Goal: Task Accomplishment & Management: Manage account settings

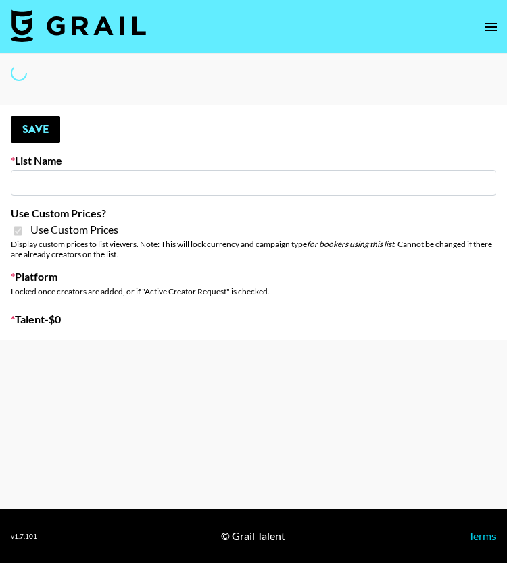
type input "E-Com Platform - TikTok"
checkbox input "true"
select select "Brand"
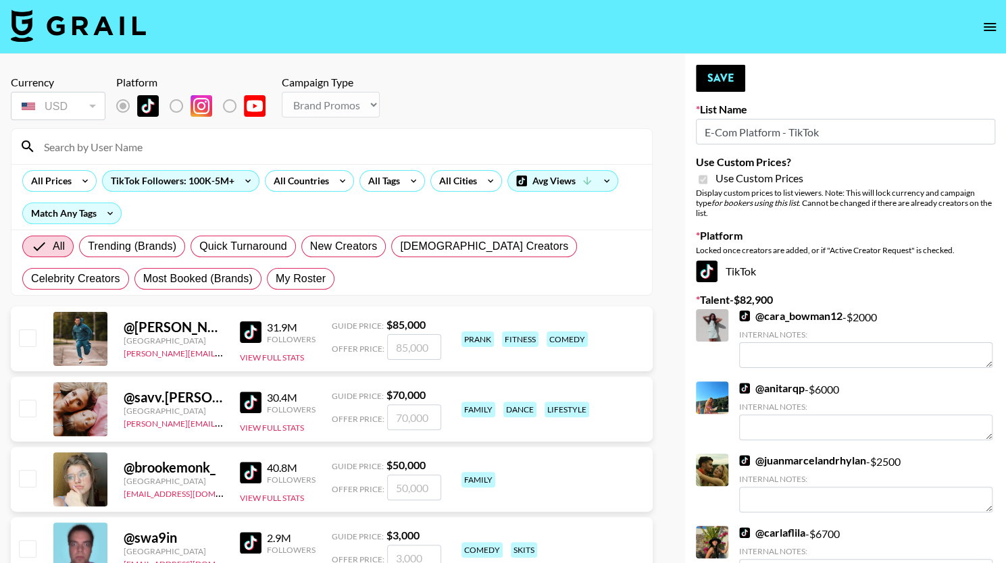
click at [112, 152] on input at bounding box center [340, 147] width 608 height 22
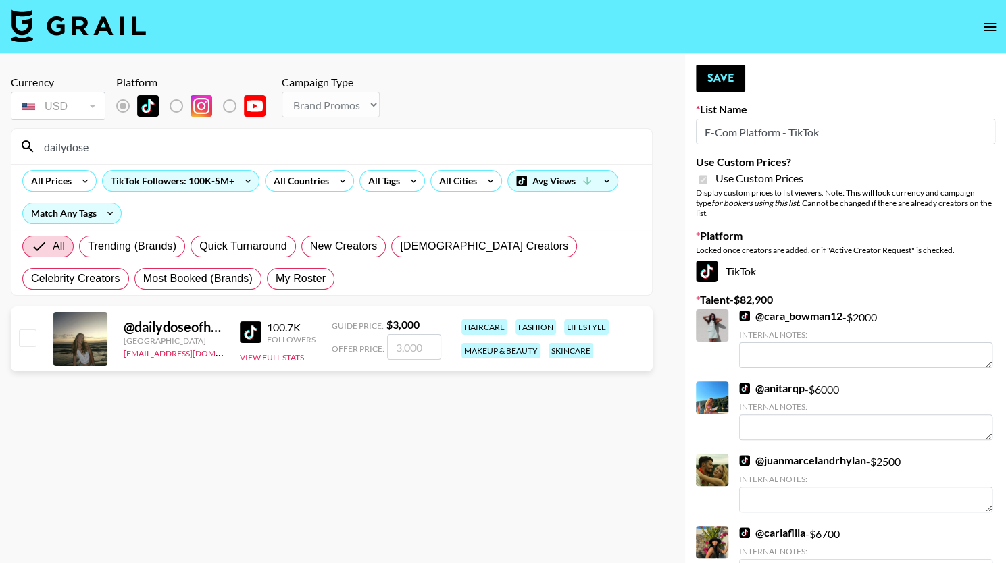
type input "dailydose"
click at [31, 339] on input "checkbox" at bounding box center [27, 338] width 16 height 16
checkbox input "true"
type input "3000"
click at [506, 79] on button "Save" at bounding box center [720, 78] width 49 height 27
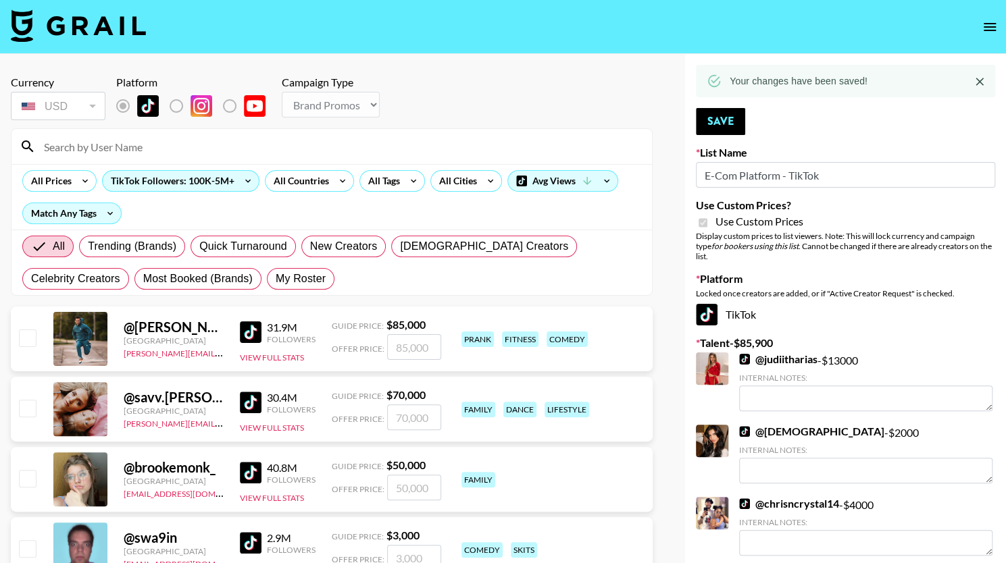
click at [172, 148] on input at bounding box center [340, 147] width 608 height 22
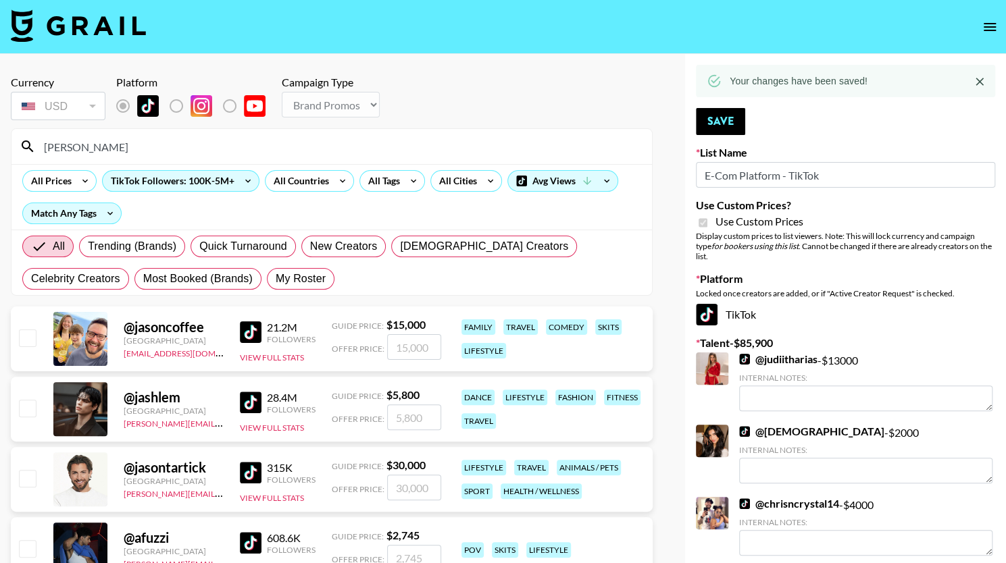
click at [172, 148] on input "jas" at bounding box center [340, 147] width 608 height 22
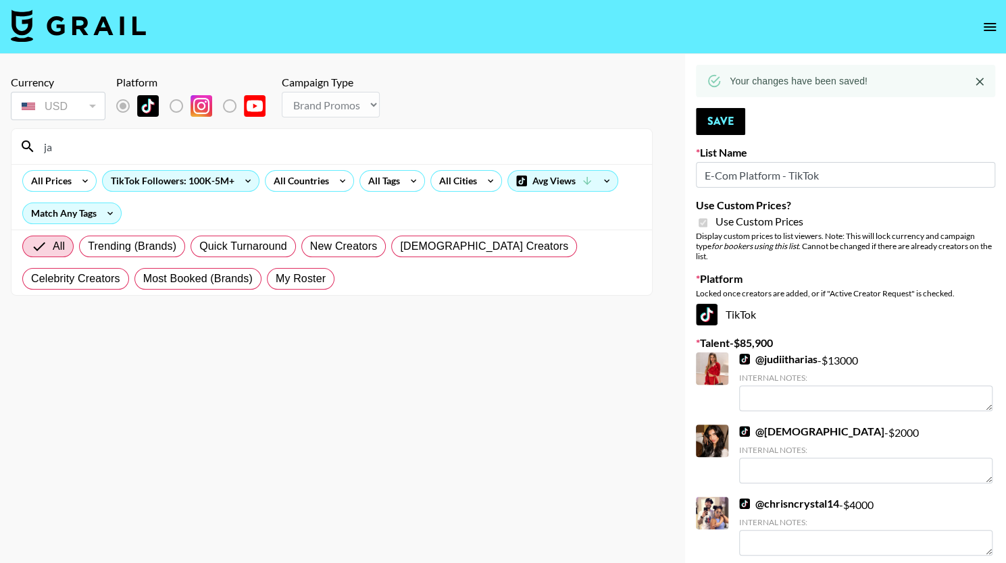
type input "j"
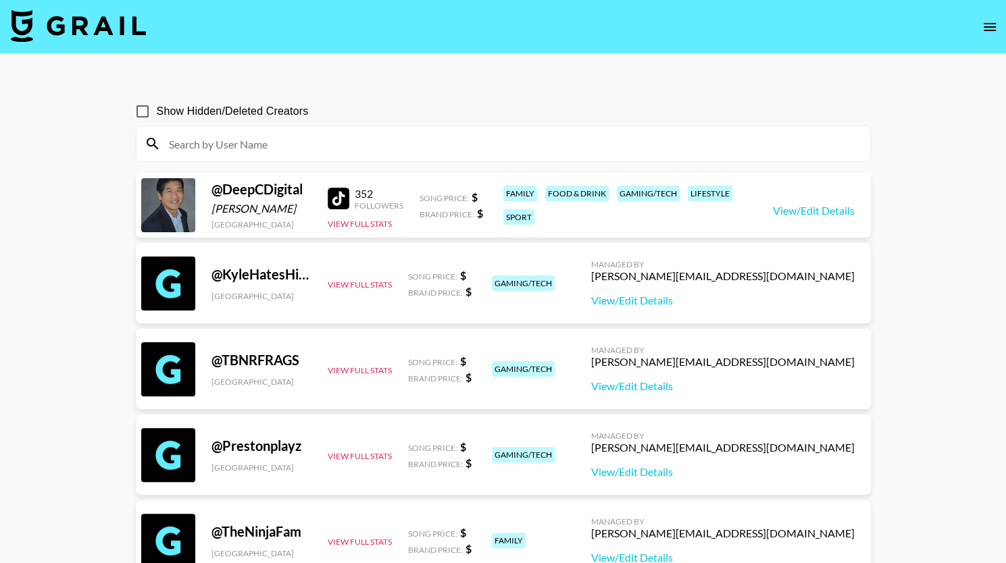
click at [993, 23] on icon "open drawer" at bounding box center [990, 27] width 12 height 8
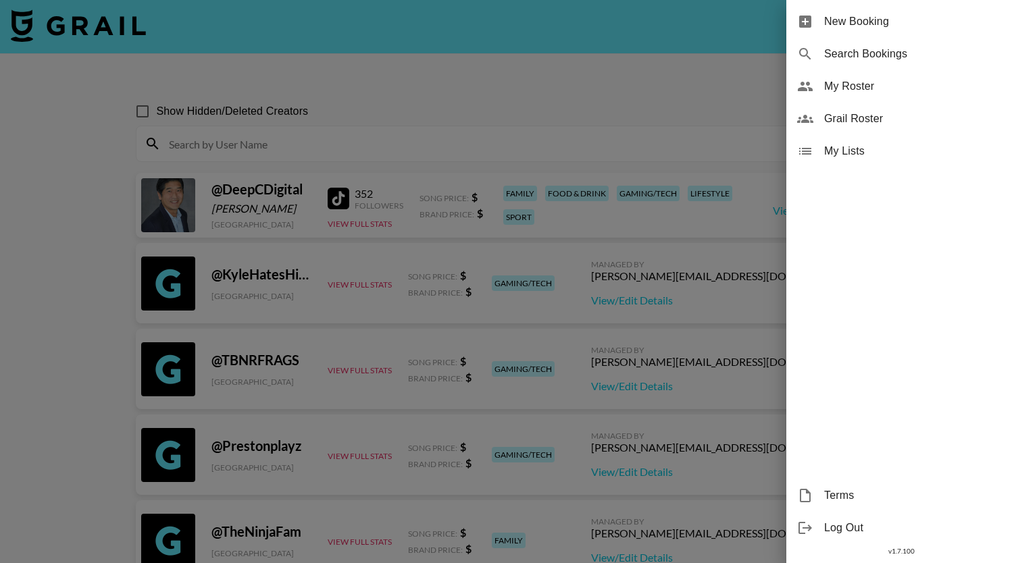
click at [838, 90] on span "My Roster" at bounding box center [914, 86] width 181 height 16
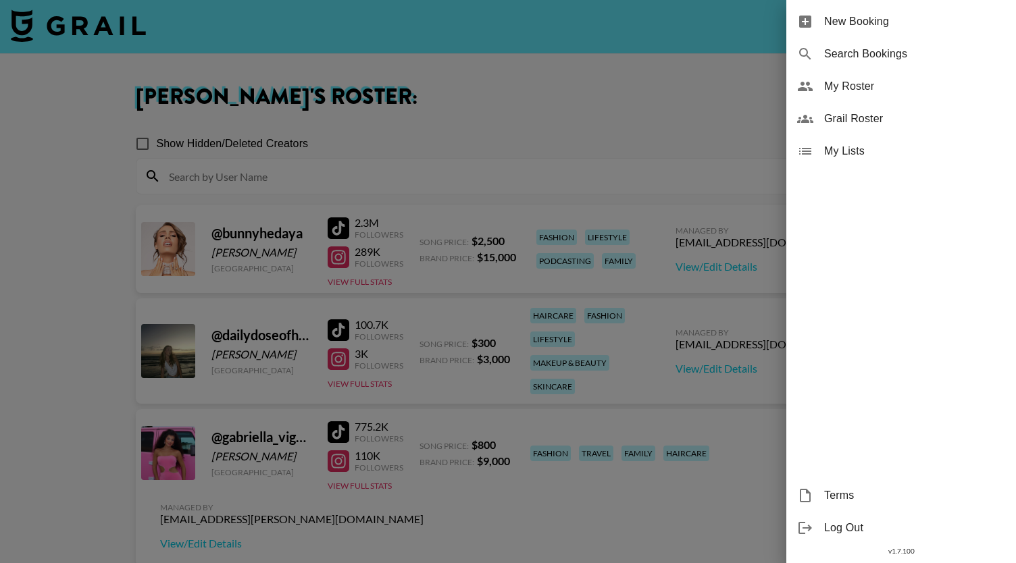
click at [500, 141] on div at bounding box center [508, 281] width 1016 height 563
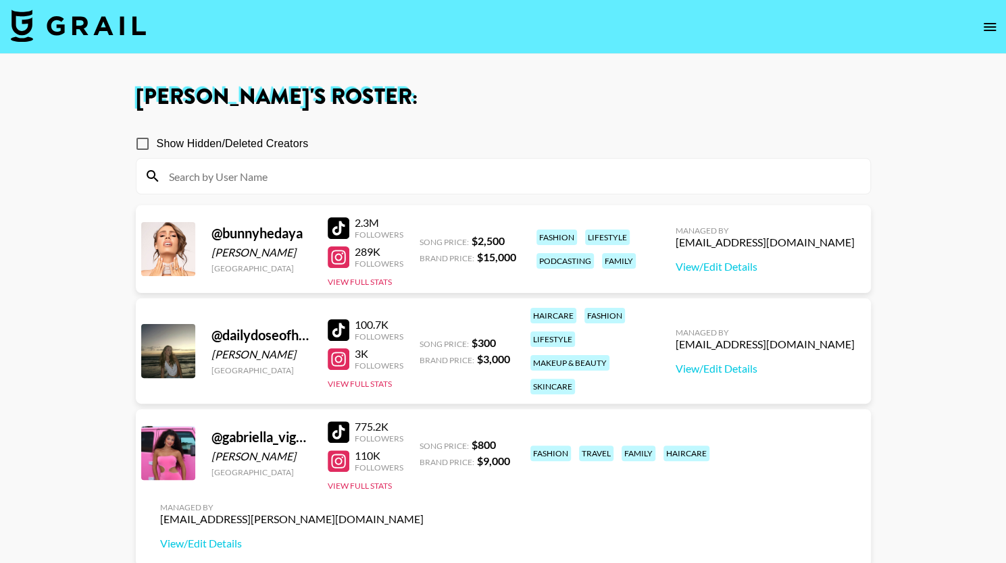
click at [568, 93] on h1 "Yasmine Muhammad 's Roster:" at bounding box center [503, 97] width 735 height 22
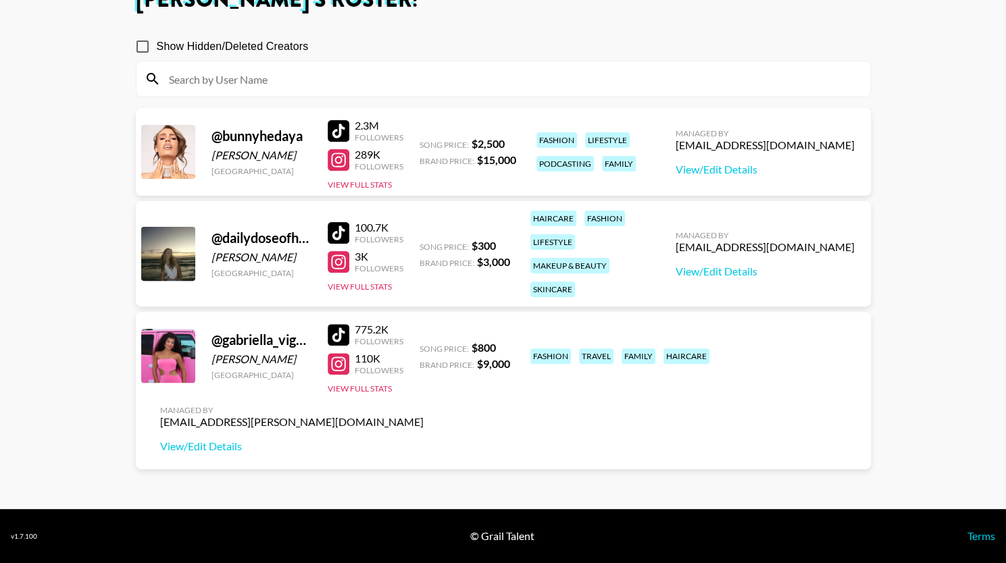
click at [393, 90] on div at bounding box center [503, 78] width 734 height 35
click at [400, 70] on input at bounding box center [511, 79] width 701 height 22
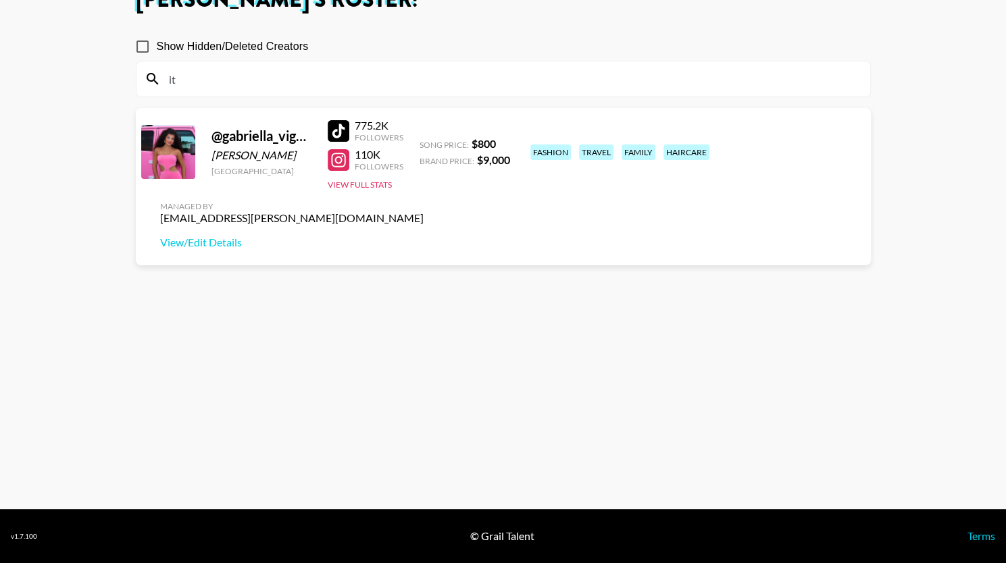
scroll to position [80, 0]
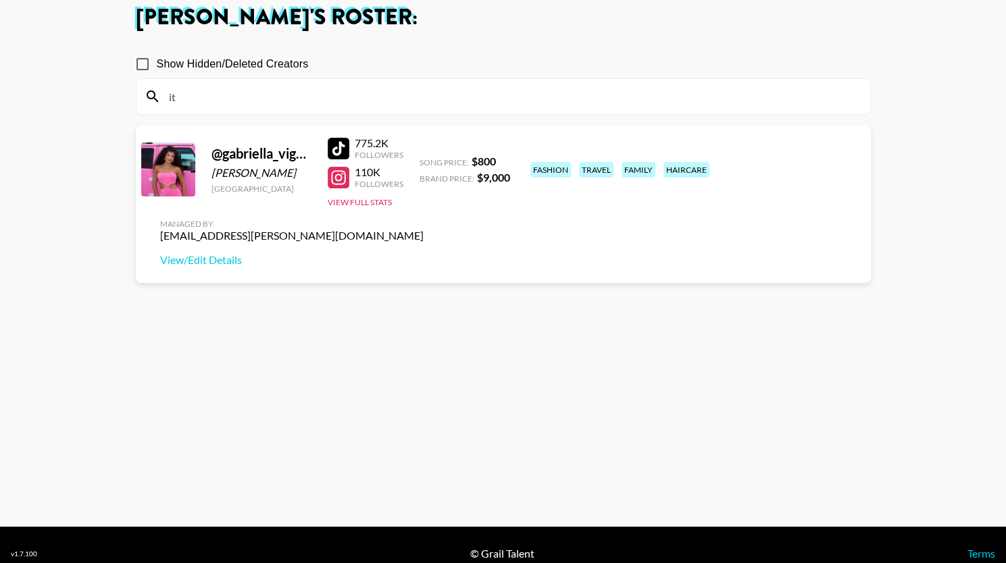
type input "i"
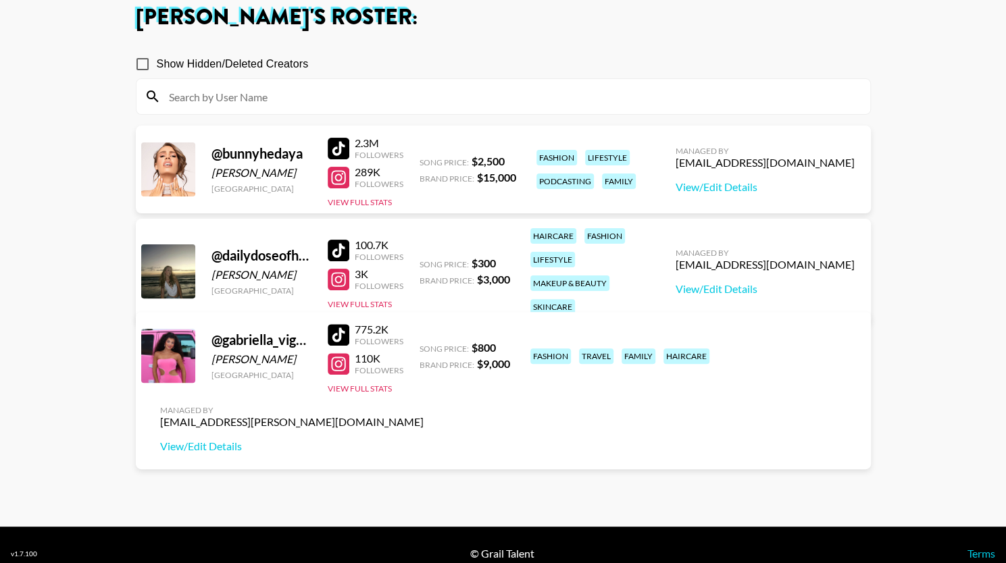
scroll to position [0, 0]
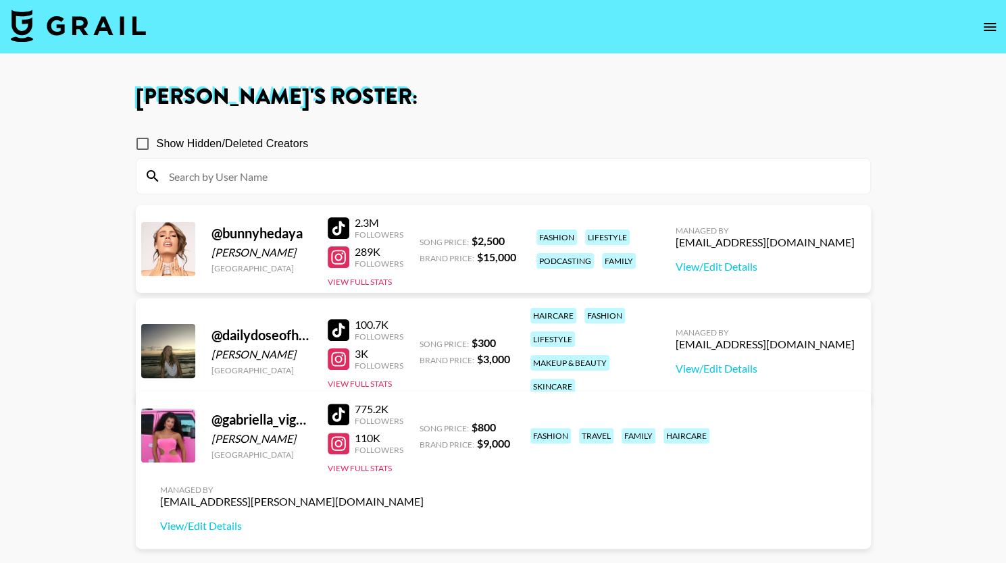
click at [984, 28] on icon "open drawer" at bounding box center [990, 27] width 16 height 16
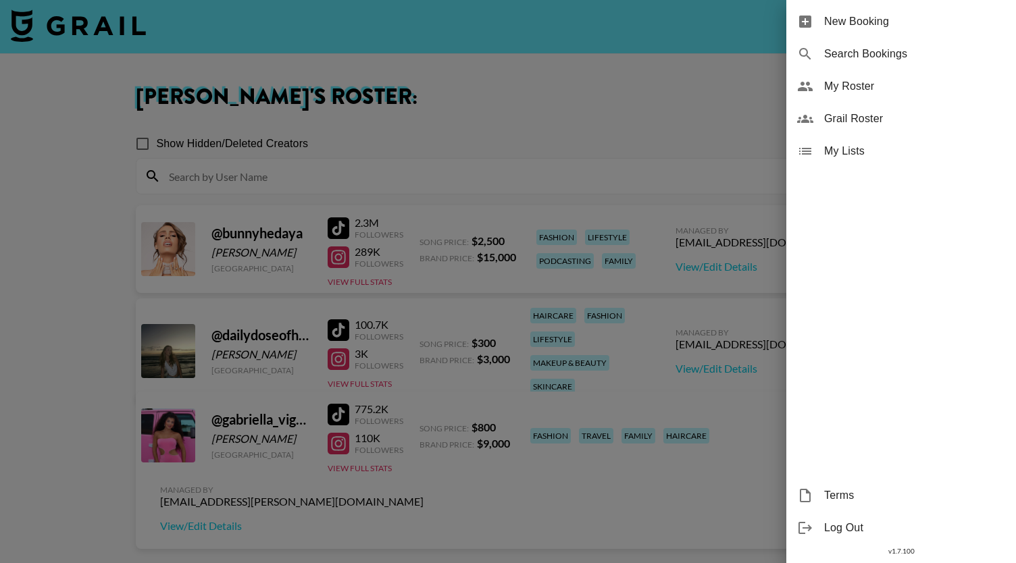
click at [865, 125] on span "Grail Roster" at bounding box center [914, 119] width 181 height 16
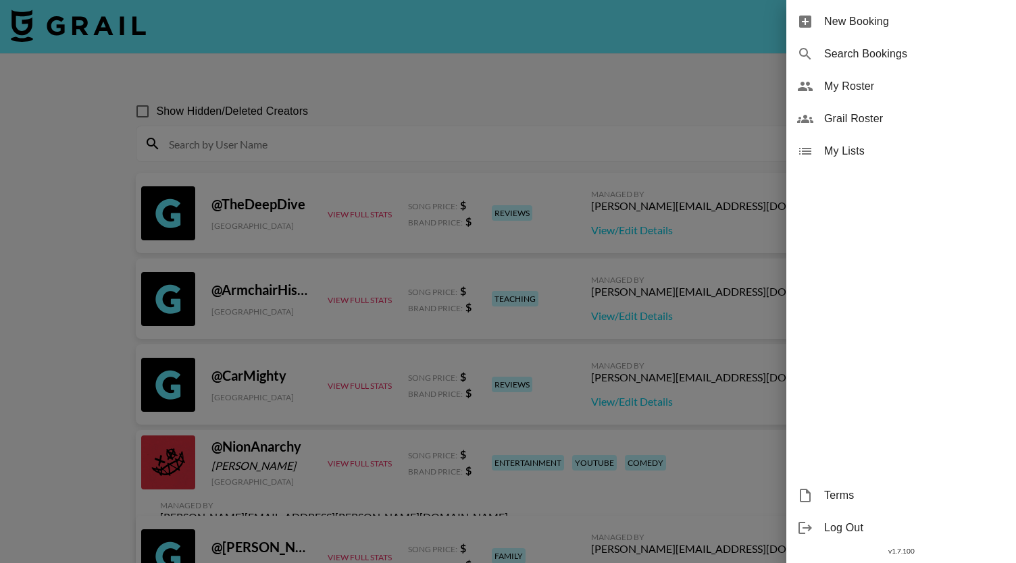
click at [586, 151] on div at bounding box center [508, 281] width 1016 height 563
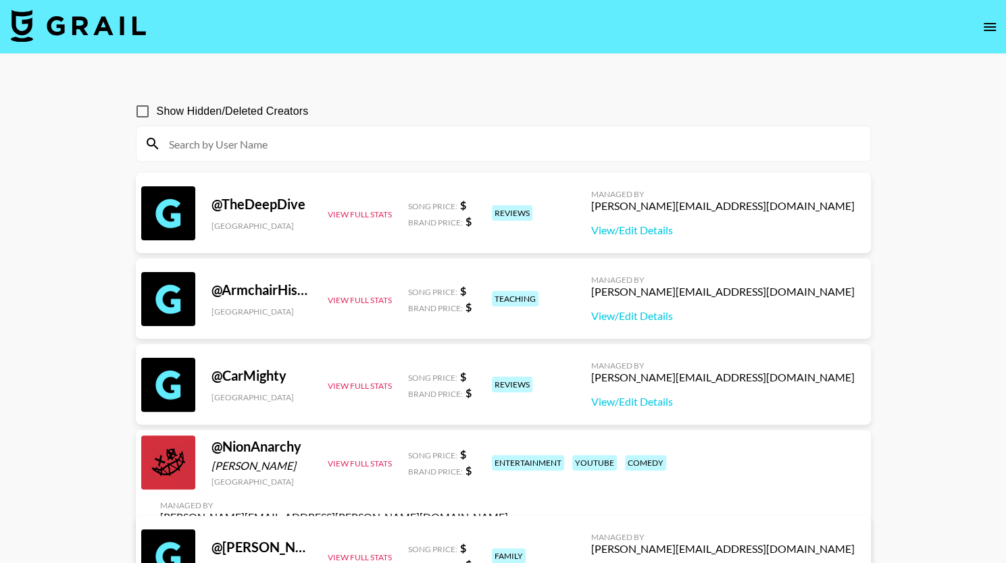
click at [588, 154] on input at bounding box center [511, 144] width 701 height 22
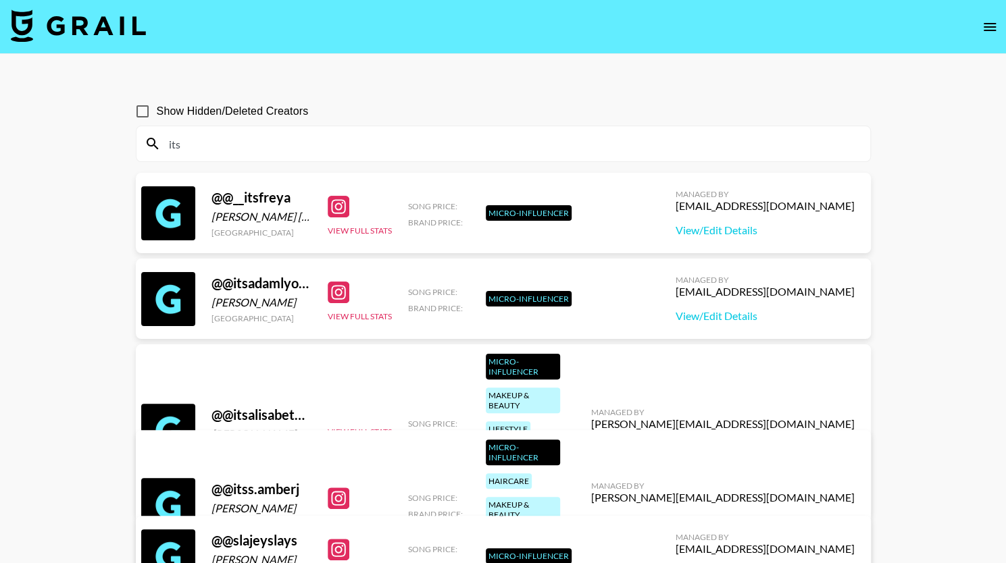
click at [531, 145] on input "its" at bounding box center [511, 144] width 701 height 22
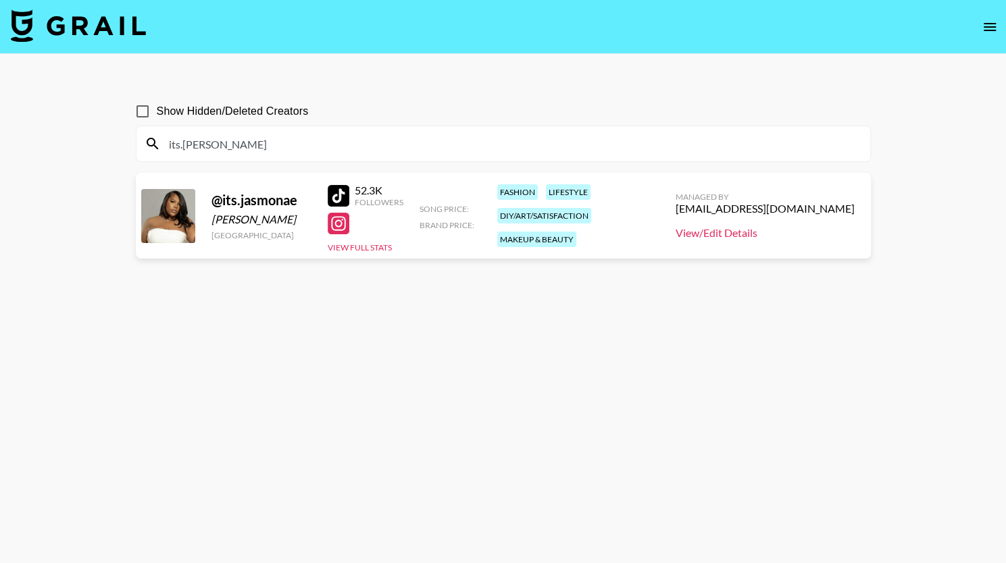
type input "its.jas"
click at [728, 236] on link "View/Edit Details" at bounding box center [765, 233] width 179 height 14
click at [991, 23] on icon "open drawer" at bounding box center [990, 27] width 12 height 8
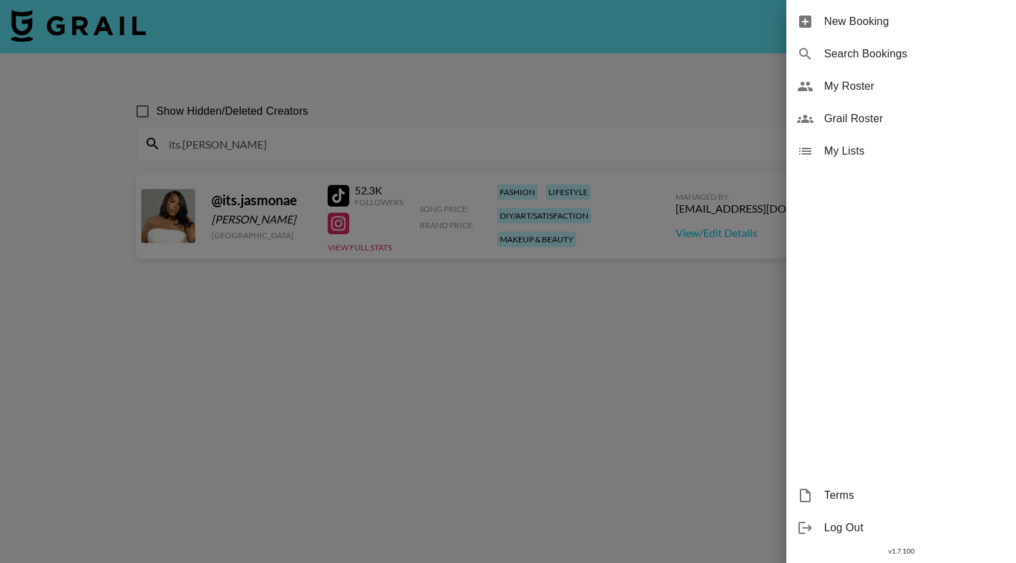
click at [846, 86] on span "My Roster" at bounding box center [914, 86] width 181 height 16
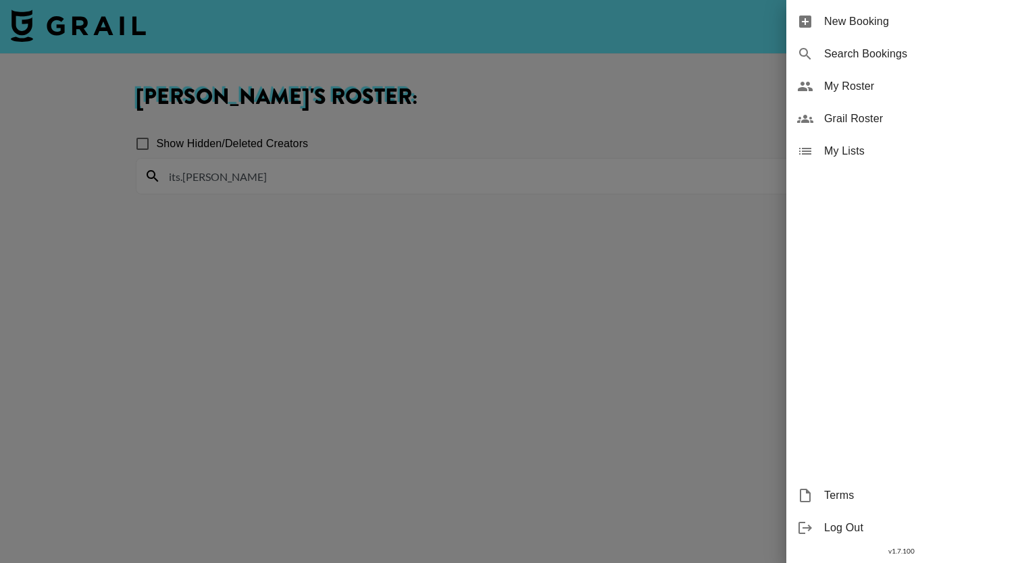
click at [257, 191] on div at bounding box center [508, 281] width 1016 height 563
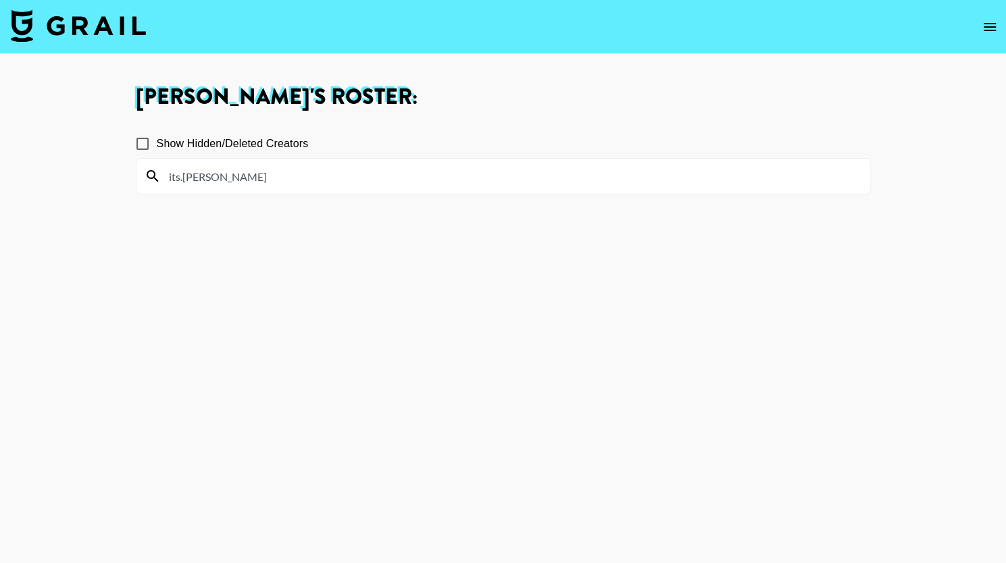
click at [264, 171] on input "its.jas" at bounding box center [511, 177] width 701 height 22
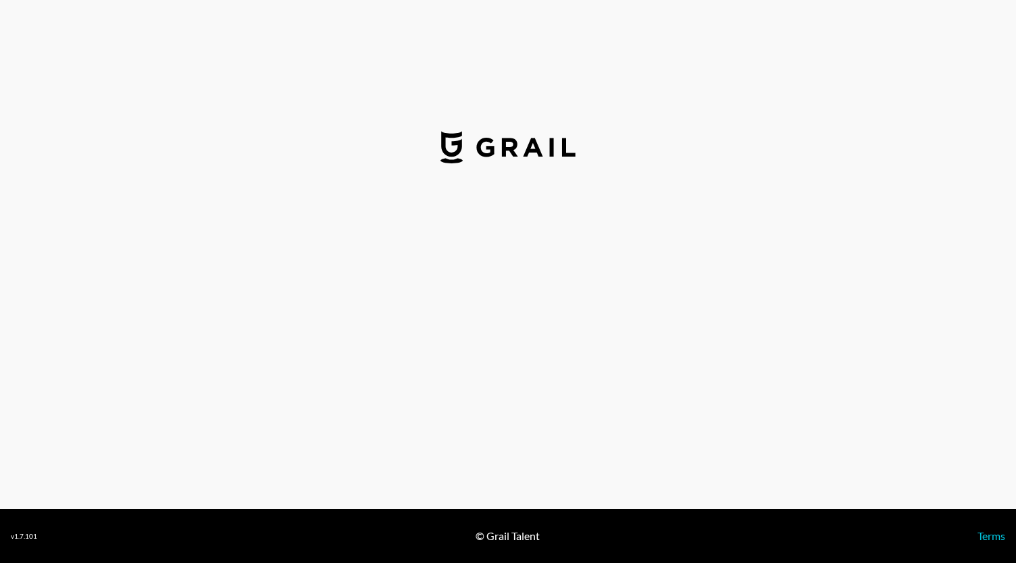
select select "USD"
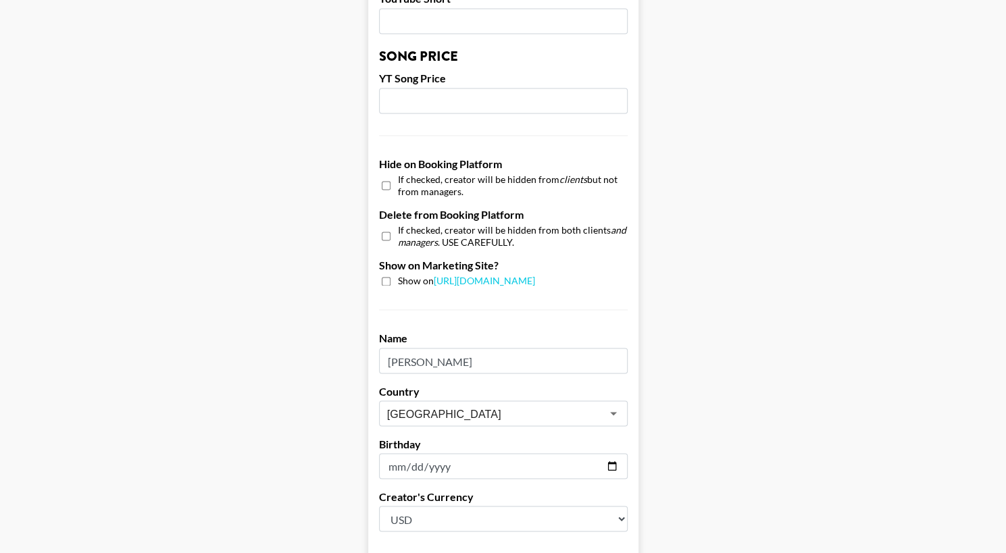
scroll to position [1145, 0]
click at [391, 280] on input "checkbox" at bounding box center [386, 280] width 9 height 9
checkbox input "true"
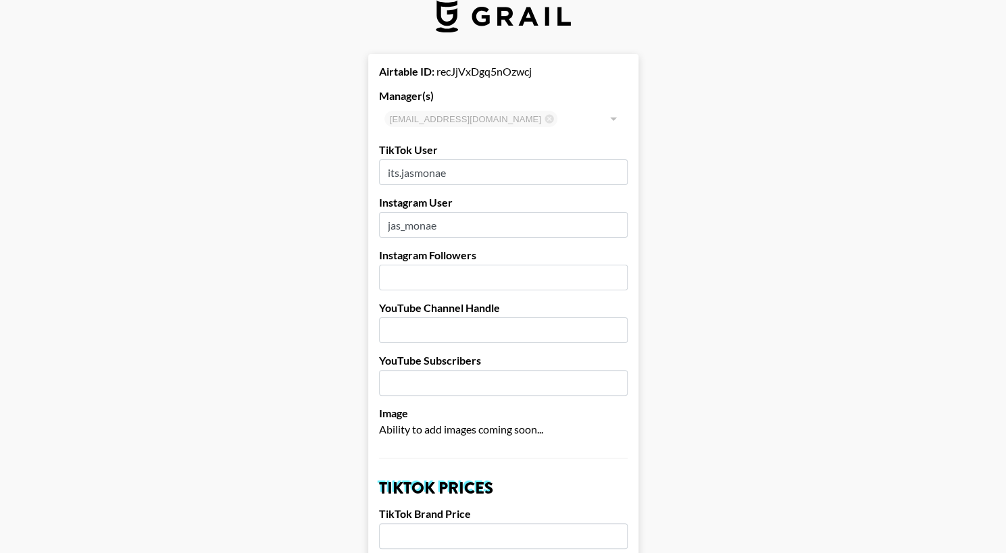
scroll to position [24, 10]
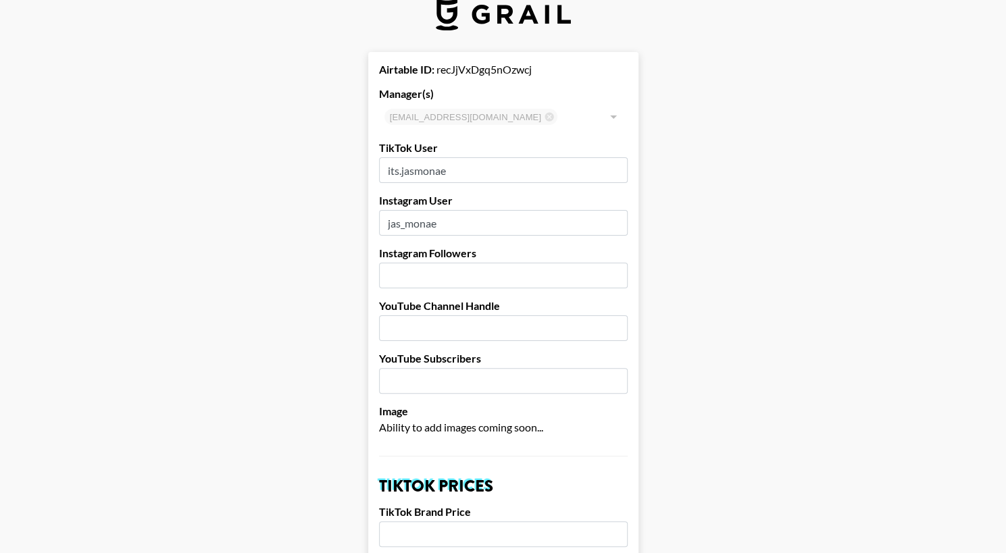
click at [483, 274] on input "number" at bounding box center [503, 276] width 249 height 26
type input "67300"
click at [447, 328] on input "text" at bounding box center [503, 329] width 249 height 26
click at [426, 393] on input "number" at bounding box center [503, 381] width 249 height 26
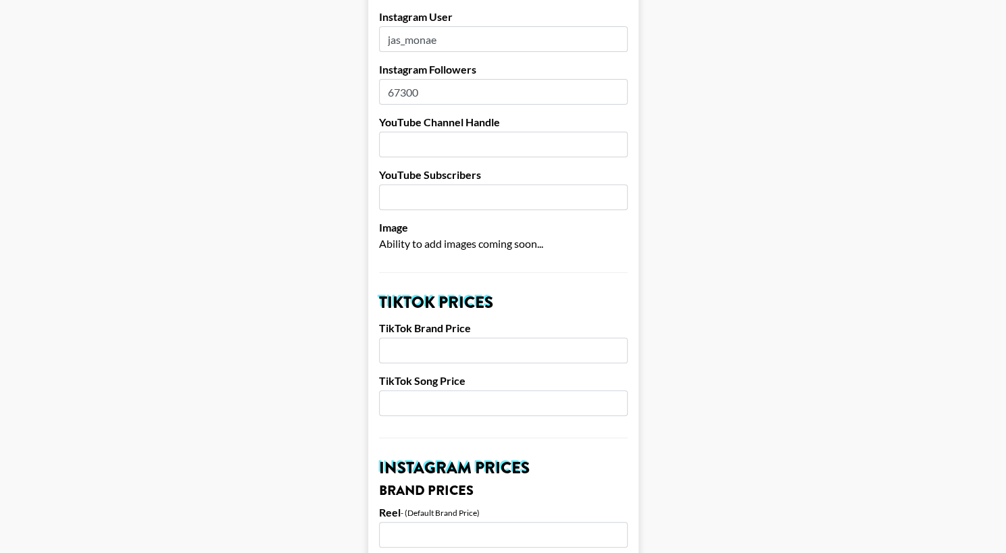
click at [439, 350] on input "number" at bounding box center [503, 351] width 249 height 26
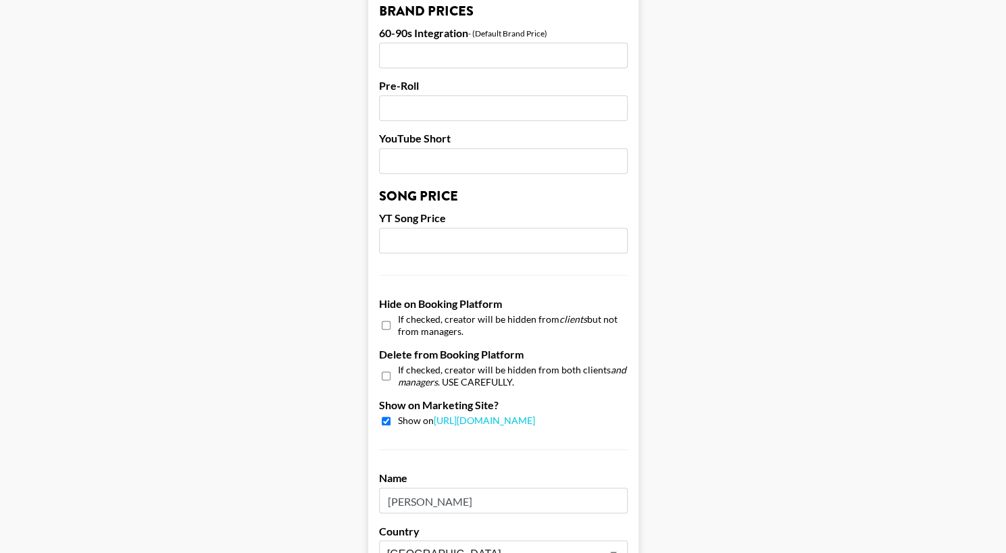
scroll to position [1278, 10]
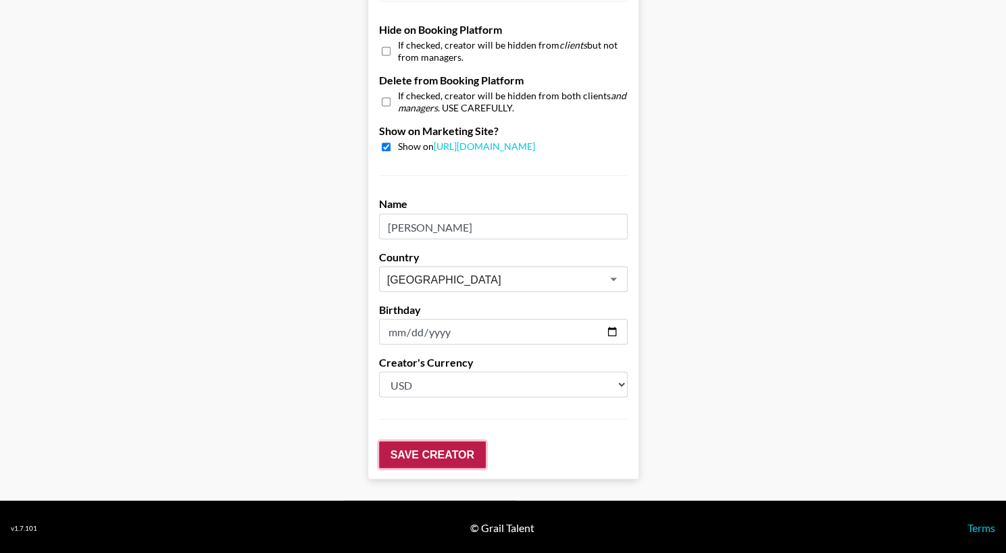
click at [411, 460] on input "Save Creator" at bounding box center [432, 454] width 107 height 27
click at [434, 453] on input "Save Creator" at bounding box center [432, 454] width 107 height 27
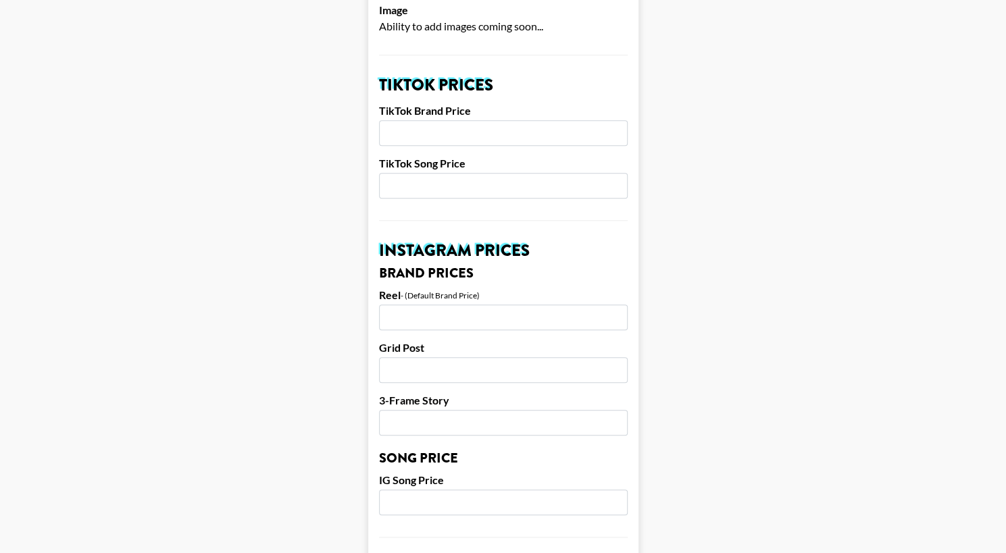
scroll to position [469, 0]
click at [442, 139] on input "number" at bounding box center [503, 133] width 249 height 26
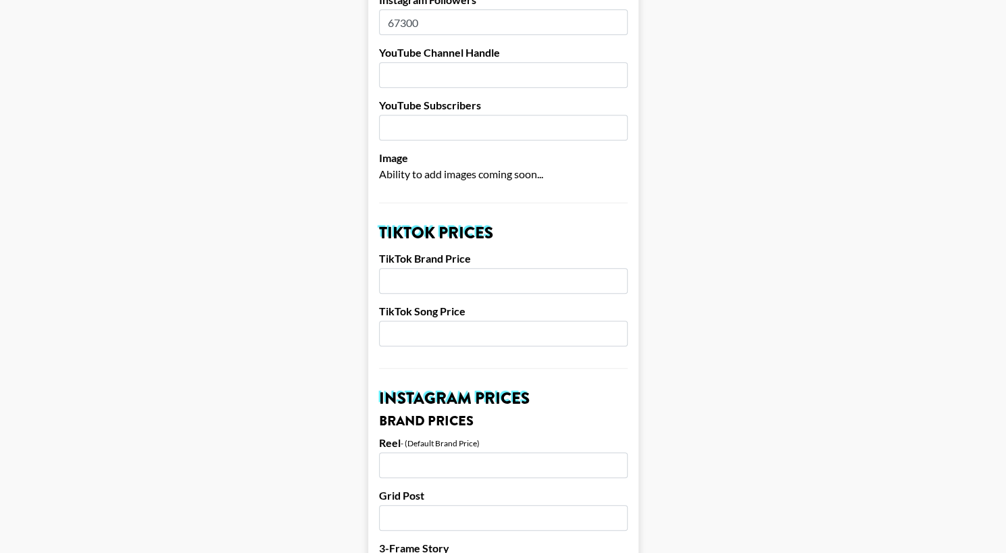
scroll to position [239, 0]
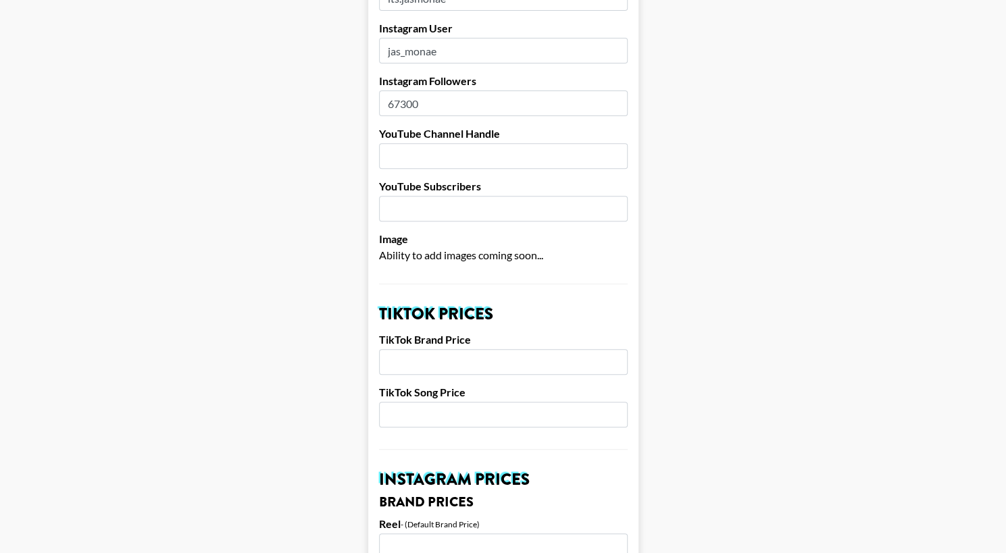
click at [412, 360] on input "number" at bounding box center [503, 362] width 249 height 26
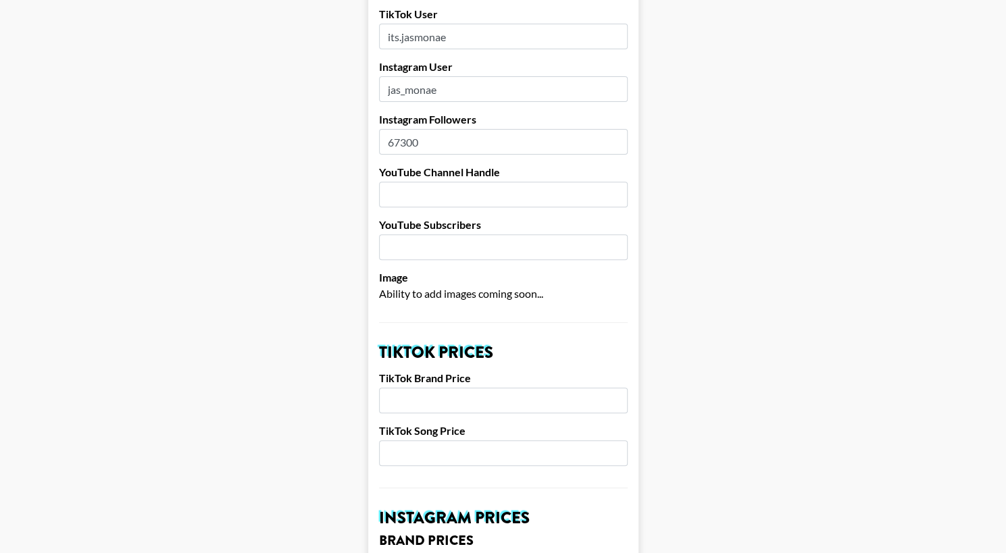
scroll to position [204, 1]
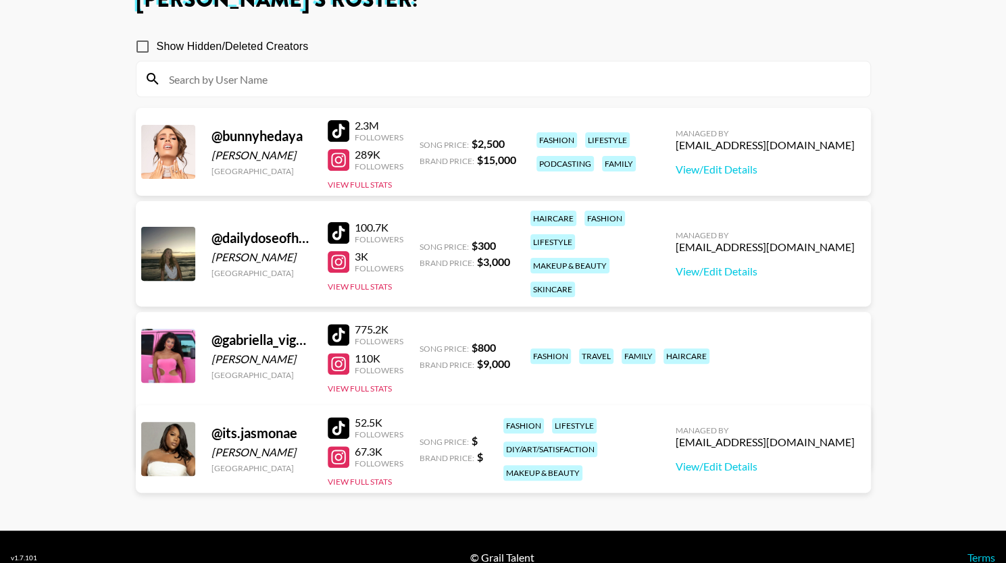
scroll to position [97, 0]
click at [704, 268] on link "View/Edit Details" at bounding box center [765, 273] width 179 height 14
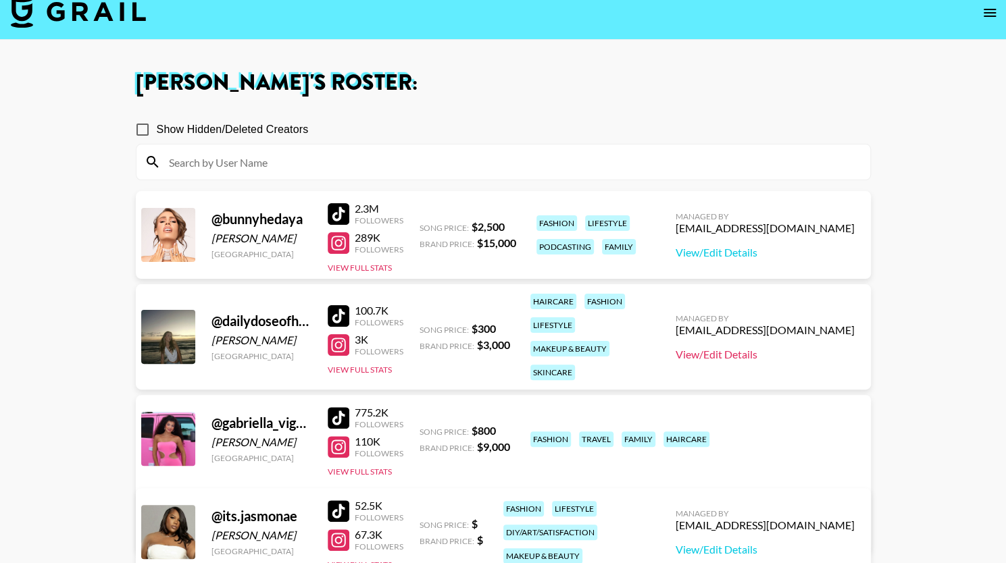
scroll to position [0, 0]
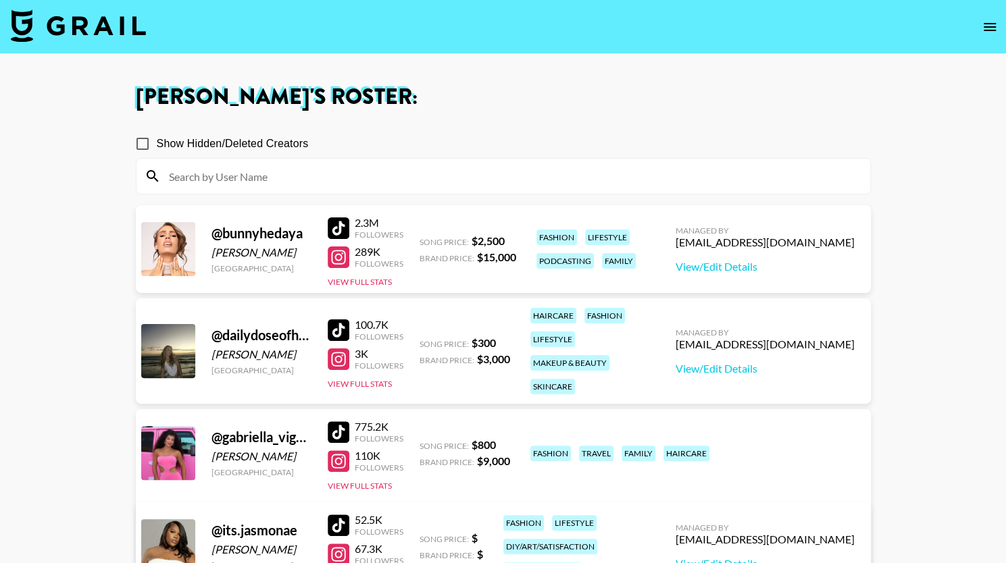
click at [386, 170] on input at bounding box center [511, 177] width 701 height 22
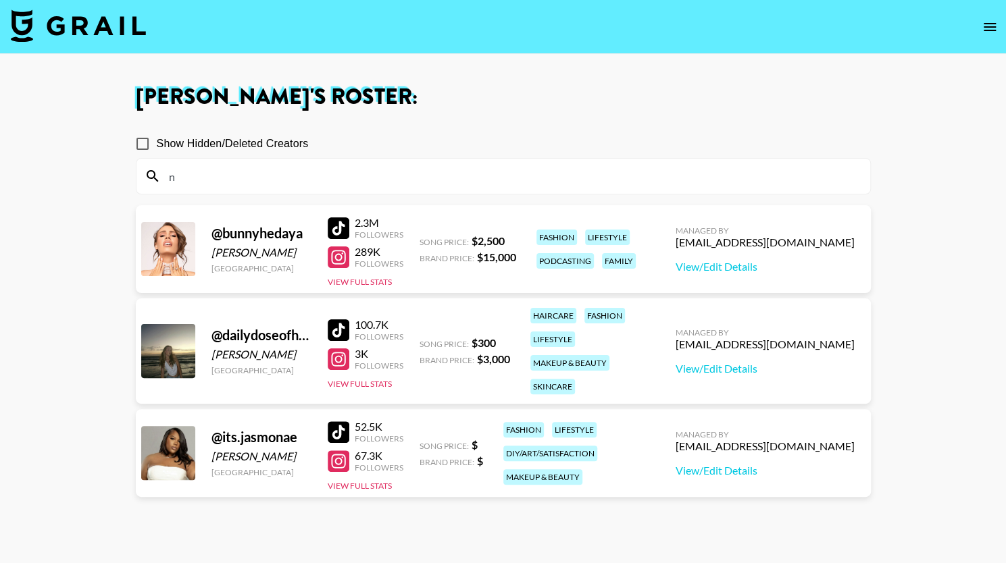
click at [992, 26] on icon "open drawer" at bounding box center [990, 27] width 16 height 16
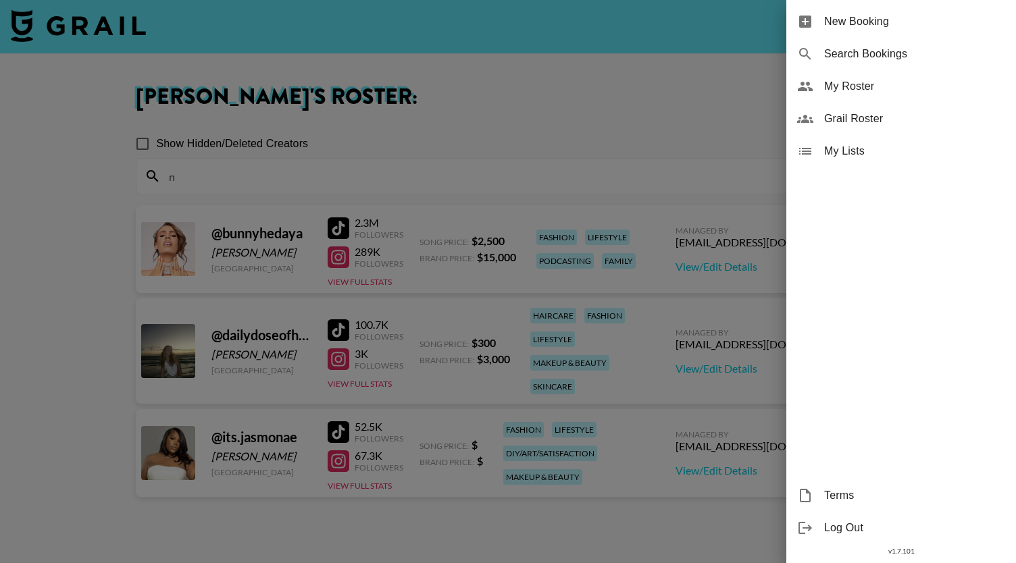
click at [878, 101] on div "My Roster" at bounding box center [901, 86] width 230 height 32
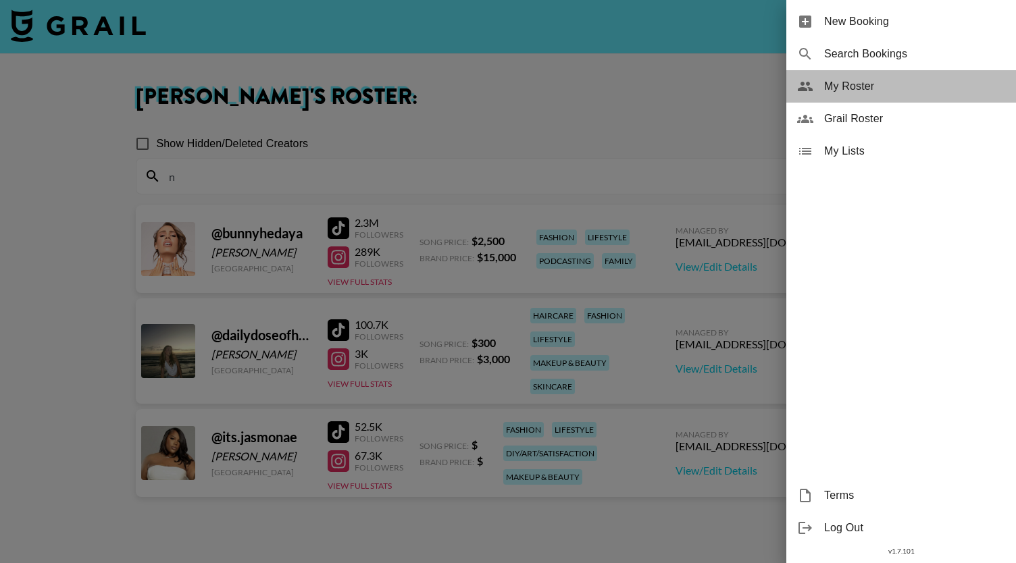
click at [843, 80] on span "My Roster" at bounding box center [914, 86] width 181 height 16
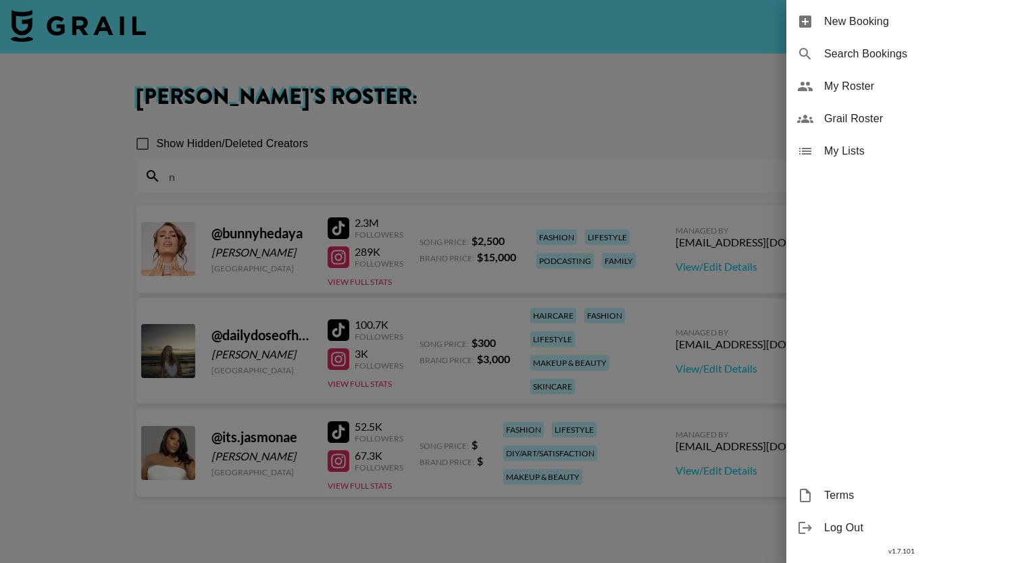
click at [864, 122] on span "Grail Roster" at bounding box center [914, 119] width 181 height 16
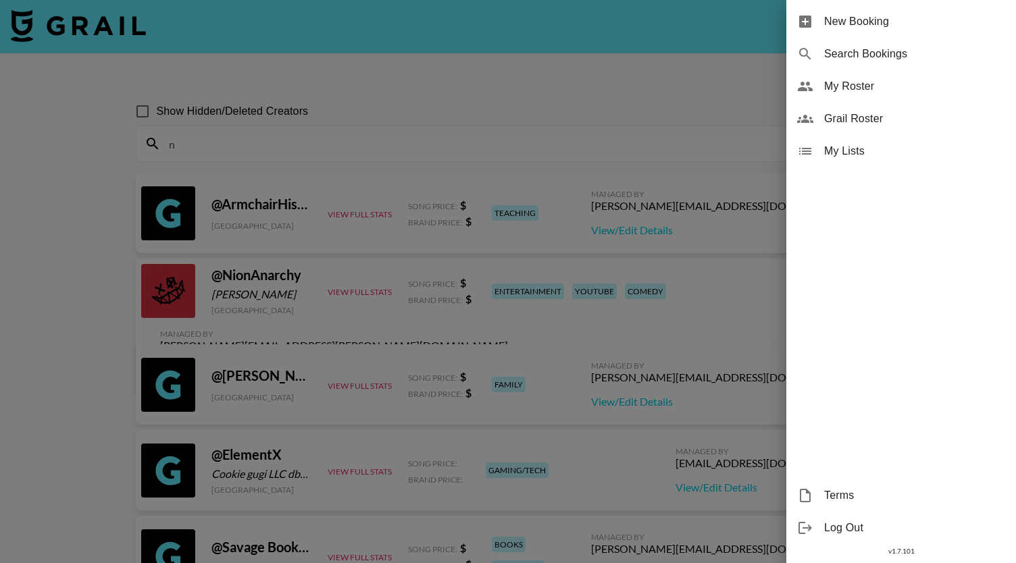
click at [466, 147] on div at bounding box center [508, 281] width 1016 height 563
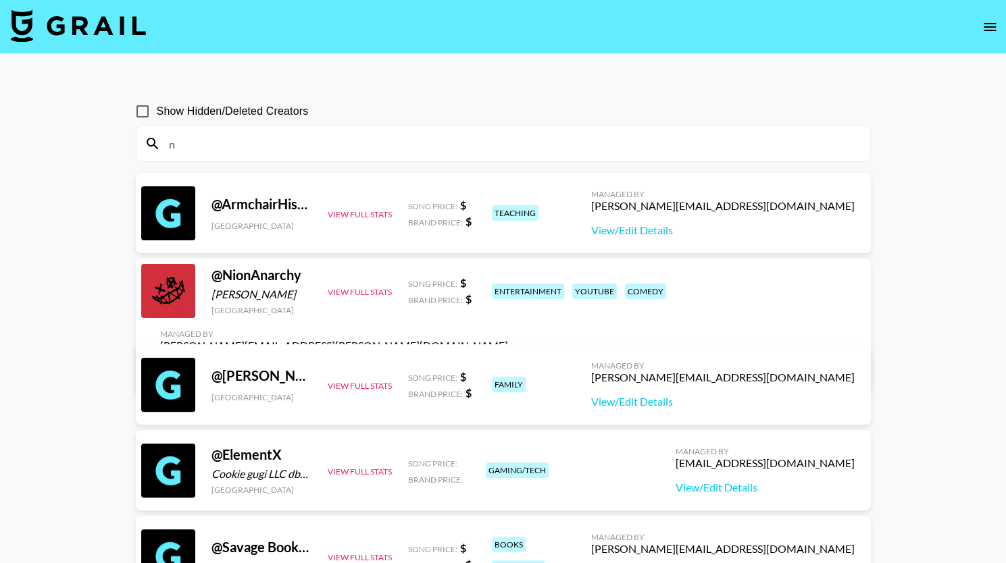
click at [474, 139] on input "n" at bounding box center [511, 144] width 701 height 22
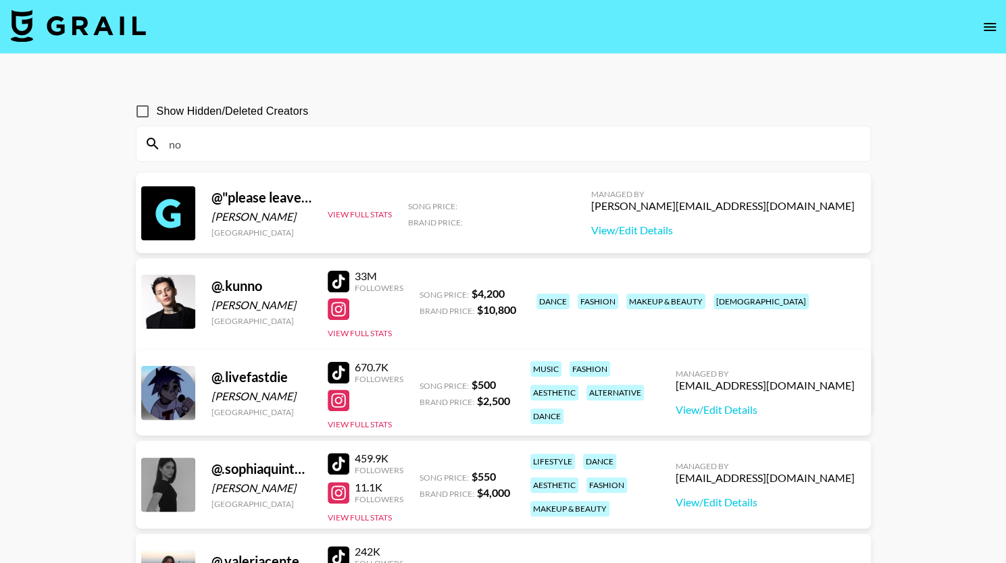
type input "n"
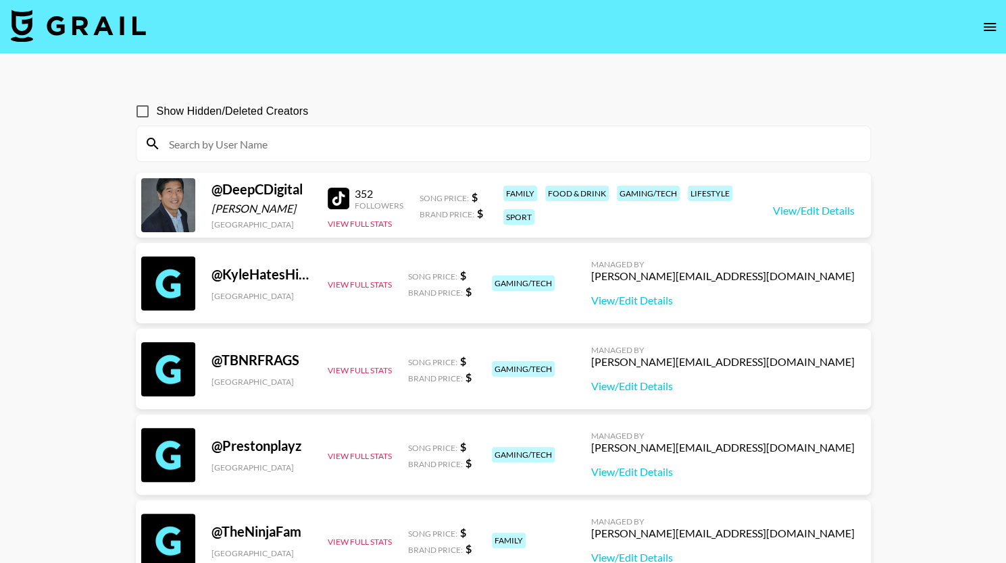
click at [147, 113] on input "Show Hidden/Deleted Creators" at bounding box center [142, 111] width 28 height 28
checkbox input "true"
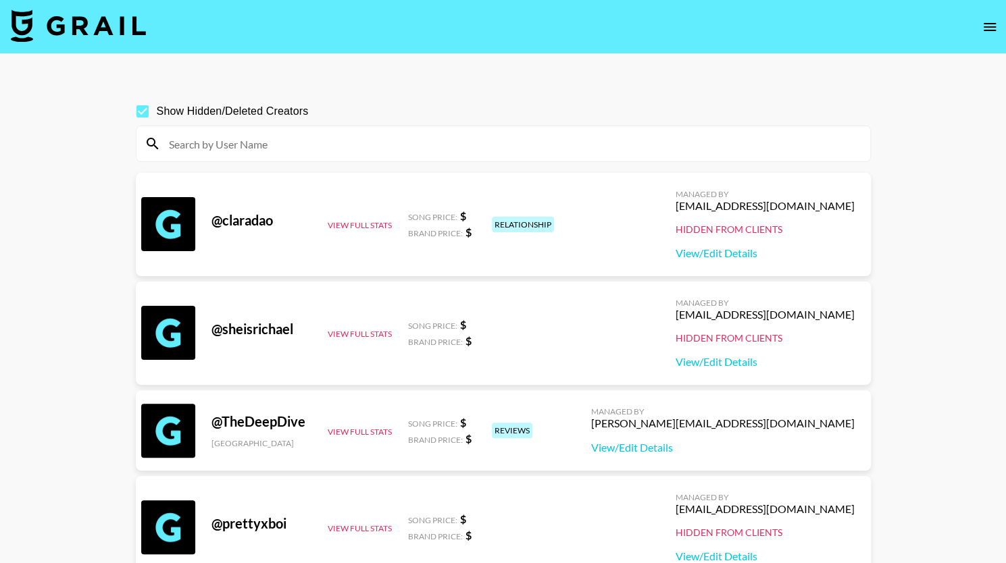
click at [178, 132] on div at bounding box center [503, 143] width 734 height 35
click at [183, 147] on input at bounding box center [511, 144] width 701 height 22
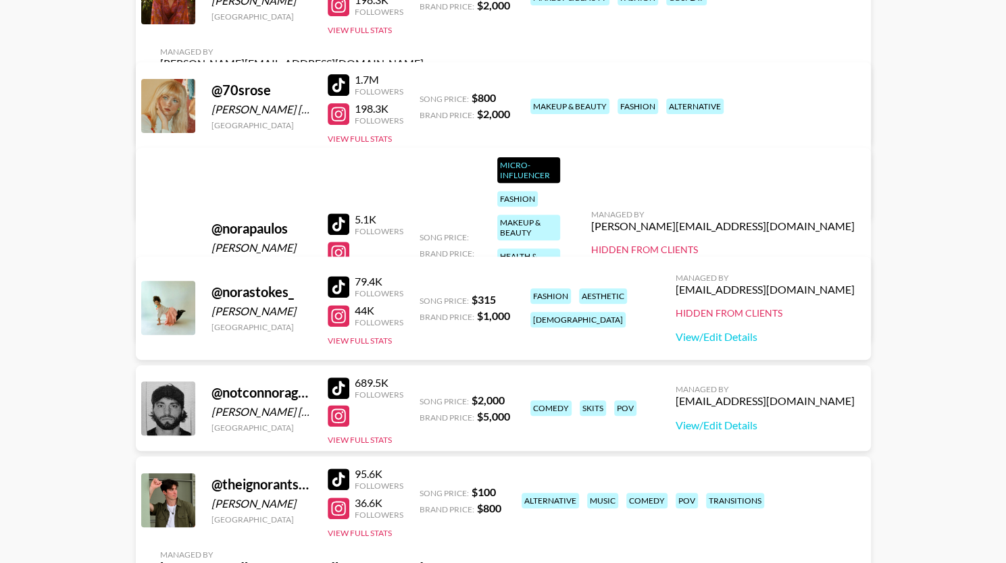
scroll to position [220, 0]
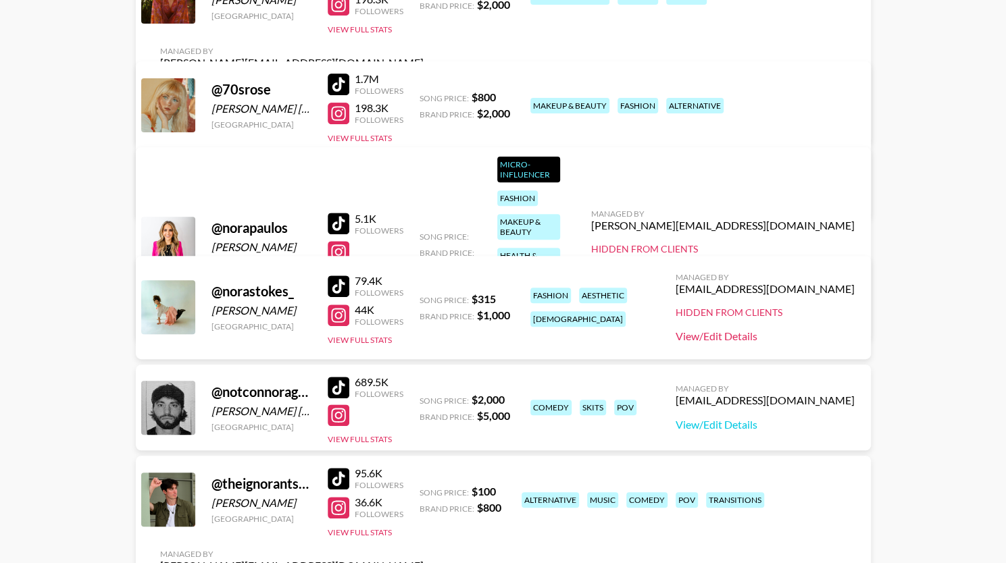
type input "nora"
click at [712, 339] on link "View/Edit Details" at bounding box center [765, 337] width 179 height 14
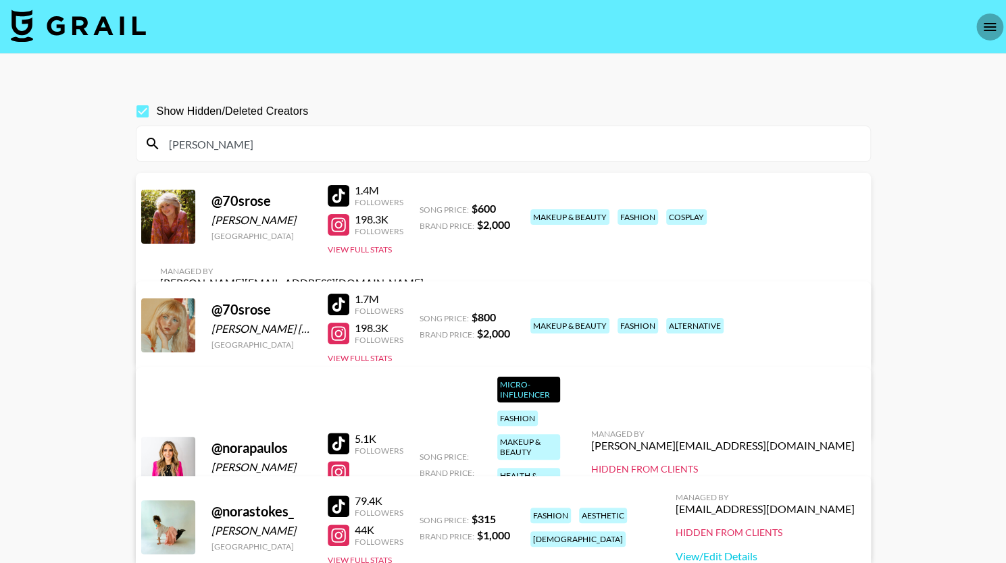
click at [984, 26] on icon "open drawer" at bounding box center [990, 27] width 16 height 16
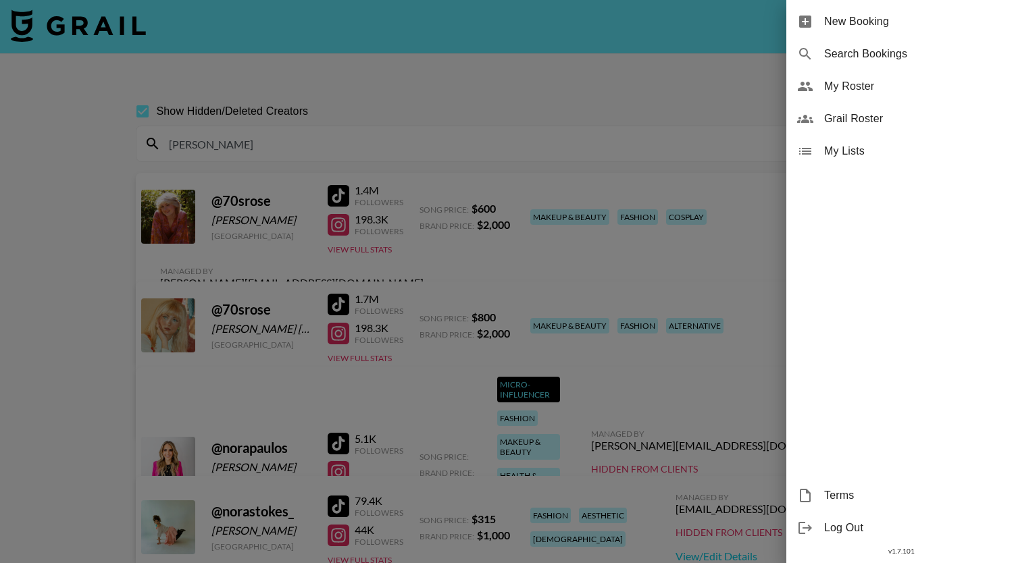
click at [617, 344] on div at bounding box center [508, 281] width 1016 height 563
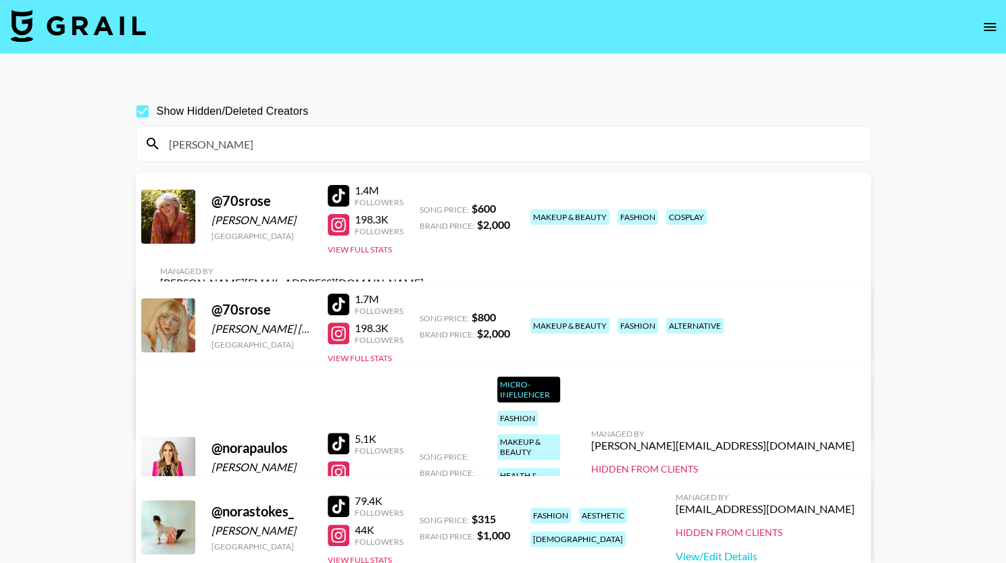
click at [993, 21] on icon "open drawer" at bounding box center [990, 27] width 16 height 16
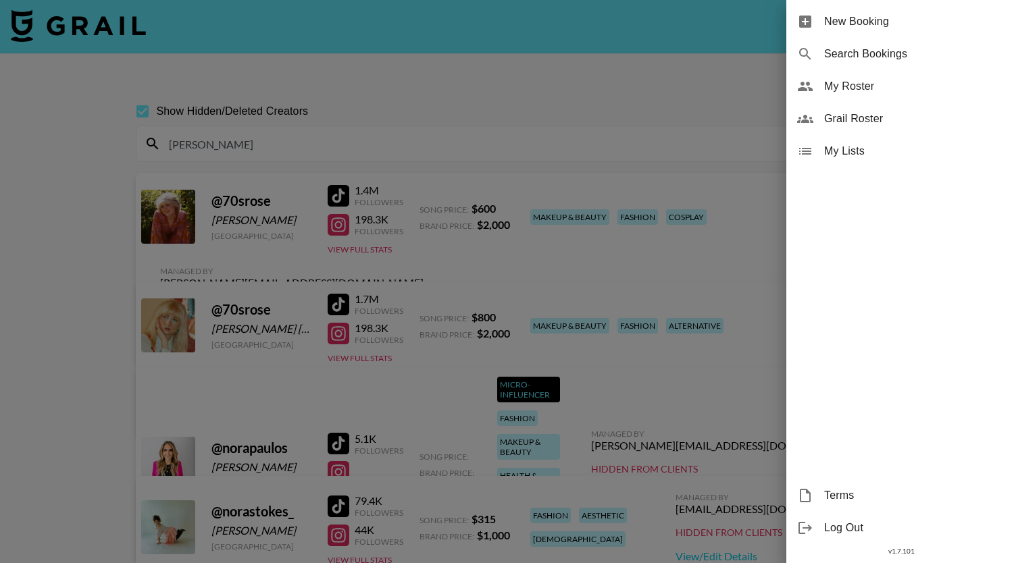
click at [865, 95] on div "My Roster" at bounding box center [901, 86] width 230 height 32
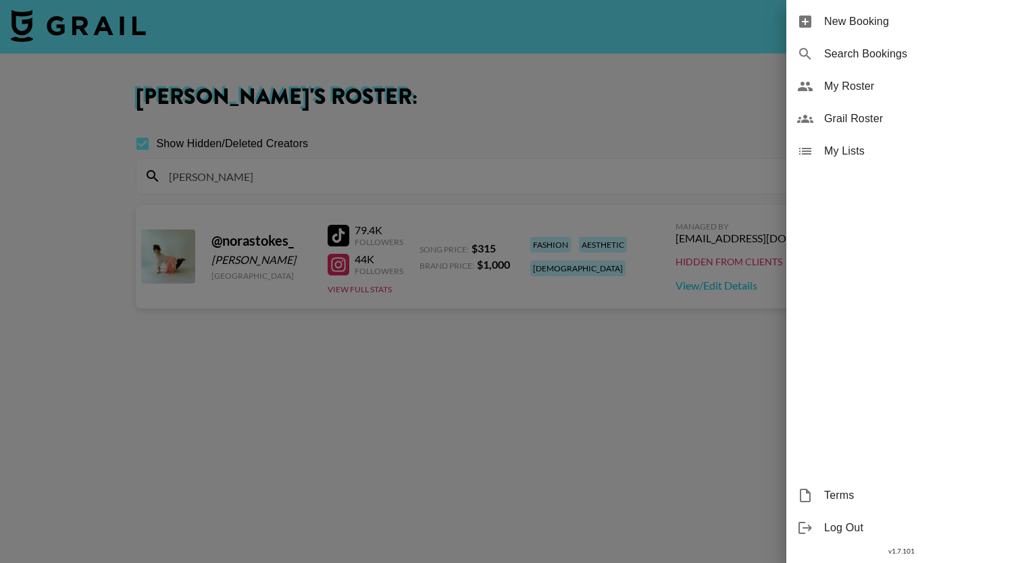
click at [837, 93] on span "My Roster" at bounding box center [914, 86] width 181 height 16
click at [568, 396] on div at bounding box center [508, 281] width 1016 height 563
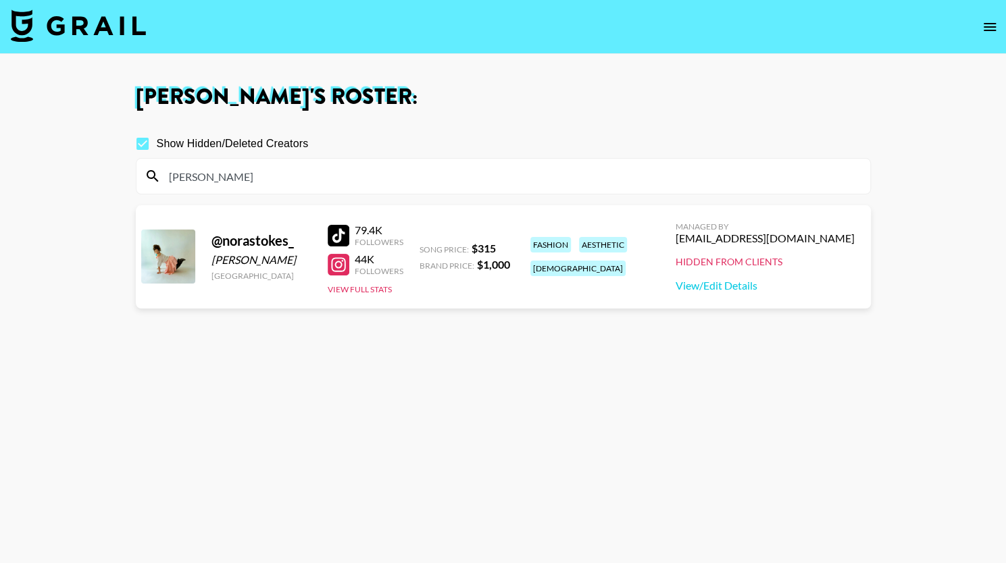
click at [519, 169] on input "nora" at bounding box center [511, 177] width 701 height 22
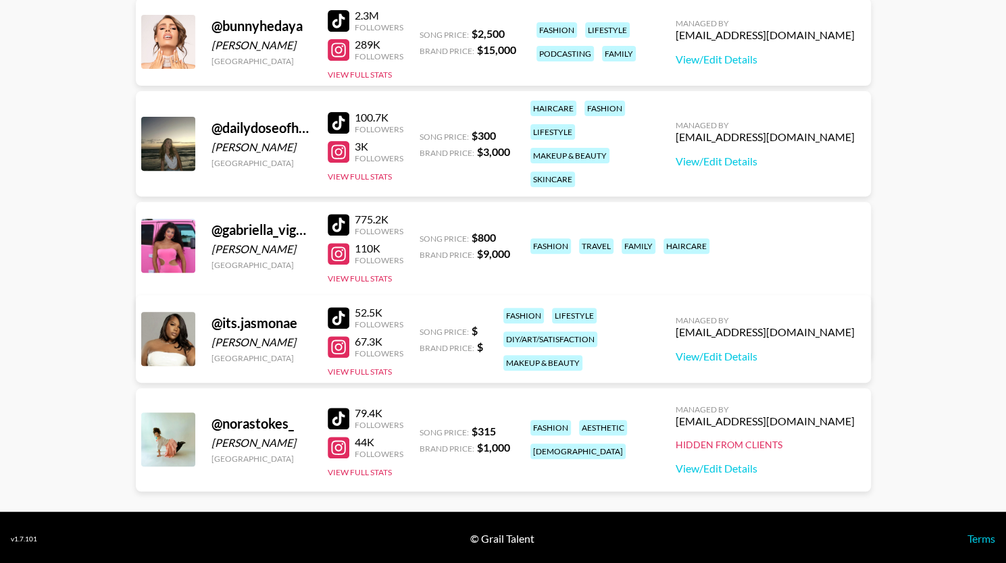
scroll to position [209, 0]
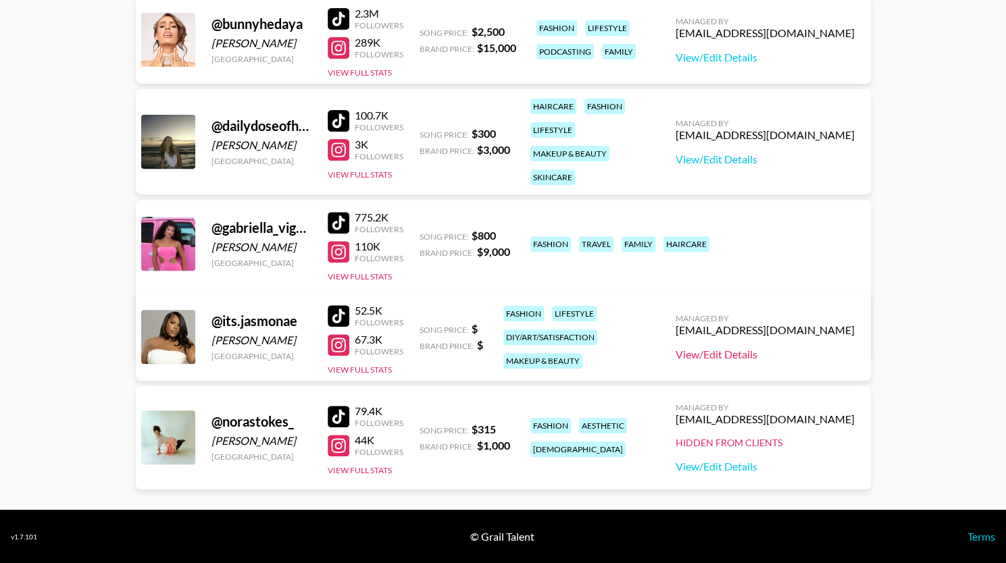
click at [722, 350] on link "View/Edit Details" at bounding box center [765, 355] width 179 height 14
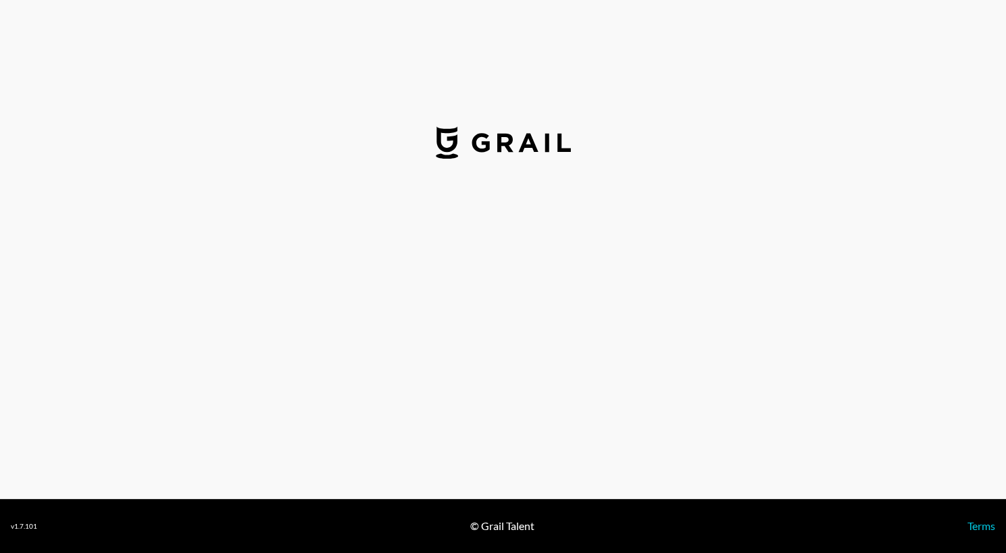
select select "USD"
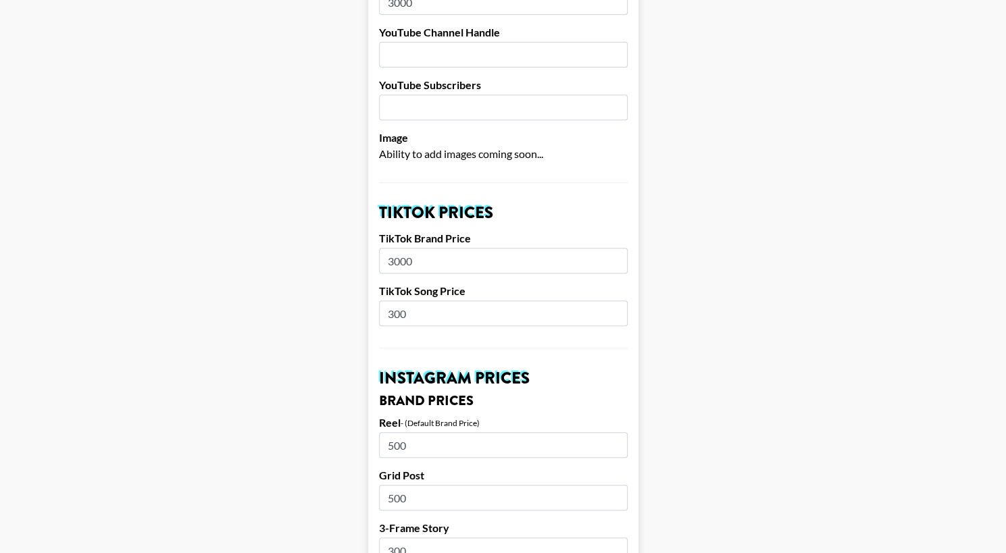
scroll to position [289, 0]
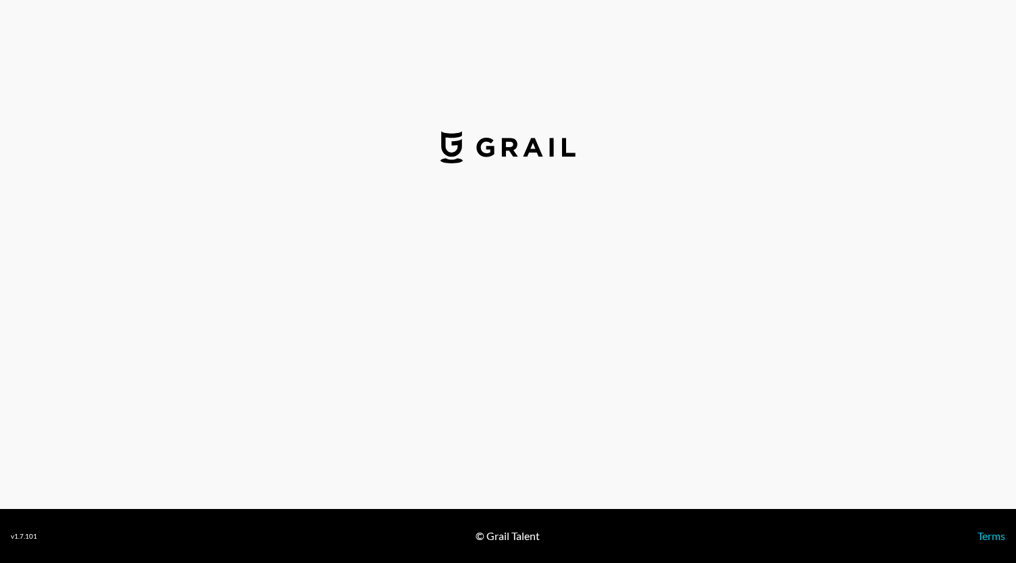
select select "USD"
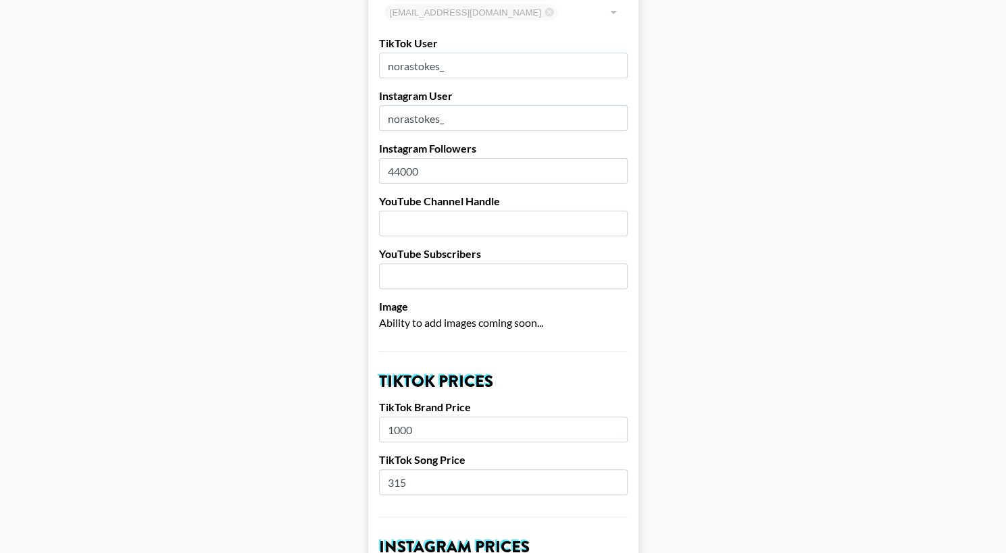
scroll to position [62, 10]
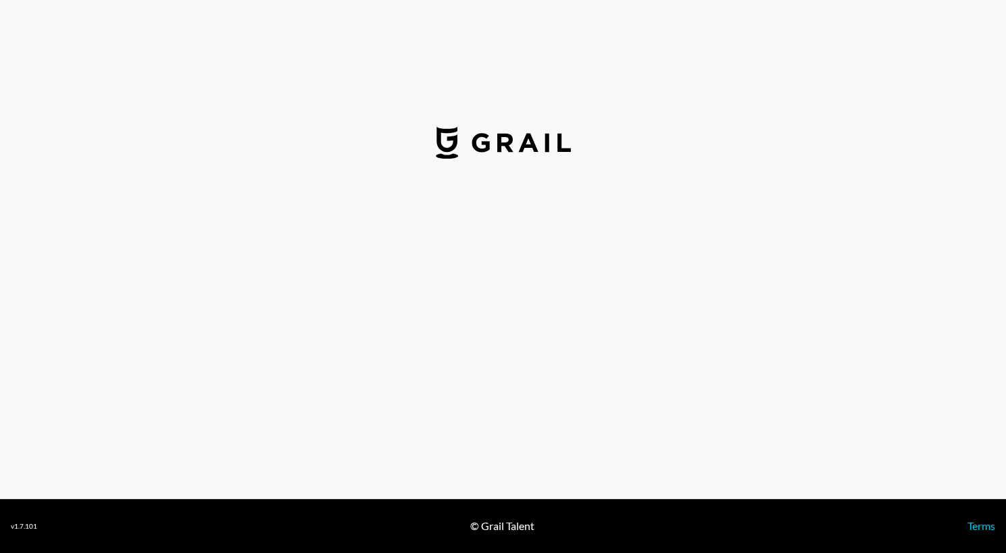
select select "USD"
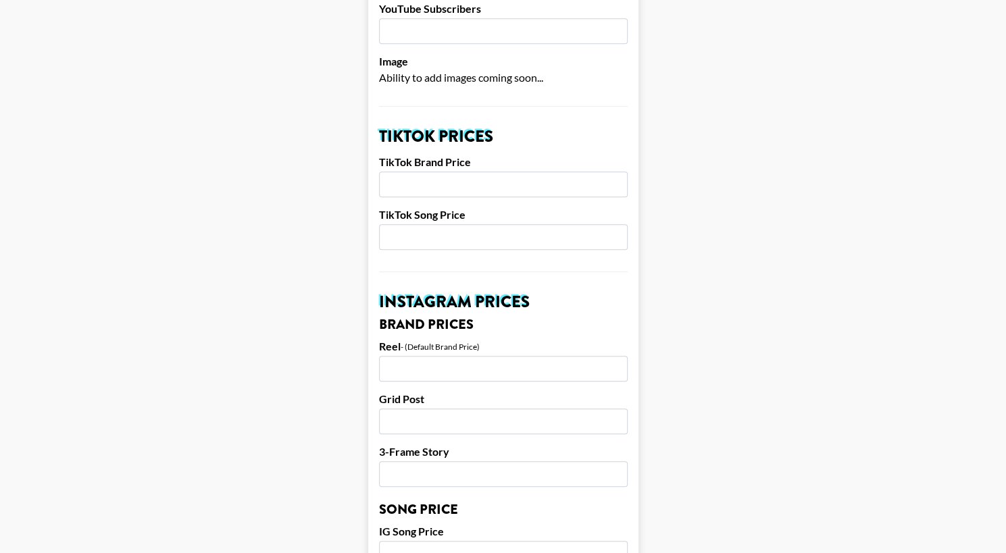
scroll to position [372, 0]
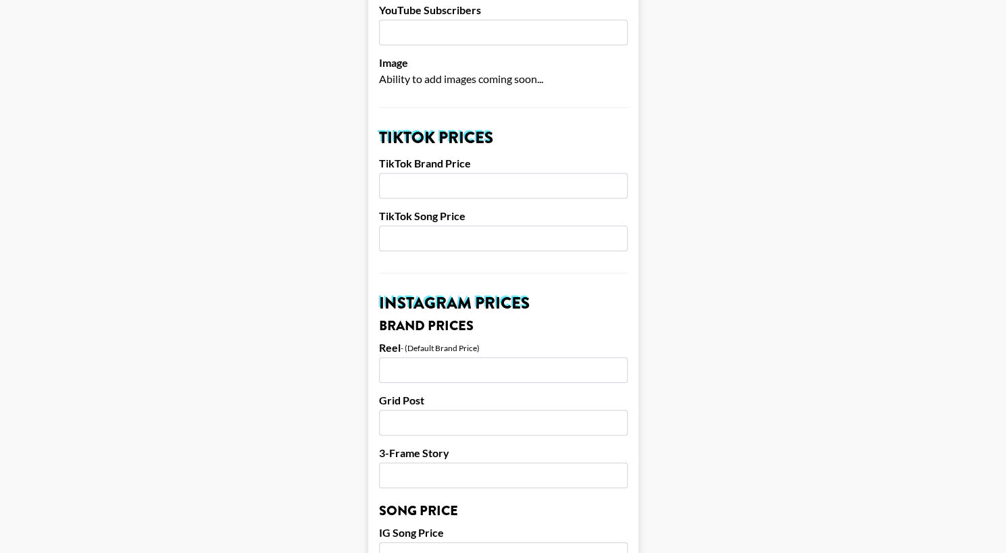
click at [451, 175] on input "number" at bounding box center [503, 186] width 249 height 26
type input "2000"
click at [430, 249] on input "number" at bounding box center [503, 239] width 249 height 26
type input "300"
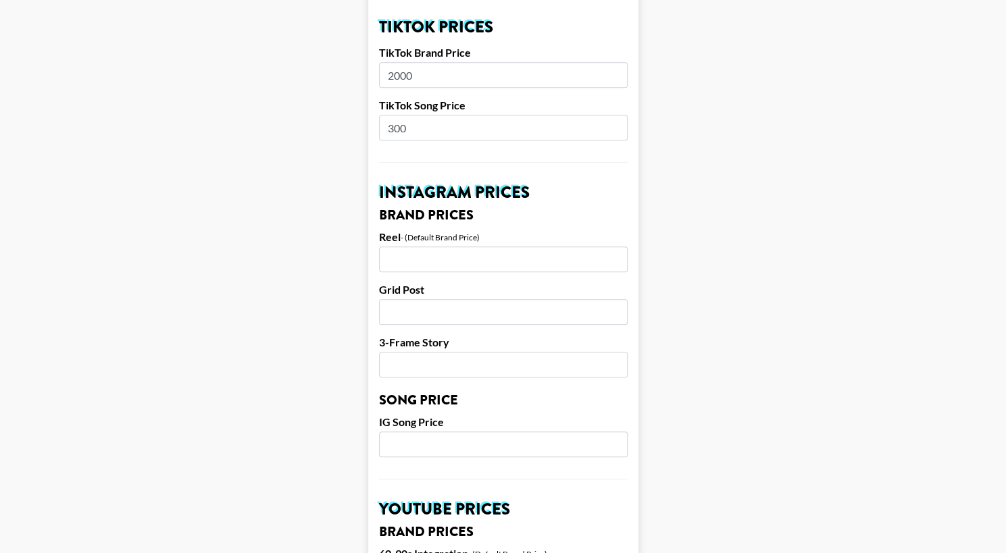
scroll to position [486, 0]
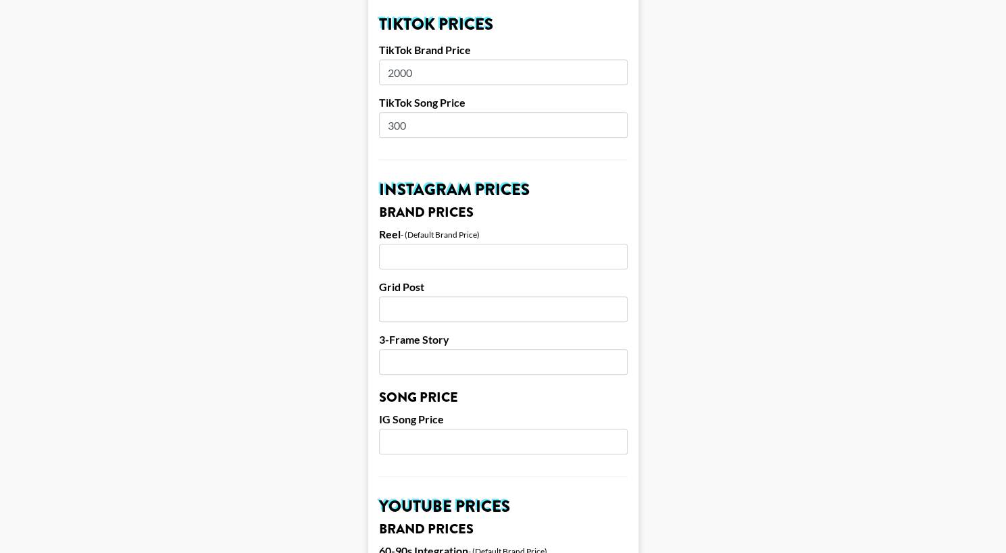
click at [428, 255] on input "number" at bounding box center [503, 257] width 249 height 26
type input "3"
type input "2000"
click at [409, 322] on form "Airtable ID: recJjVxDgq5nOzwcj Manager(s) yasmine.muhammad@grail-talent.com ​ T…" at bounding box center [503, 431] width 270 height 1682
click at [416, 313] on input "number" at bounding box center [503, 310] width 249 height 26
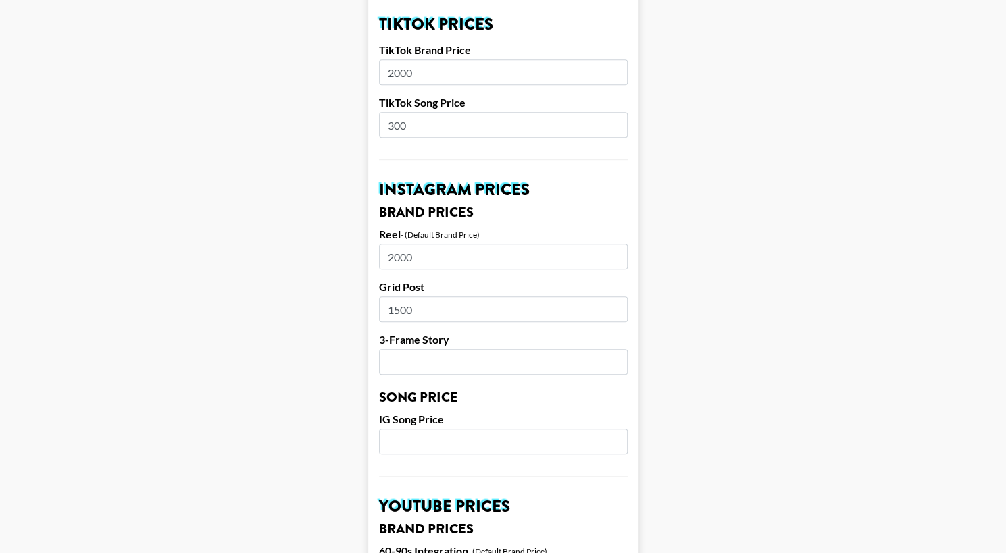
type input "1500"
click at [418, 367] on input "number" at bounding box center [503, 362] width 249 height 26
type input "1000"
click at [404, 447] on input "number" at bounding box center [503, 442] width 249 height 26
type input "300"
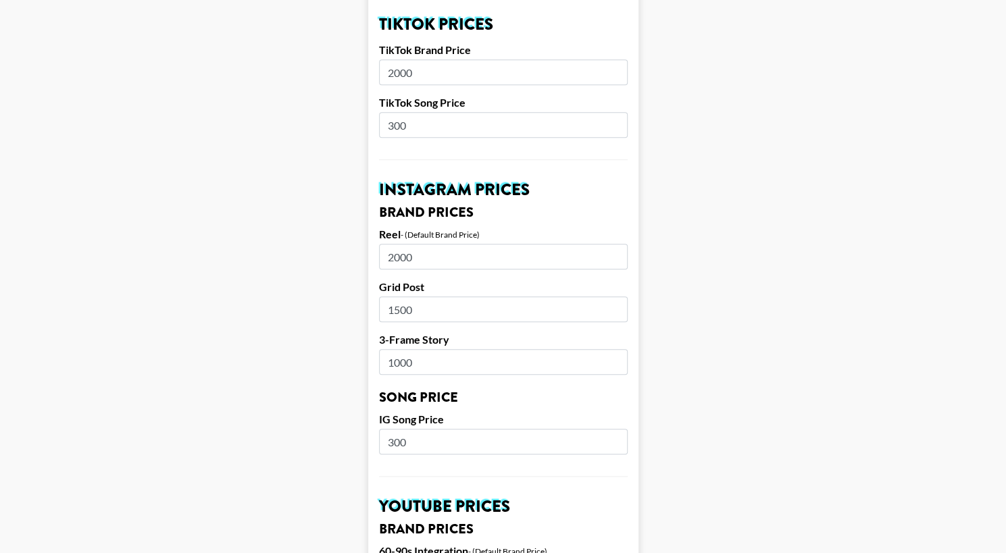
click at [496, 479] on form "Airtable ID: recJjVxDgq5nOzwcj Manager(s) yasmine.muhammad@grail-talent.com ​ T…" at bounding box center [503, 431] width 270 height 1682
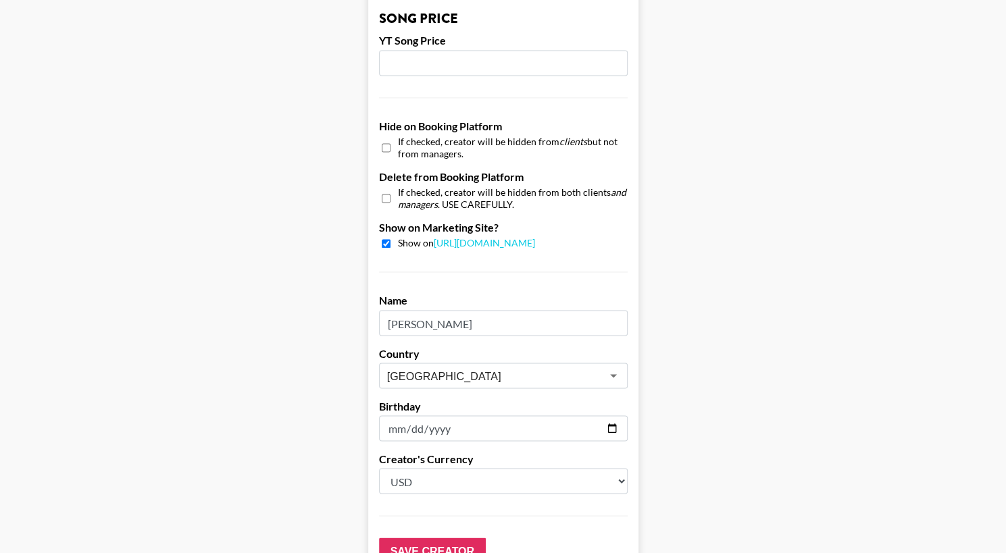
scroll to position [1278, 0]
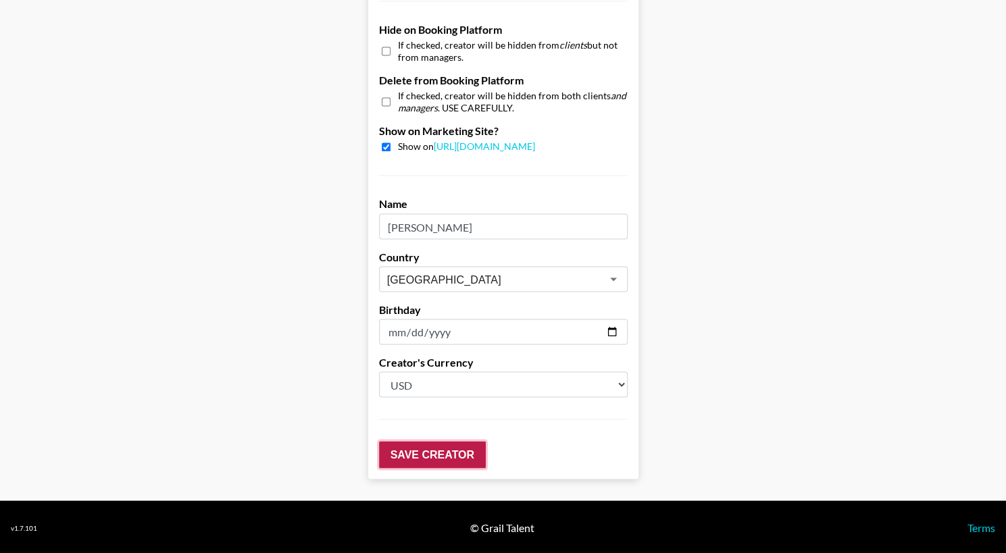
click at [454, 453] on input "Save Creator" at bounding box center [432, 454] width 107 height 27
click at [438, 459] on input "Save Creator" at bounding box center [432, 454] width 107 height 27
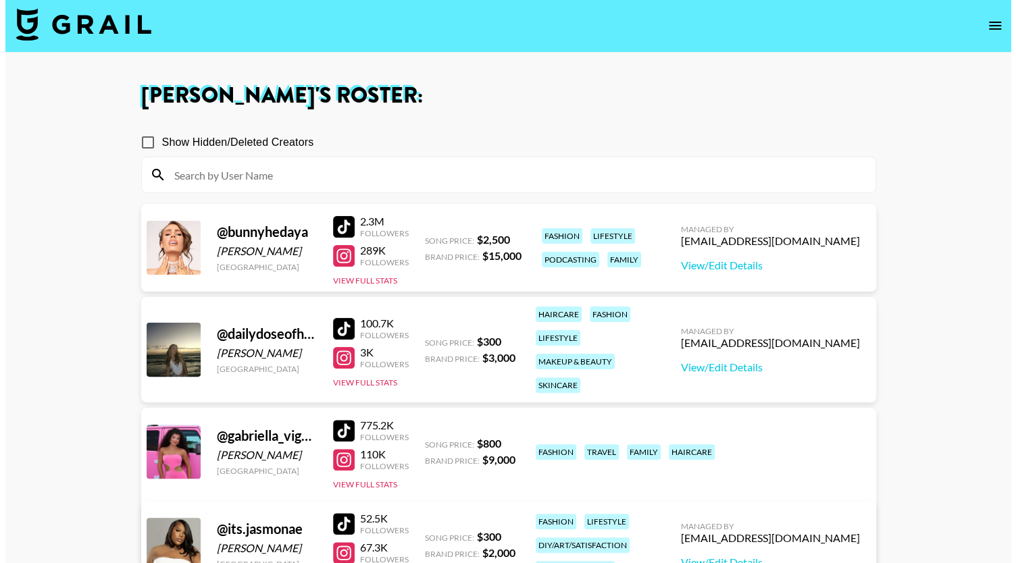
scroll to position [1, 0]
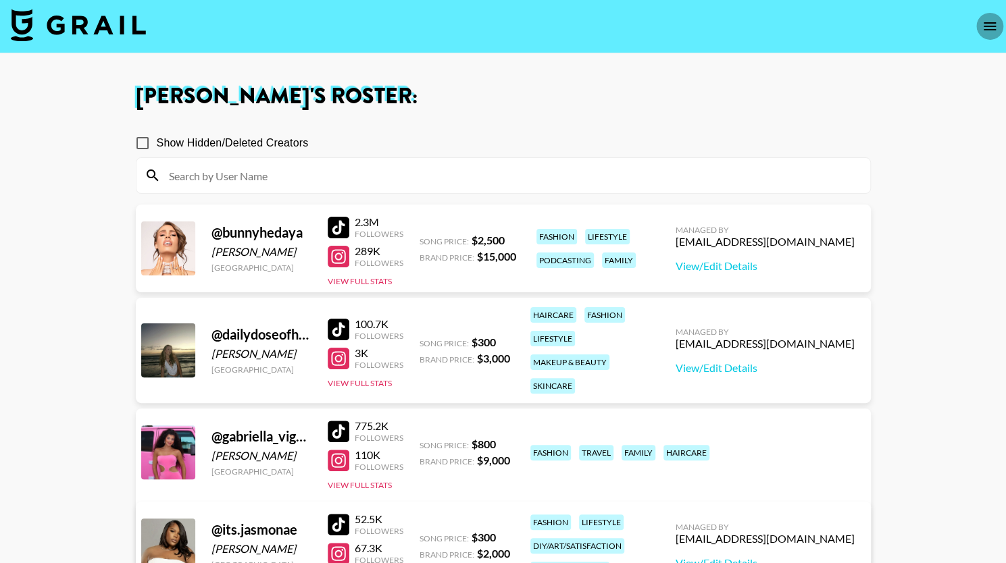
click at [983, 34] on button "open drawer" at bounding box center [989, 26] width 27 height 27
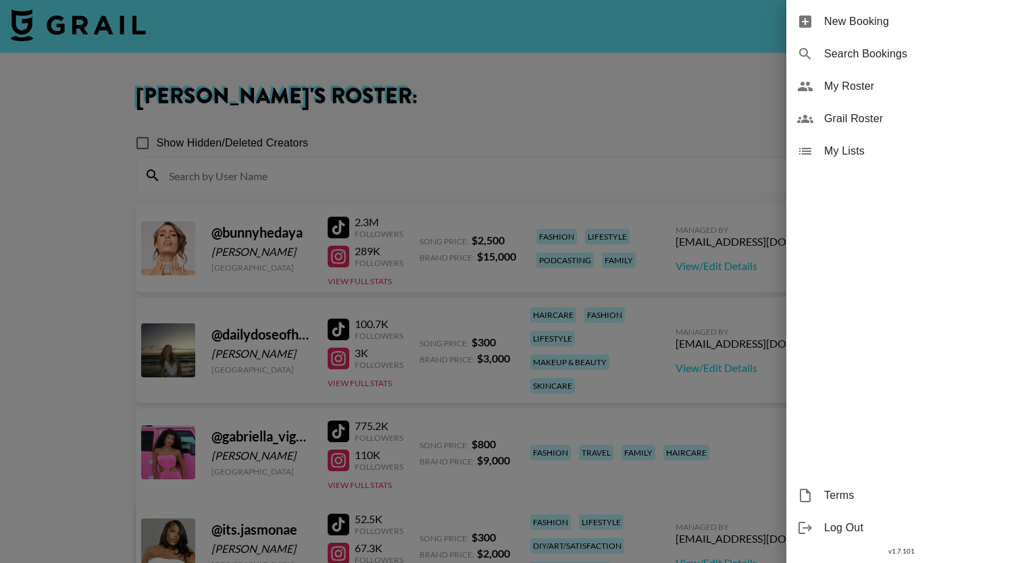
drag, startPoint x: 857, startPoint y: 24, endPoint x: 899, endPoint y: 127, distance: 111.5
click at [899, 127] on ul "New Booking Search Bookings My Roster Grail Roster My Lists" at bounding box center [901, 86] width 230 height 173
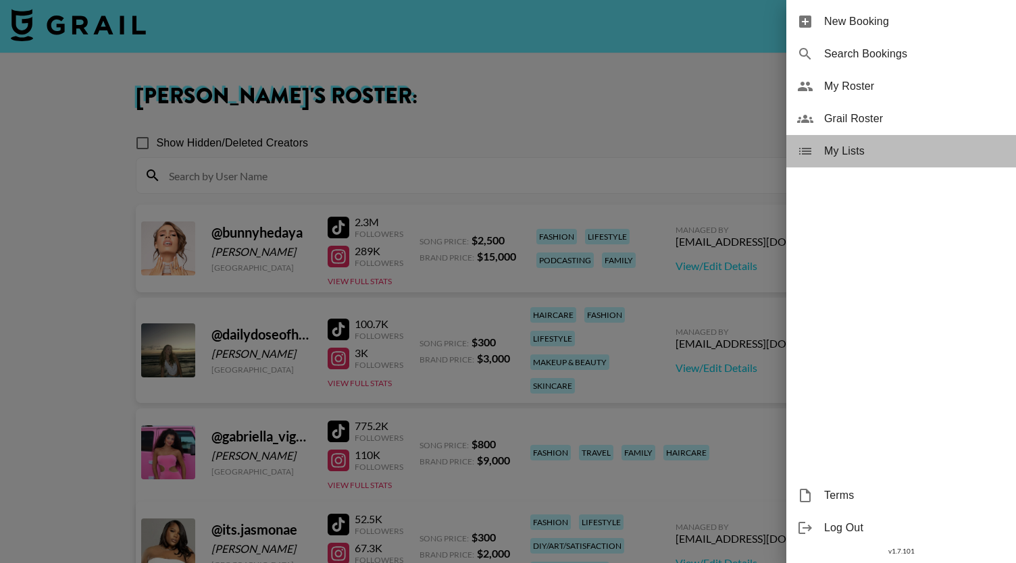
click at [846, 155] on span "My Lists" at bounding box center [914, 151] width 181 height 16
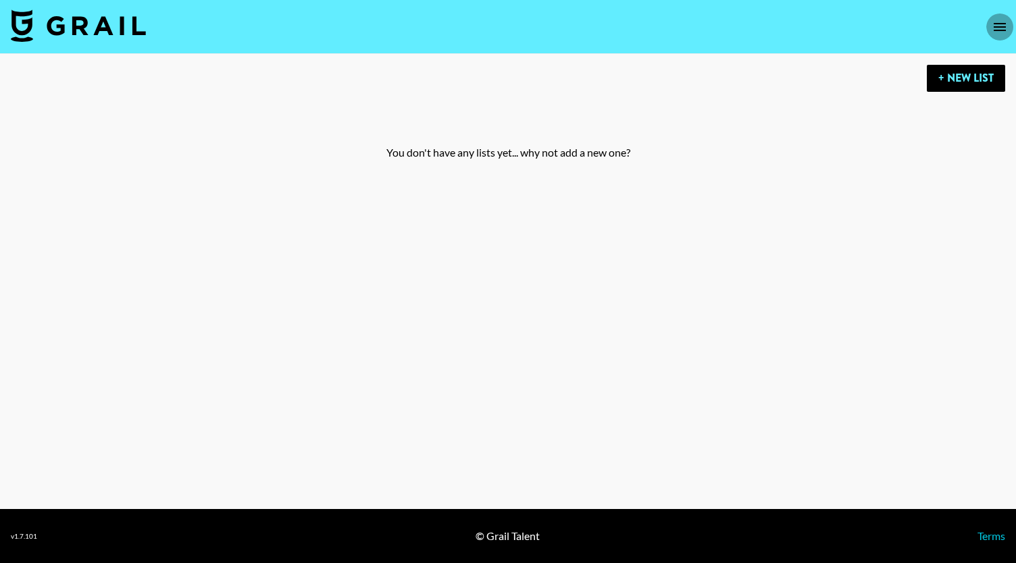
click at [993, 32] on icon "open drawer" at bounding box center [1000, 27] width 16 height 16
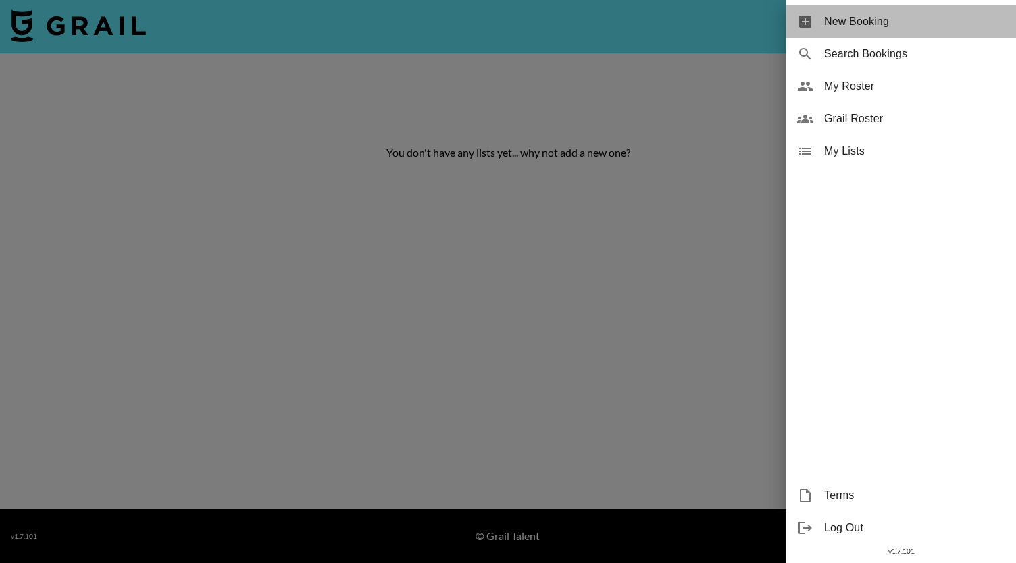
click at [863, 24] on span "New Booking" at bounding box center [914, 22] width 181 height 16
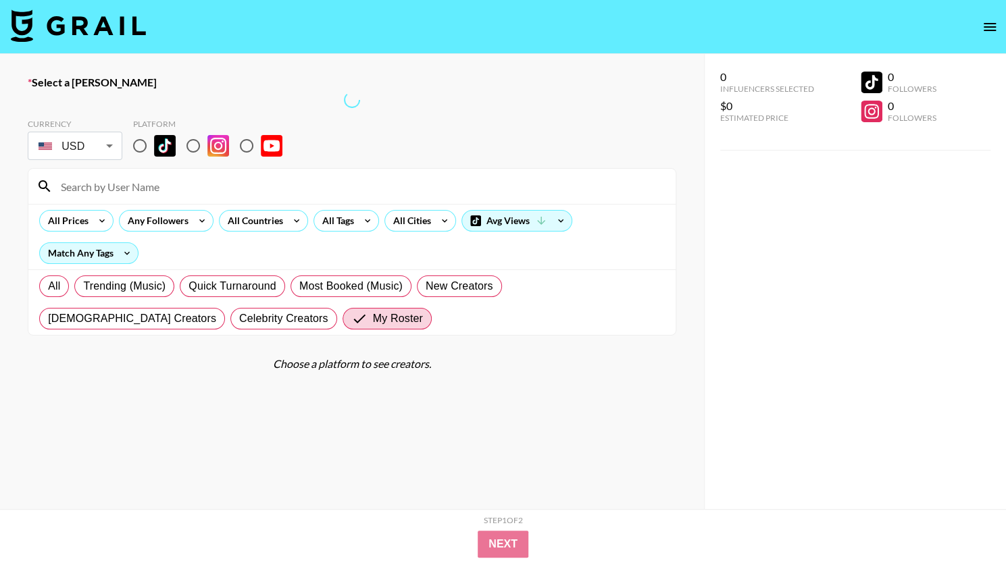
click at [985, 18] on button "open drawer" at bounding box center [989, 27] width 27 height 27
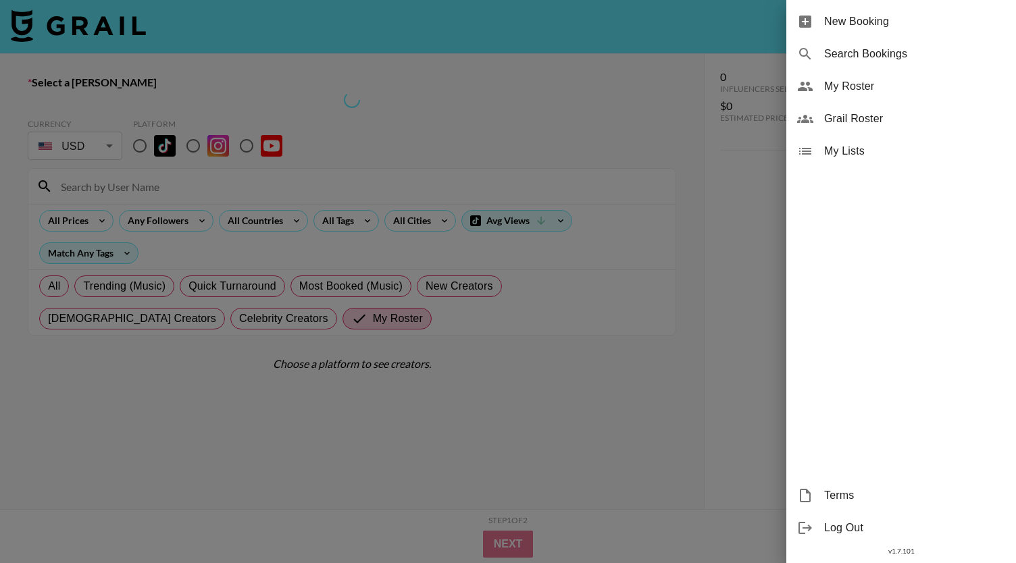
click at [873, 56] on span "Search Bookings" at bounding box center [914, 54] width 181 height 16
select select "id"
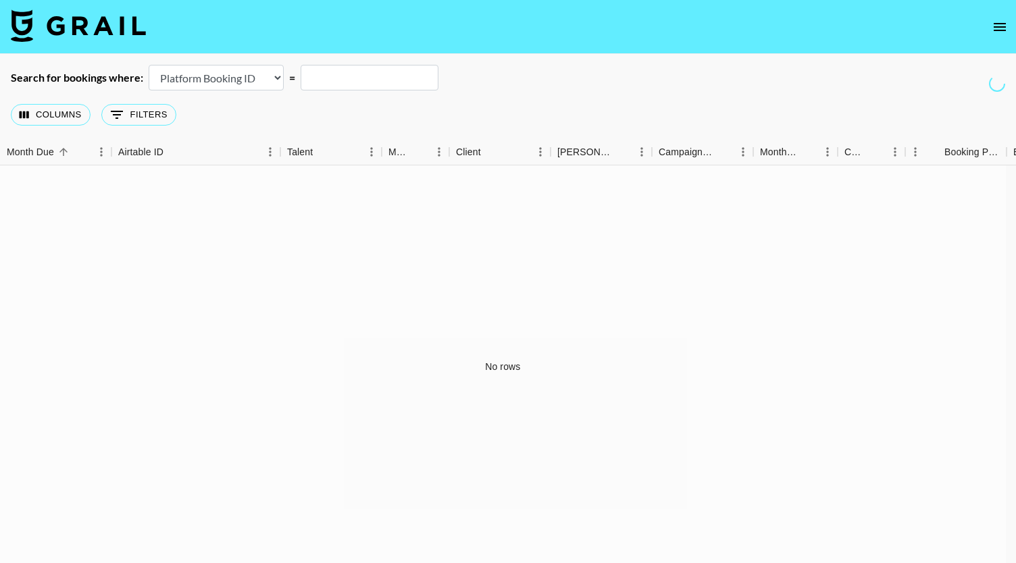
click at [323, 77] on input "text" at bounding box center [370, 78] width 138 height 26
click at [250, 82] on select "Airtable Booking ID Platform Booking ID Platform Campaign ID" at bounding box center [216, 78] width 135 height 26
click at [270, 76] on select "Airtable Booking ID Platform Booking ID Platform Campaign ID" at bounding box center [216, 78] width 135 height 26
click at [203, 384] on div "No rows" at bounding box center [503, 367] width 1006 height 403
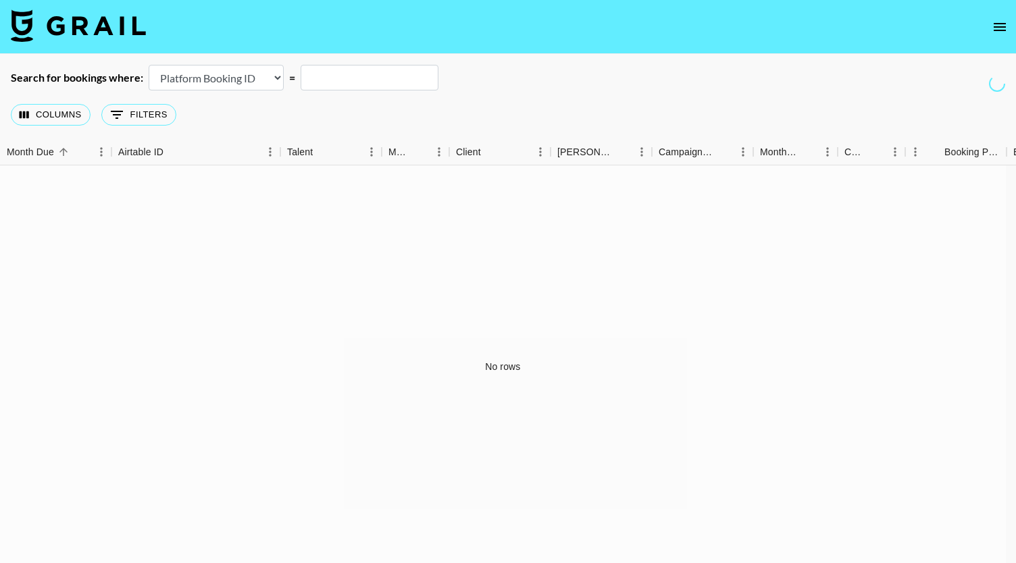
click at [259, 43] on nav at bounding box center [508, 27] width 1016 height 54
click at [279, 65] on select "Airtable Booking ID Platform Booking ID Platform Campaign ID" at bounding box center [216, 78] width 135 height 26
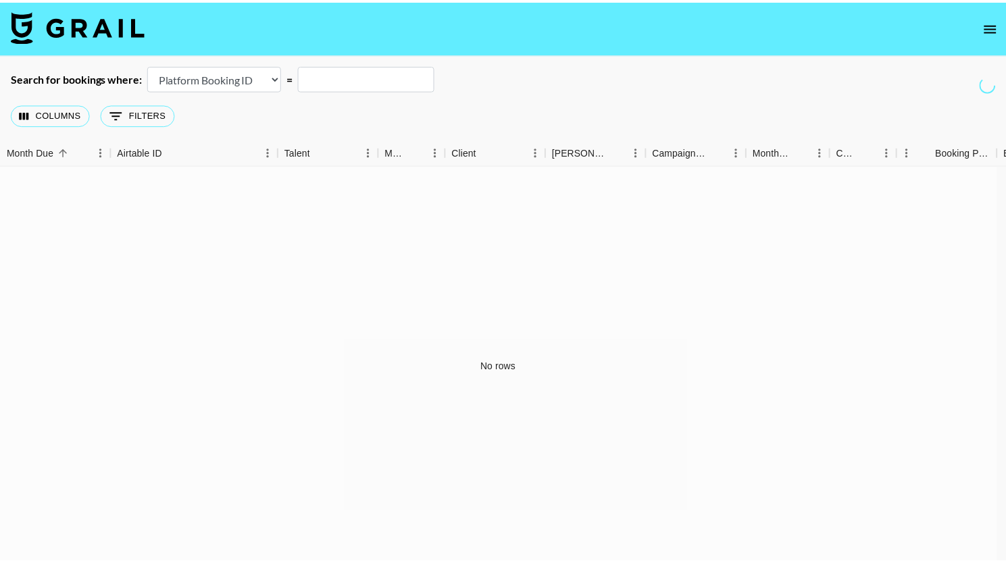
scroll to position [36, 0]
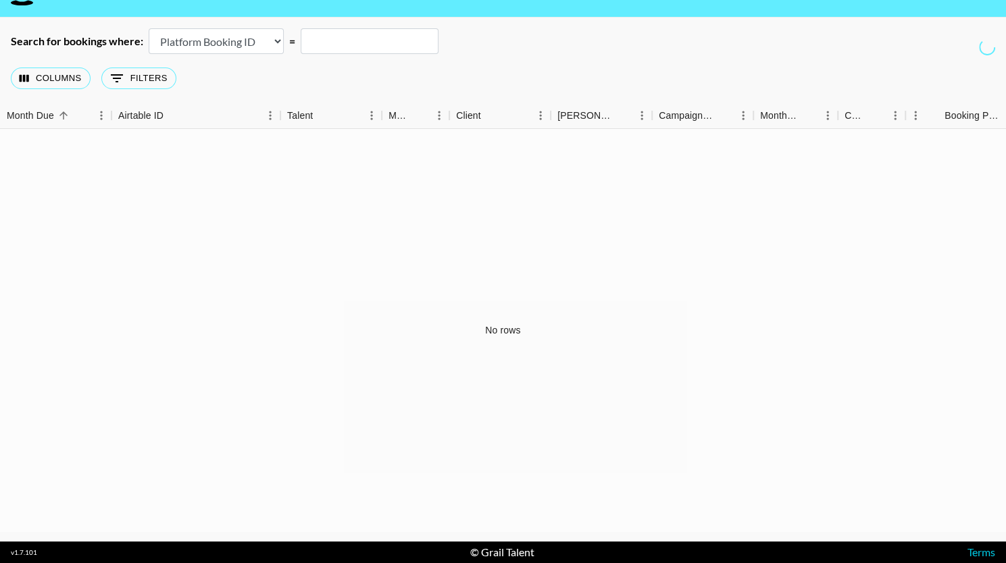
click at [371, 86] on div "Columns 0 Filters + Booking" at bounding box center [503, 78] width 1006 height 49
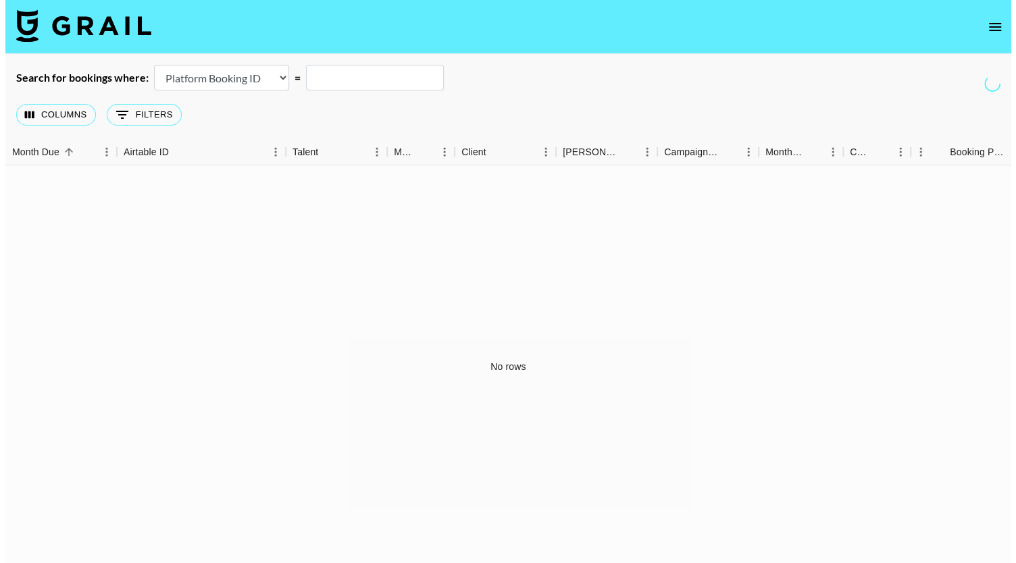
scroll to position [3, 0]
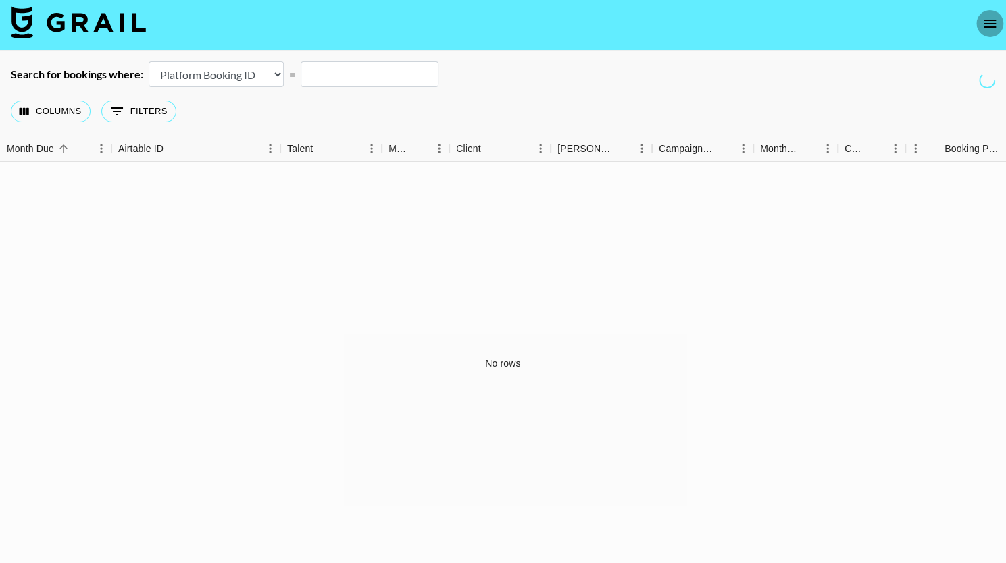
click at [990, 30] on icon "open drawer" at bounding box center [990, 24] width 16 height 16
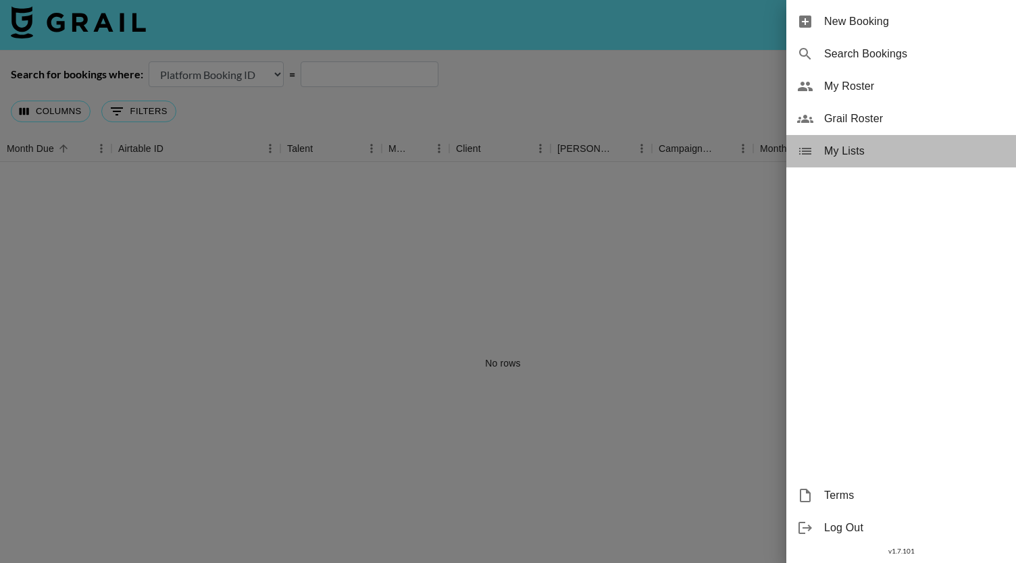
click at [838, 153] on span "My Lists" at bounding box center [914, 151] width 181 height 16
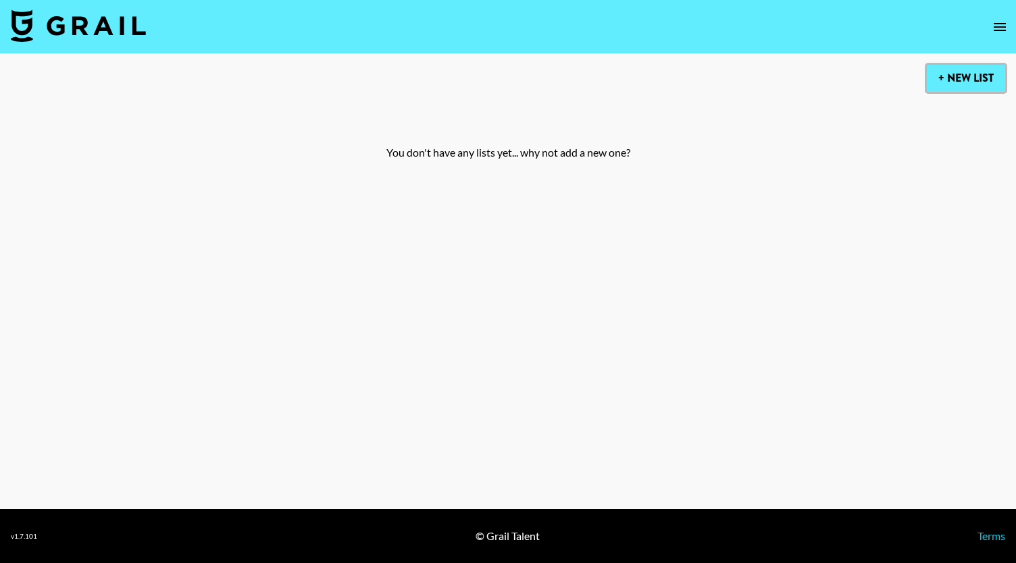
click at [966, 84] on button "+ New List" at bounding box center [966, 78] width 78 height 27
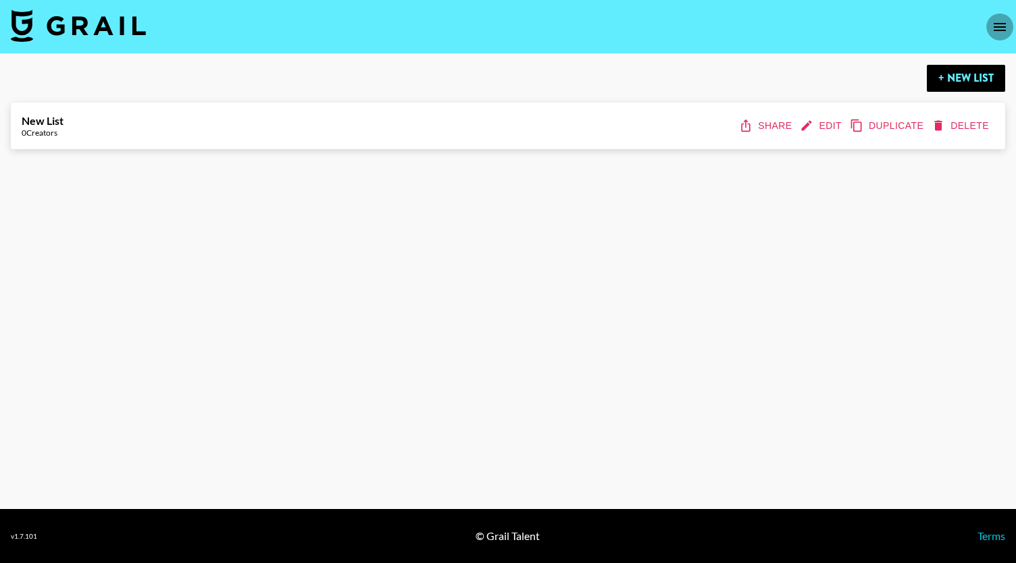
click at [999, 25] on icon "open drawer" at bounding box center [1000, 27] width 16 height 16
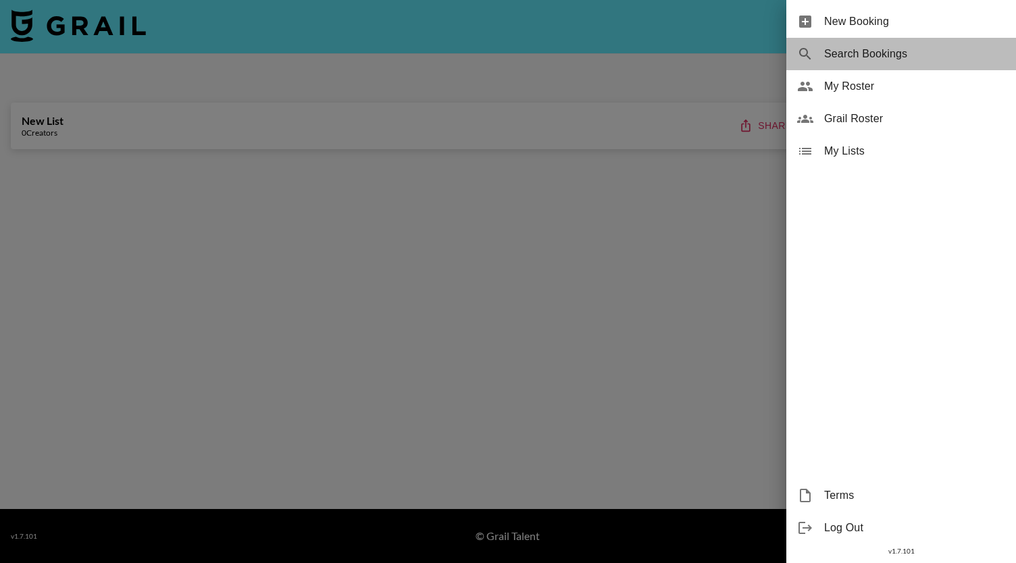
click at [941, 52] on span "Search Bookings" at bounding box center [914, 54] width 181 height 16
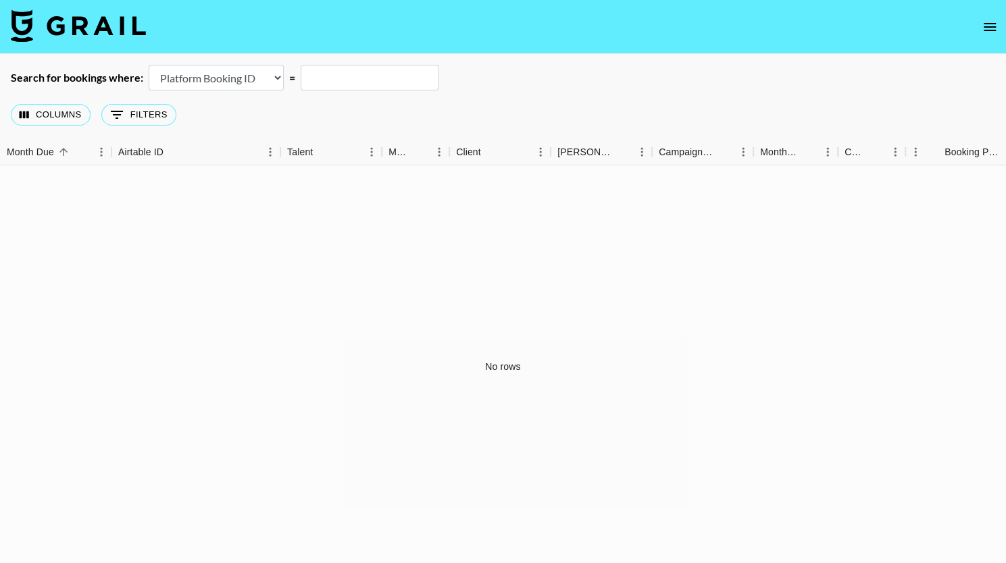
click at [346, 72] on input "text" at bounding box center [370, 78] width 138 height 26
click at [231, 83] on select "Airtable Booking ID Platform Booking ID Platform Campaign ID" at bounding box center [216, 78] width 135 height 26
click at [254, 83] on select "Airtable Booking ID Platform Booking ID Platform Campaign ID" at bounding box center [216, 78] width 135 height 26
select select "airtableId"
click at [149, 65] on select "Airtable Booking ID Platform Booking ID Platform Campaign ID" at bounding box center [216, 78] width 135 height 26
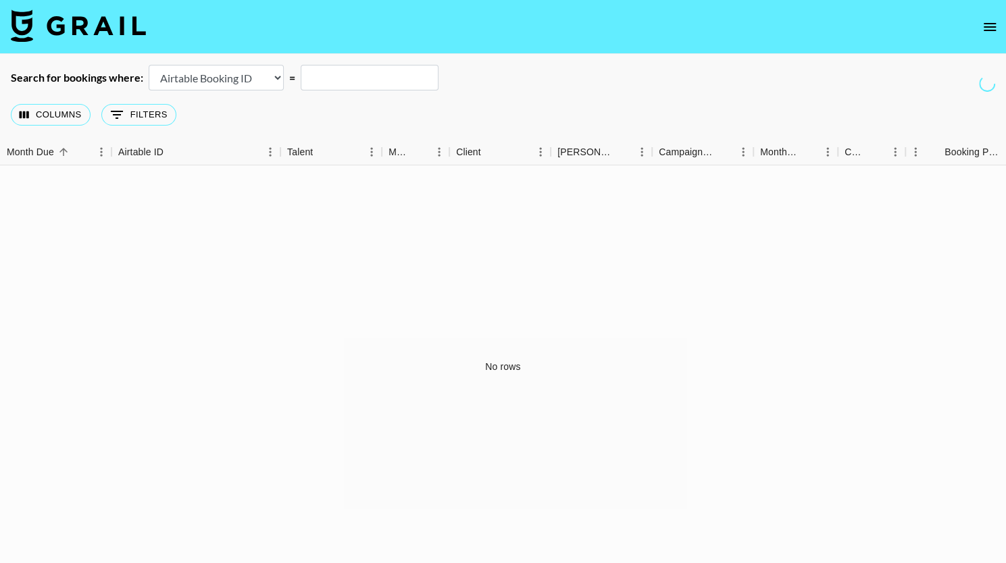
click at [254, 77] on select "Airtable Booking ID Platform Booking ID Platform Campaign ID" at bounding box center [216, 78] width 135 height 26
click at [997, 25] on icon "open drawer" at bounding box center [990, 27] width 16 height 16
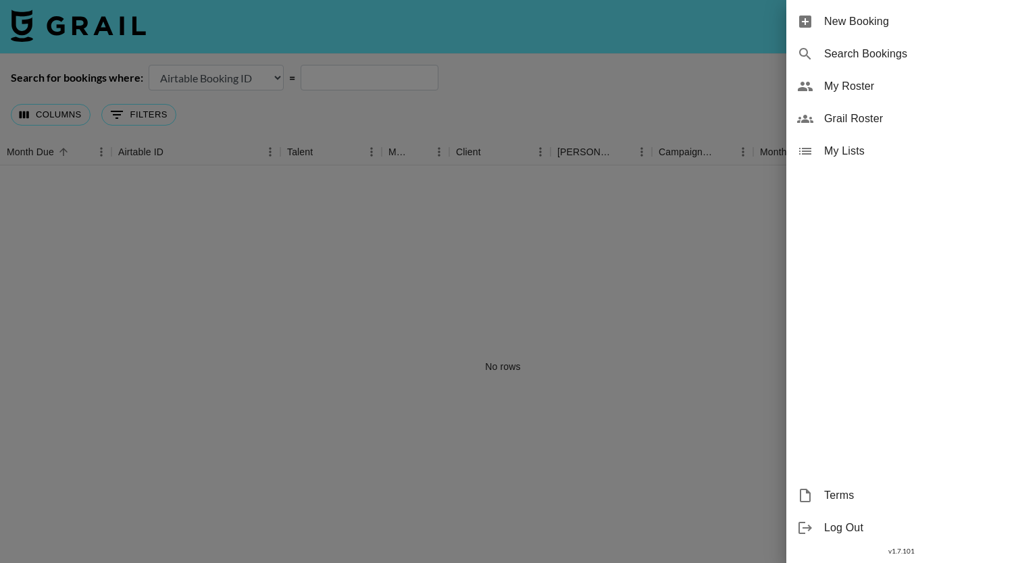
click at [847, 51] on span "Search Bookings" at bounding box center [914, 54] width 181 height 16
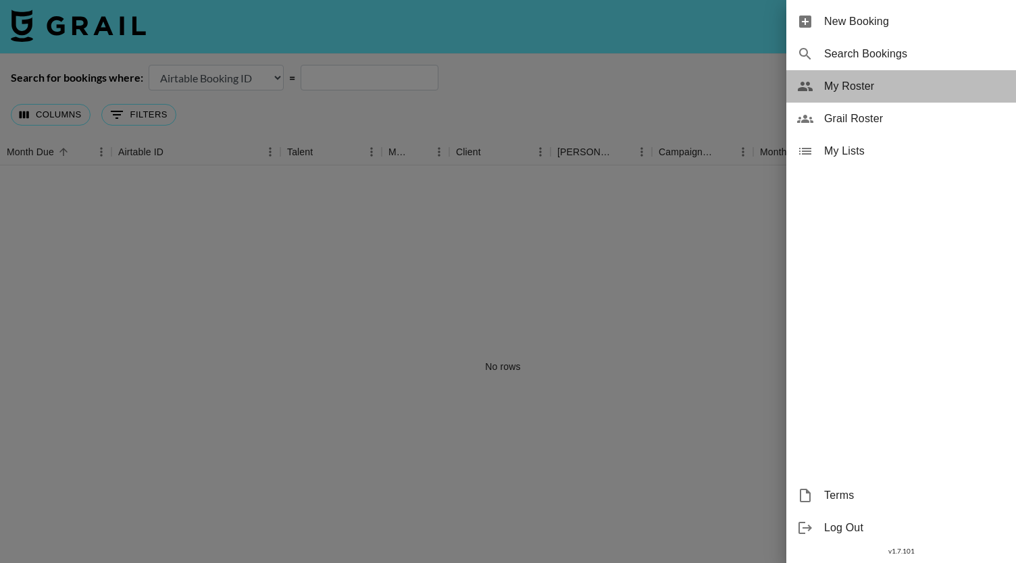
click at [832, 84] on span "My Roster" at bounding box center [914, 86] width 181 height 16
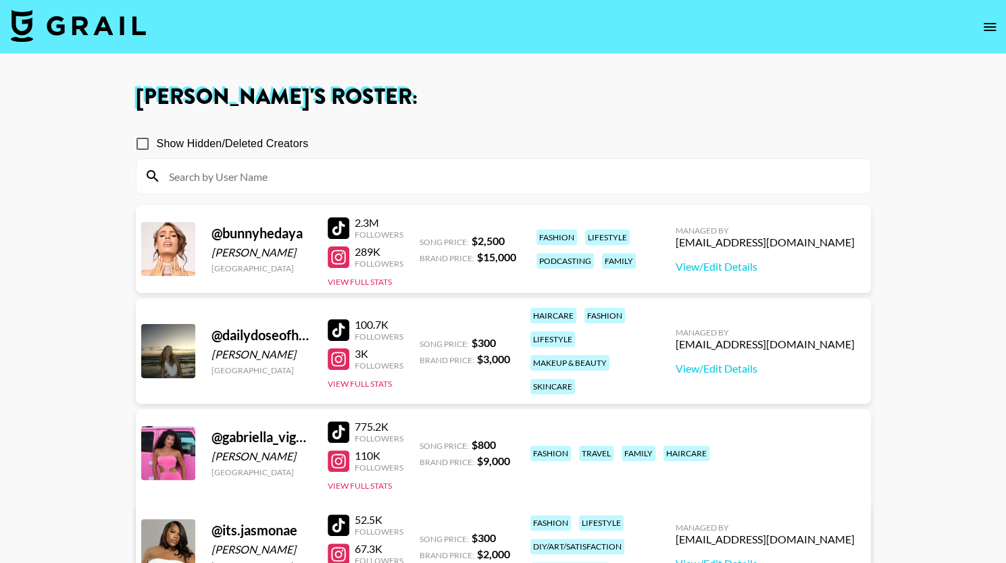
scroll to position [4, 0]
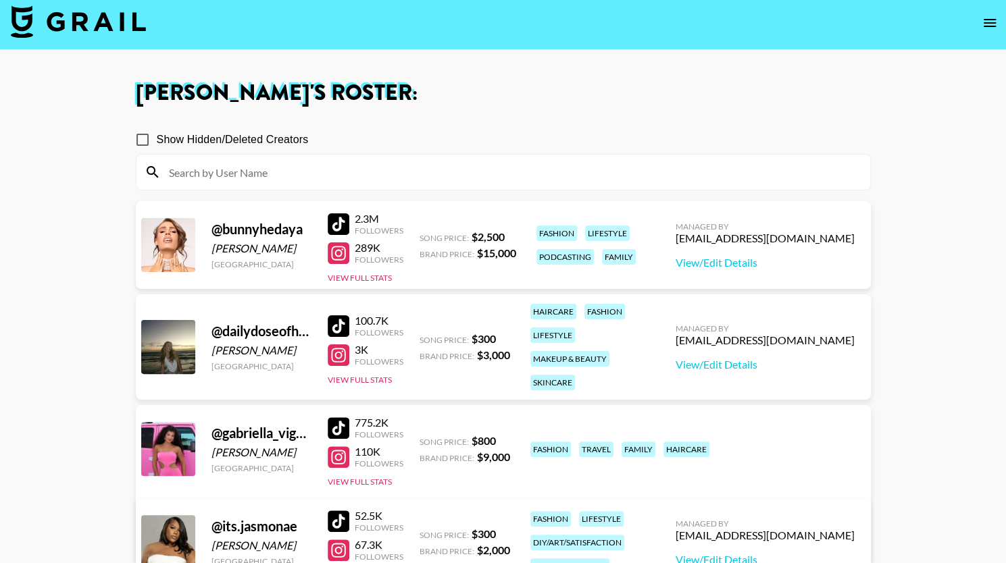
click at [993, 24] on icon "open drawer" at bounding box center [990, 23] width 16 height 16
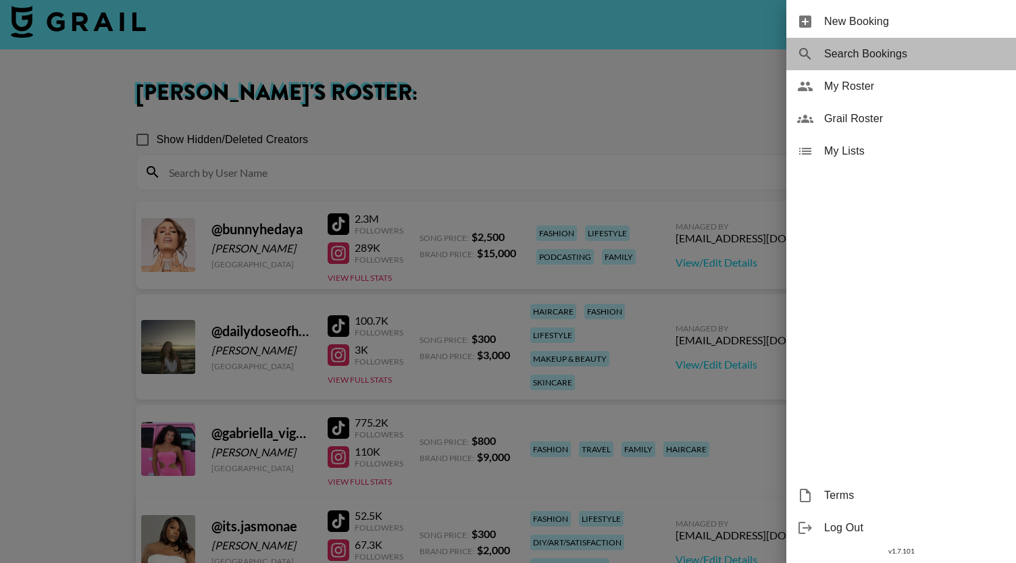
click at [916, 57] on span "Search Bookings" at bounding box center [914, 54] width 181 height 16
select select "id"
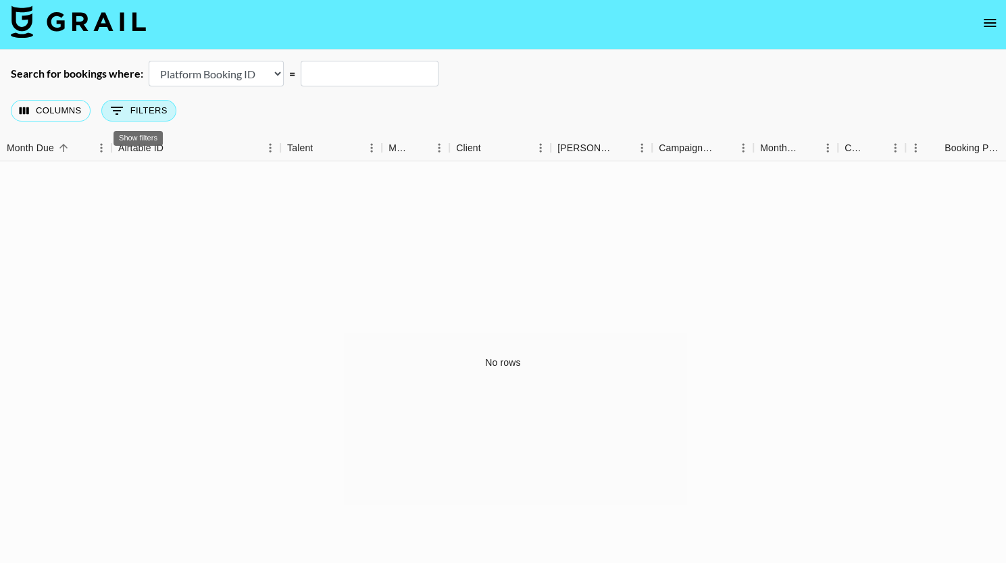
click at [126, 101] on button "0 Filters" at bounding box center [138, 111] width 75 height 22
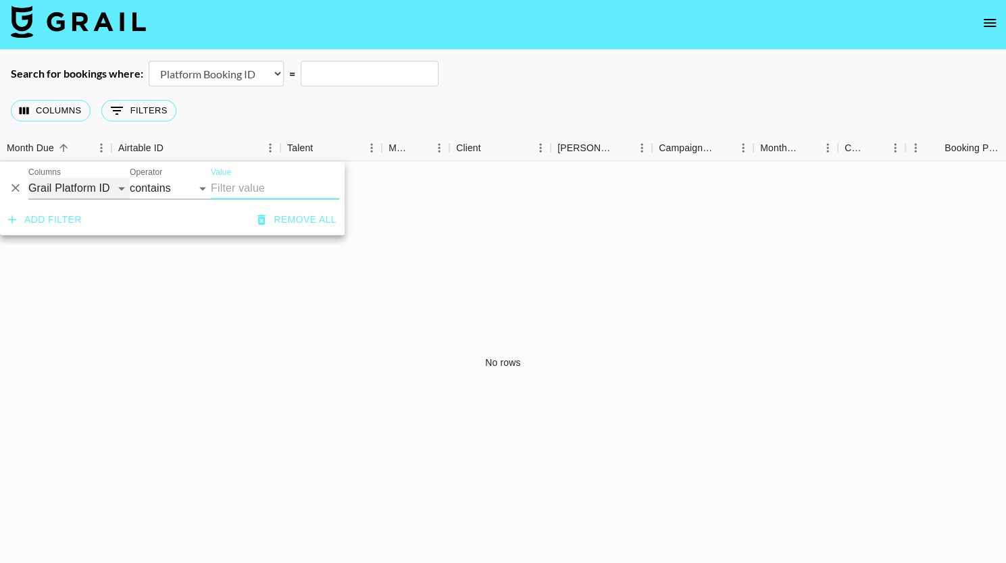
click at [97, 197] on select "Grail Platform ID Airtable ID Talent Manager Client Booker Campaign (Type) Date…" at bounding box center [78, 189] width 101 height 22
select select "managerIds"
click at [28, 178] on select "Grail Platform ID Airtable ID Talent Manager Client Booker Campaign (Type) Date…" at bounding box center [78, 189] width 101 height 22
select select "is"
click at [234, 184] on input "Value" at bounding box center [302, 188] width 182 height 21
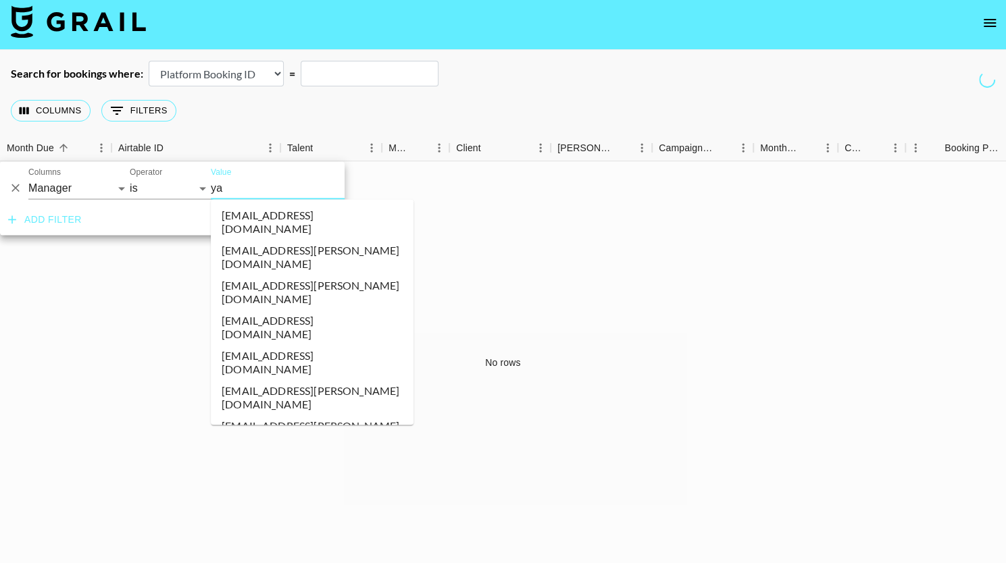
type input "yas"
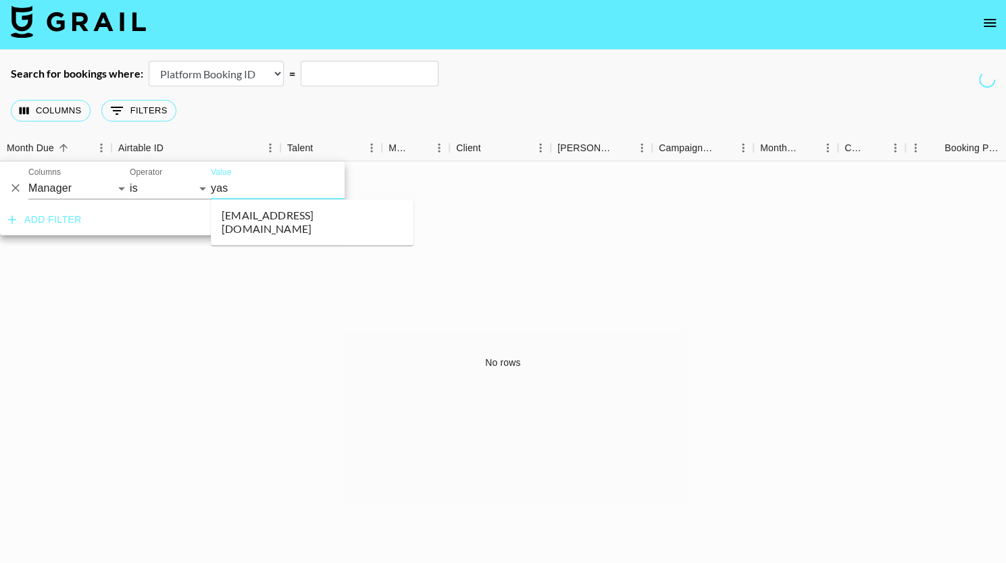
click at [247, 214] on li "[EMAIL_ADDRESS][DOMAIN_NAME]" at bounding box center [312, 222] width 203 height 35
type input "[EMAIL_ADDRESS][DOMAIN_NAME]"
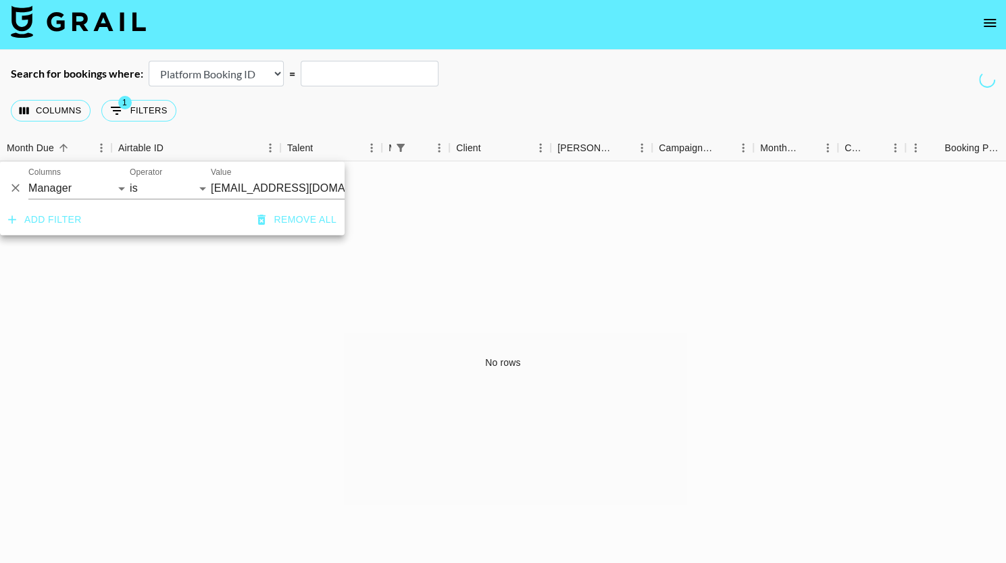
click at [251, 295] on div "No rows" at bounding box center [503, 362] width 1006 height 403
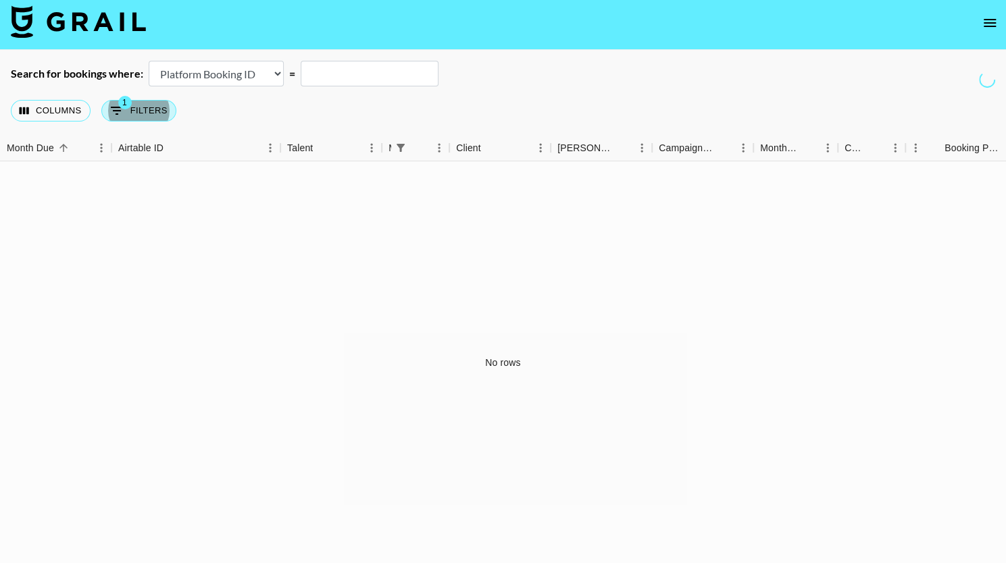
click at [144, 114] on button "1 Filters" at bounding box center [138, 111] width 75 height 22
select select "managerIds"
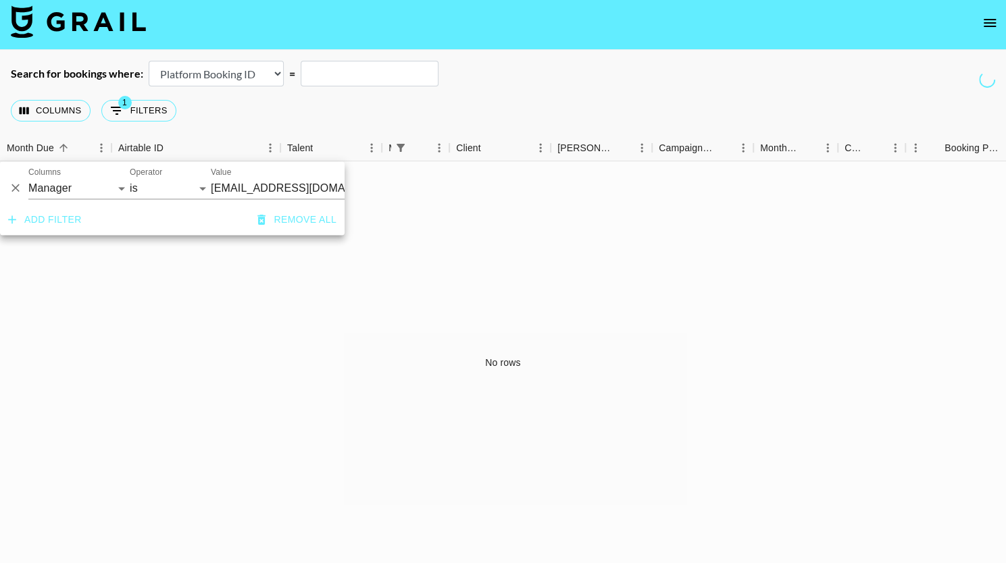
click at [268, 186] on input "[EMAIL_ADDRESS][DOMAIN_NAME]" at bounding box center [293, 188] width 165 height 21
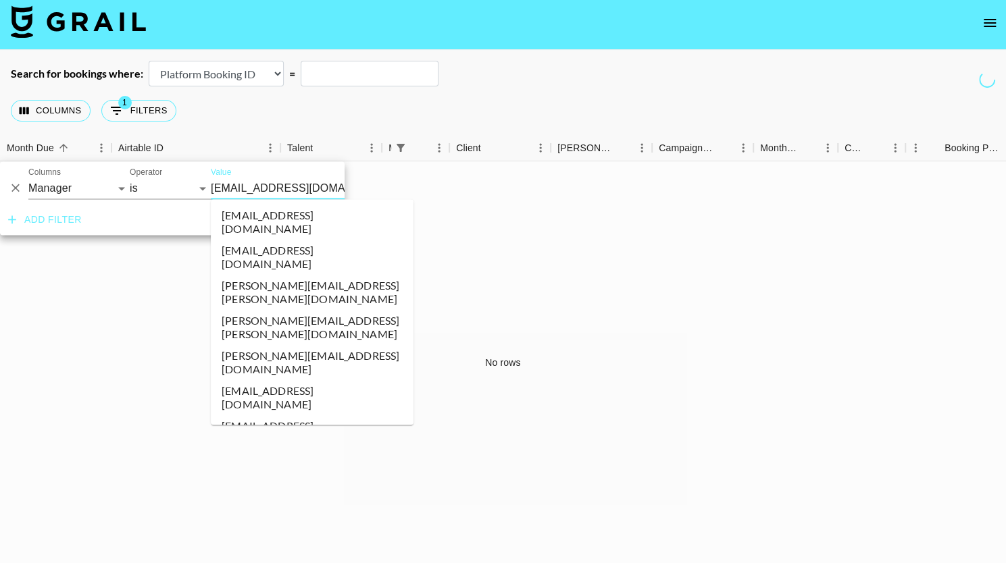
scroll to position [8123, 0]
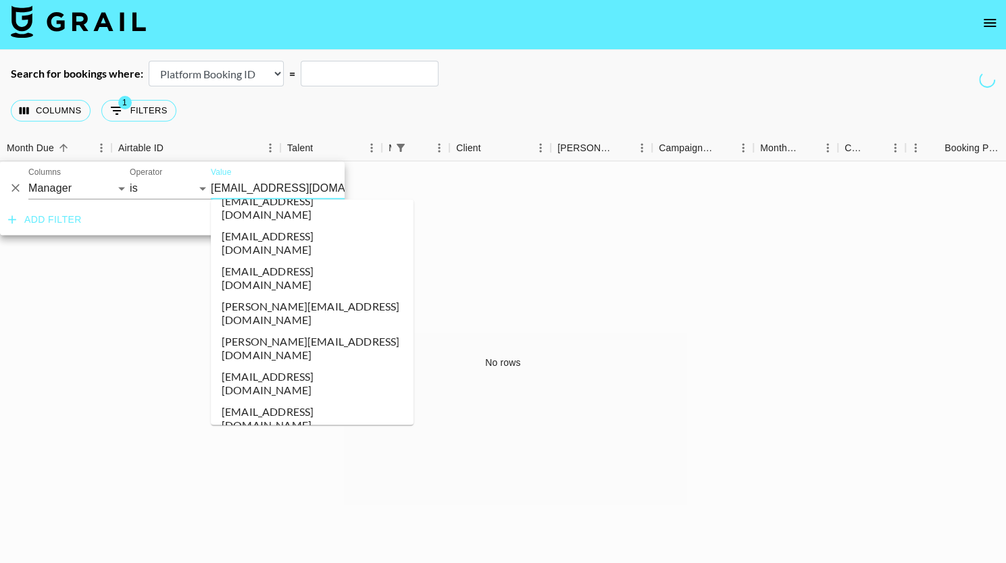
click at [330, 187] on input "[EMAIL_ADDRESS][DOMAIN_NAME]" at bounding box center [293, 188] width 165 height 21
click at [411, 168] on div "No rows" at bounding box center [503, 362] width 1006 height 403
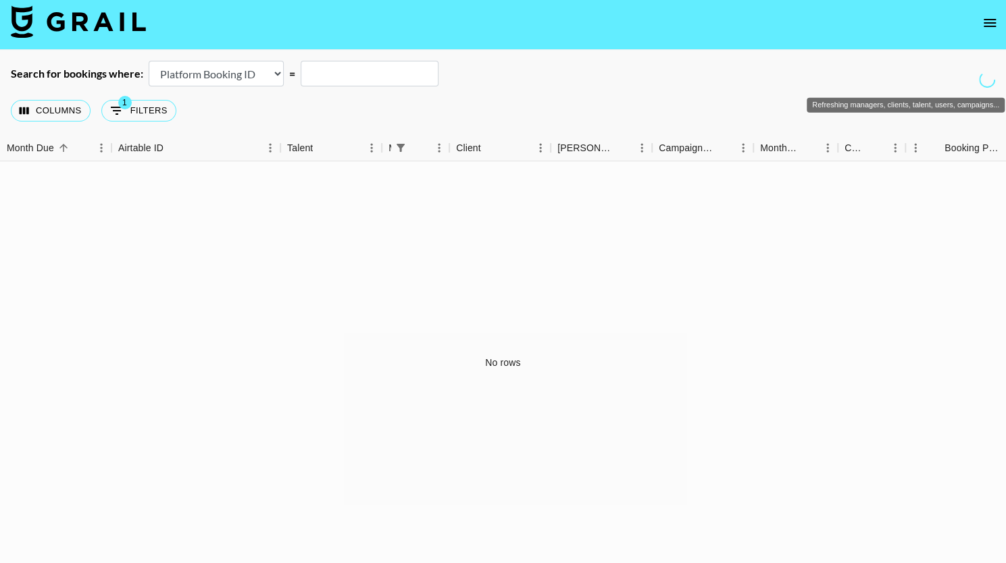
click at [986, 81] on icon "Refreshing managers, clients, talent, users, campaigns..." at bounding box center [988, 80] width 20 height 20
click at [46, 109] on button "Columns" at bounding box center [51, 111] width 80 height 22
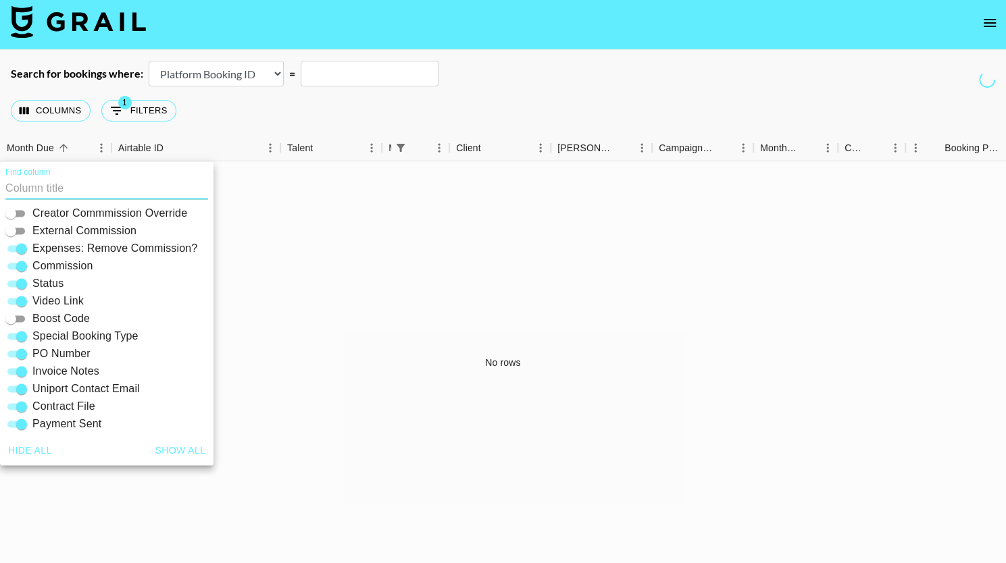
scroll to position [289, 0]
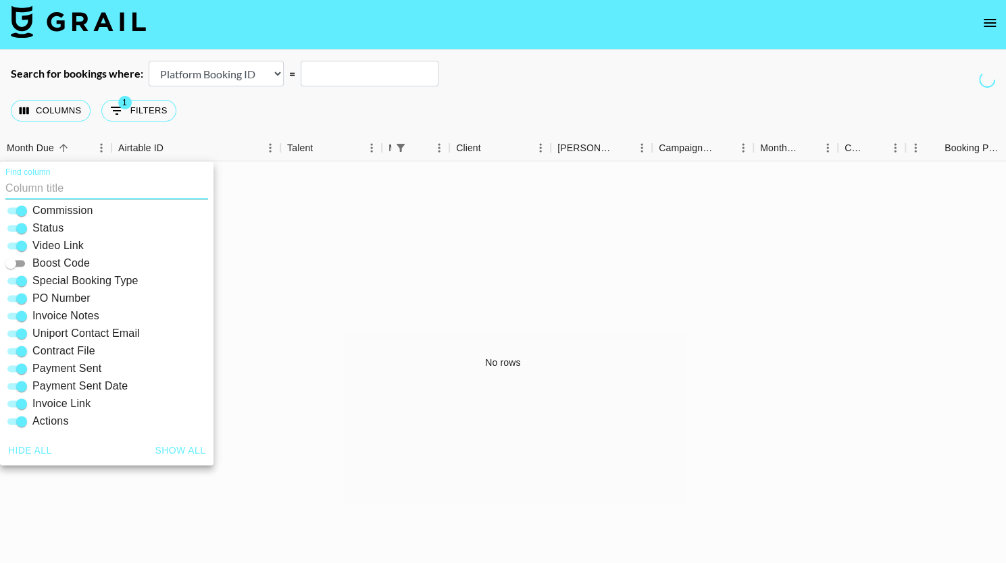
click at [307, 239] on div "No rows" at bounding box center [503, 362] width 1006 height 403
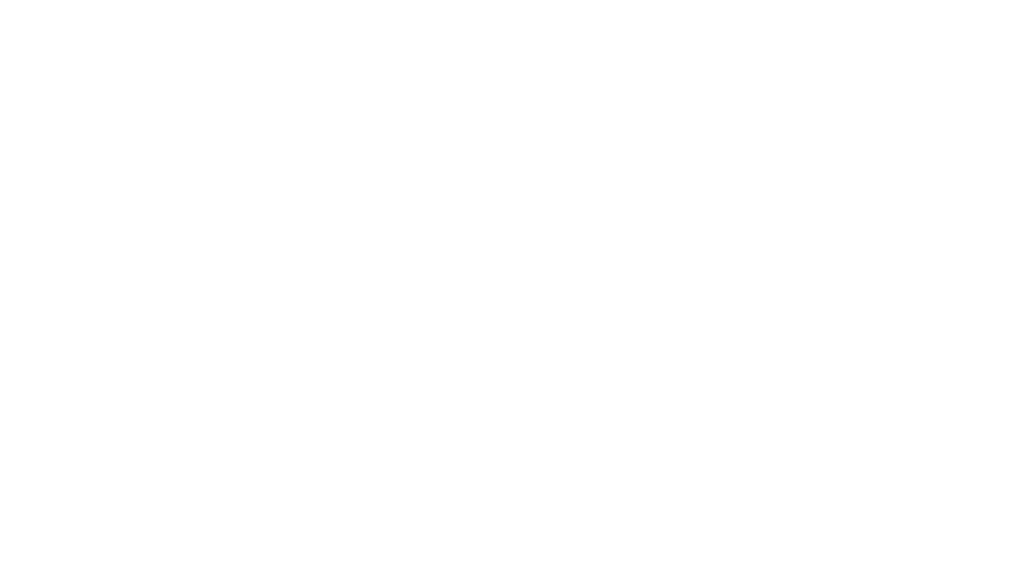
select select "id"
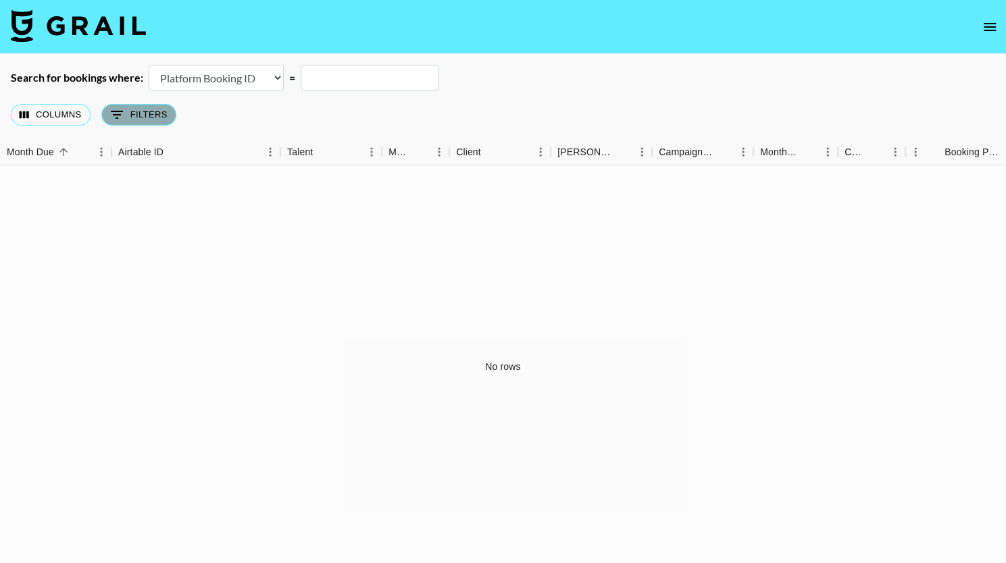
click at [145, 118] on button "0 Filters" at bounding box center [138, 115] width 75 height 22
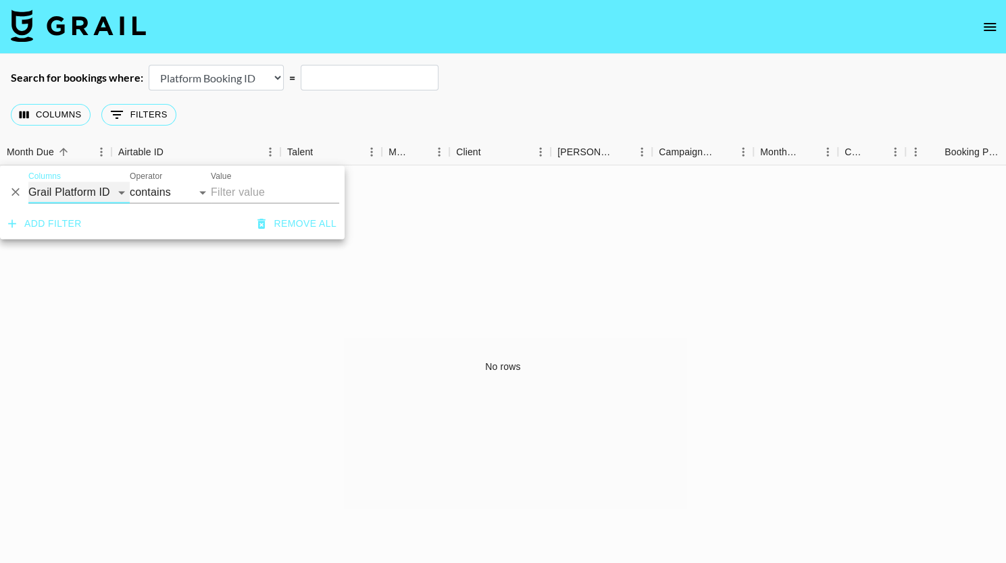
click at [114, 189] on select "Grail Platform ID Airtable ID Talent Manager Client [PERSON_NAME] Campaign (Typ…" at bounding box center [78, 193] width 101 height 22
select select "talentName"
click at [28, 182] on select "Grail Platform ID Airtable ID Talent Manager Client Booker Campaign (Type) Date…" at bounding box center [78, 193] width 101 height 22
click at [257, 189] on input "Value" at bounding box center [275, 193] width 128 height 22
type input "nora"
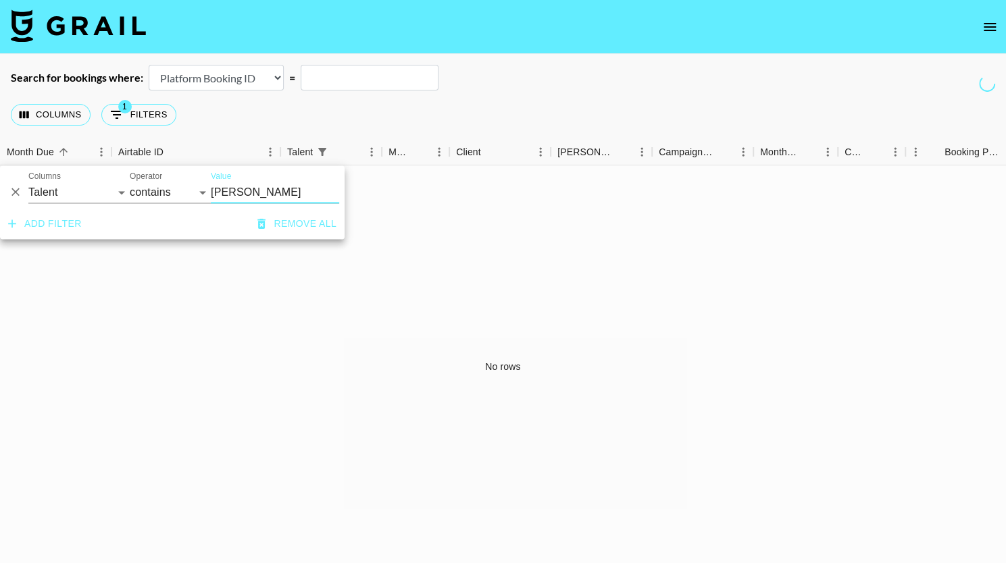
click at [992, 25] on icon "open drawer" at bounding box center [990, 27] width 16 height 16
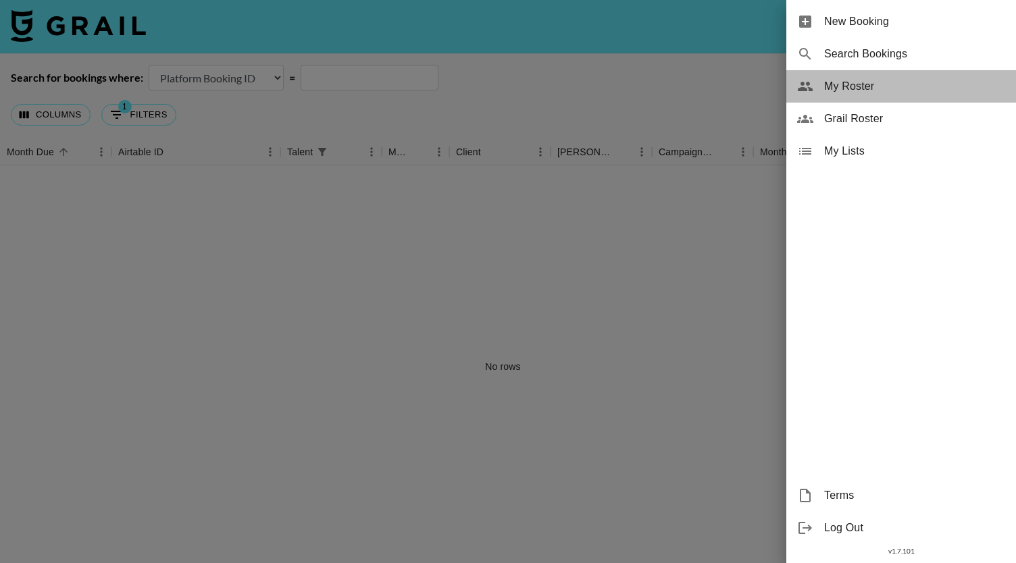
click at [862, 89] on span "My Roster" at bounding box center [914, 86] width 181 height 16
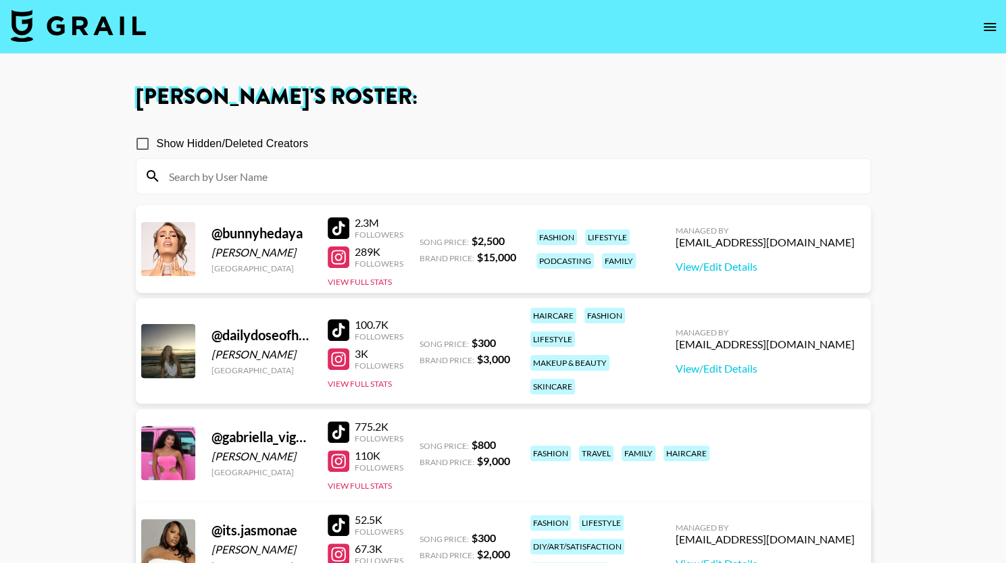
click at [191, 143] on span "Show Hidden/Deleted Creators" at bounding box center [233, 144] width 152 height 16
click at [157, 143] on input "Show Hidden/Deleted Creators" at bounding box center [142, 144] width 28 height 28
checkbox input "true"
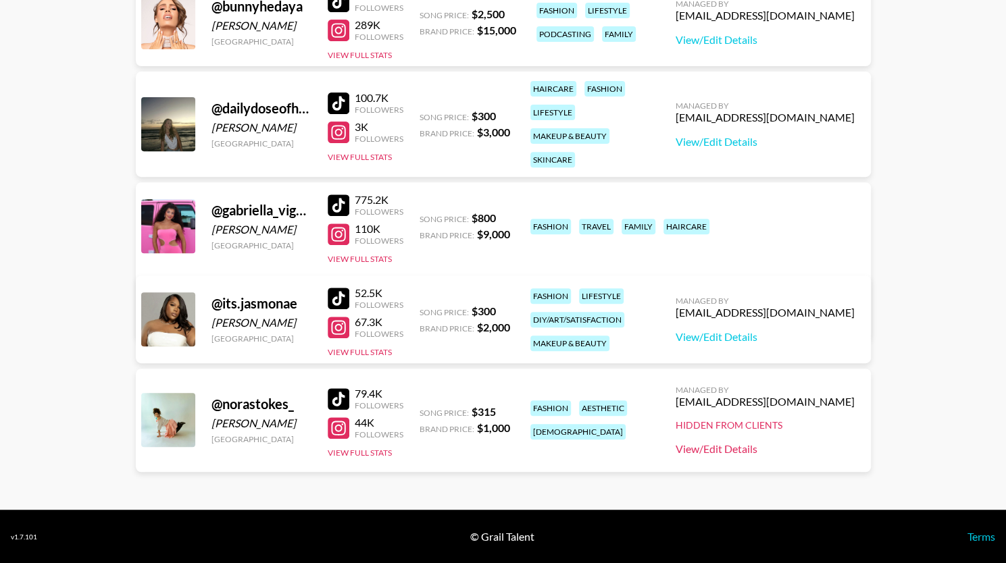
click at [722, 445] on link "View/Edit Details" at bounding box center [765, 450] width 179 height 14
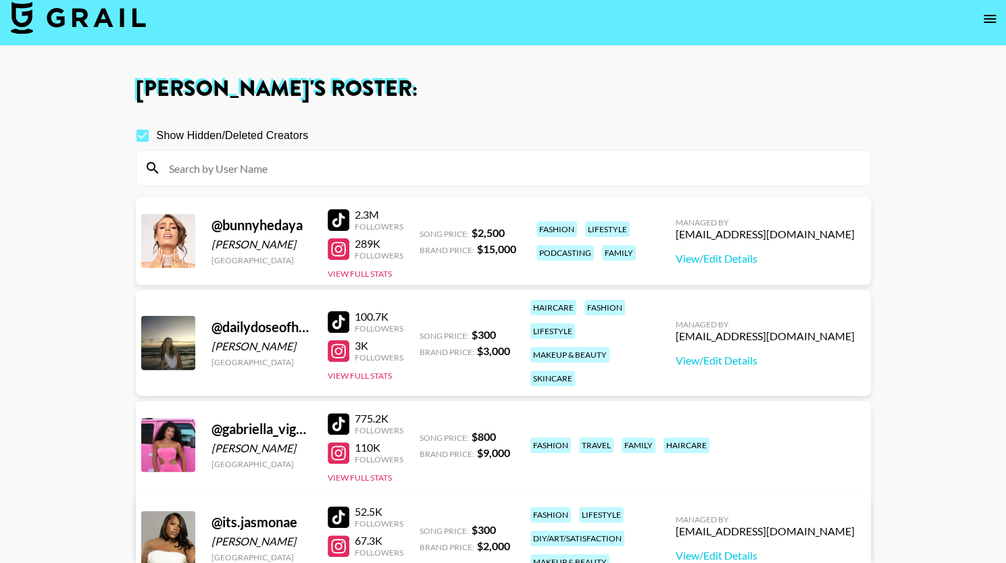
scroll to position [4, 0]
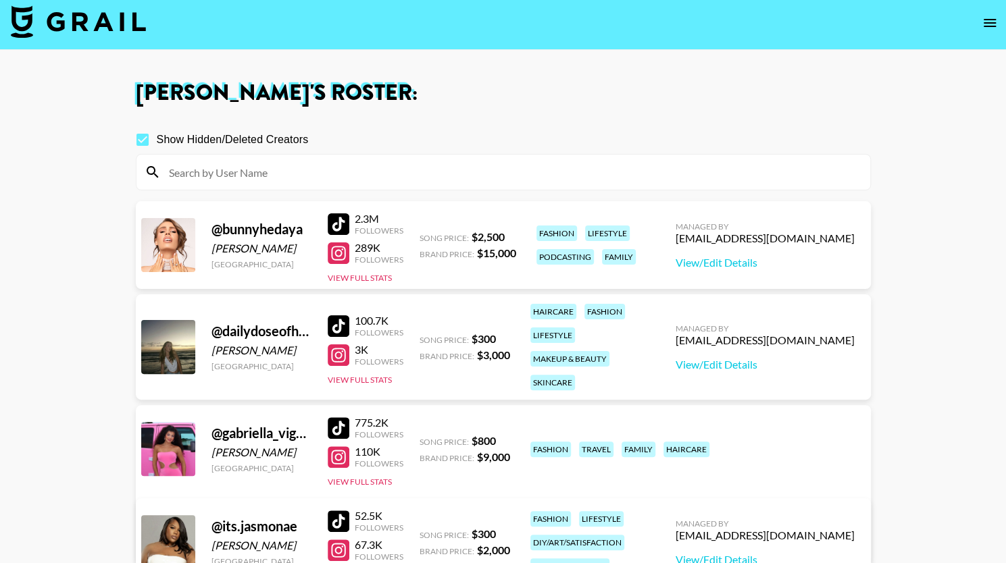
click at [995, 20] on icon "open drawer" at bounding box center [990, 23] width 12 height 8
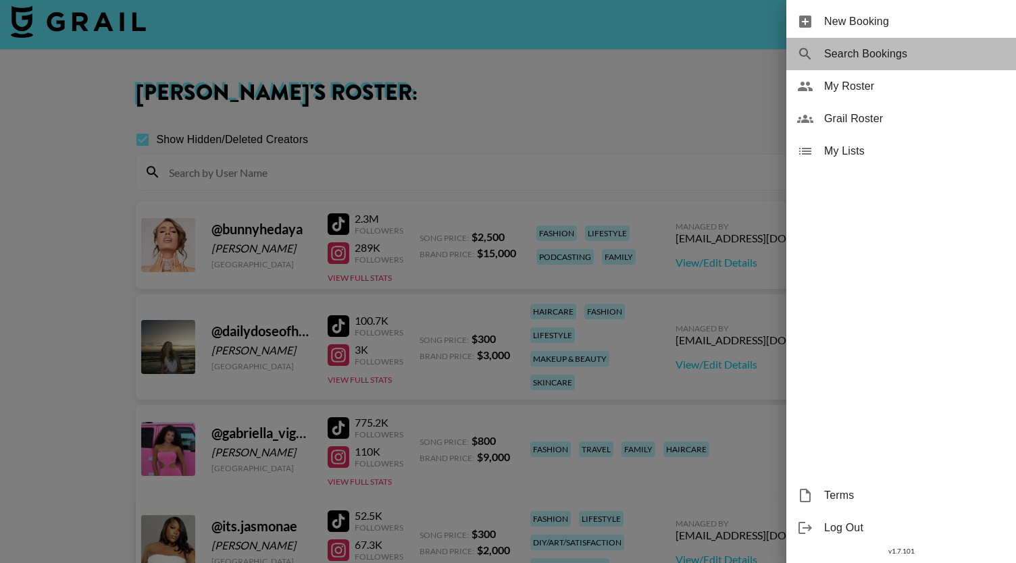
click at [849, 49] on span "Search Bookings" at bounding box center [914, 54] width 181 height 16
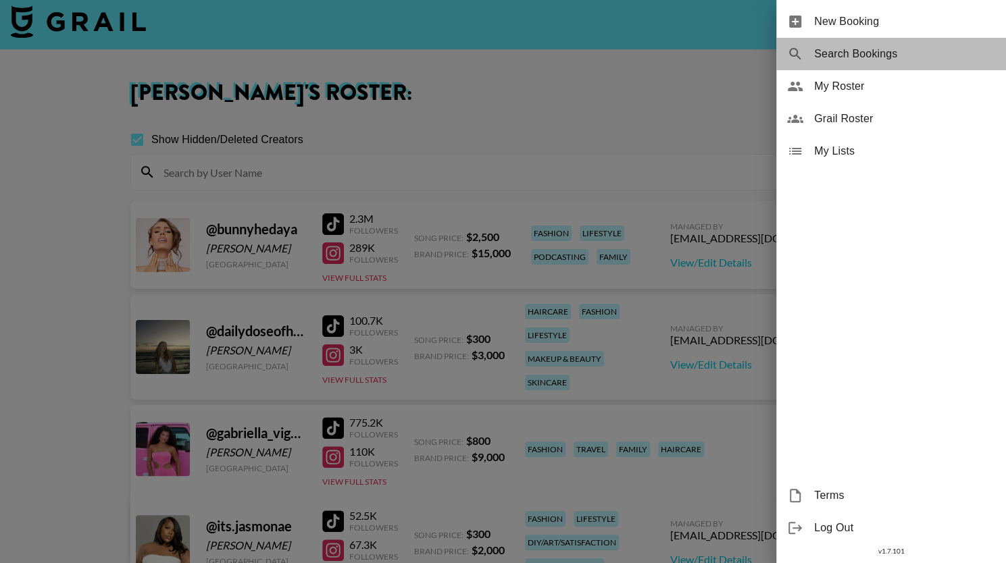
select select "id"
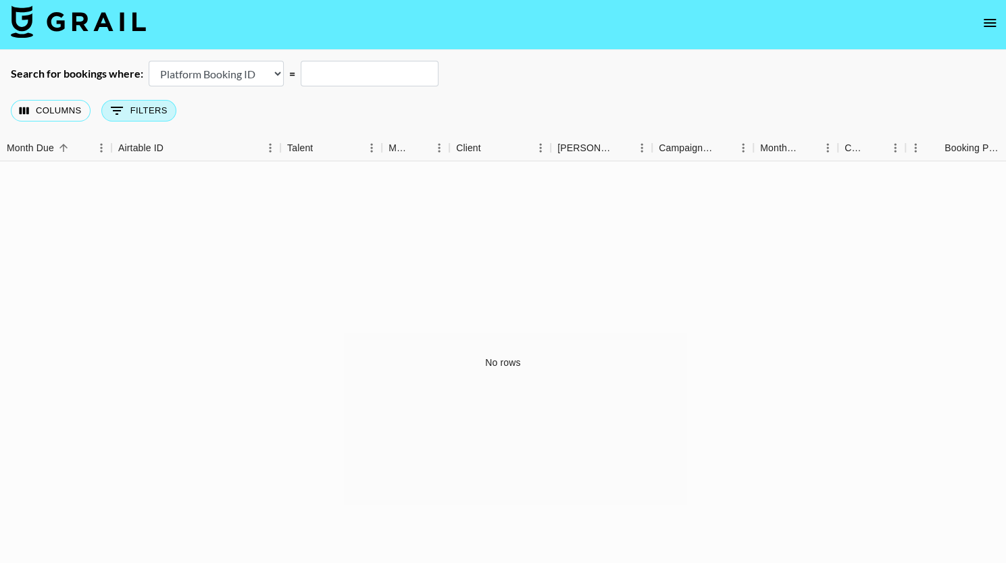
click at [164, 103] on button "0 Filters" at bounding box center [138, 111] width 75 height 22
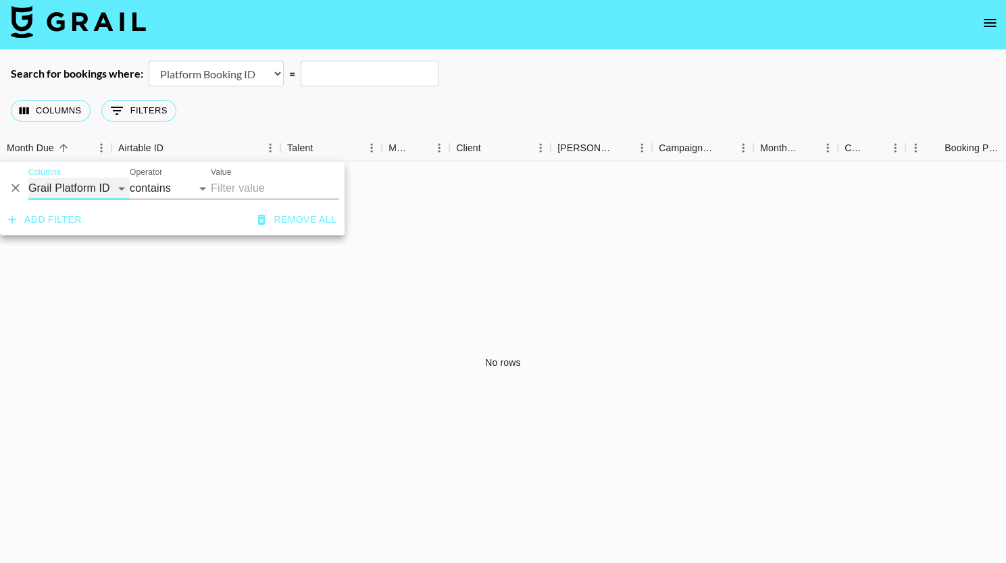
click at [109, 184] on select "Grail Platform ID Airtable ID Talent Manager Client Booker Campaign (Type) Date…" at bounding box center [78, 189] width 101 height 22
select select "managerIds"
click at [28, 178] on select "Grail Platform ID Airtable ID Talent Manager Client Booker Campaign (Type) Date…" at bounding box center [78, 189] width 101 height 22
select select "is"
click at [237, 195] on input "Value" at bounding box center [302, 188] width 182 height 21
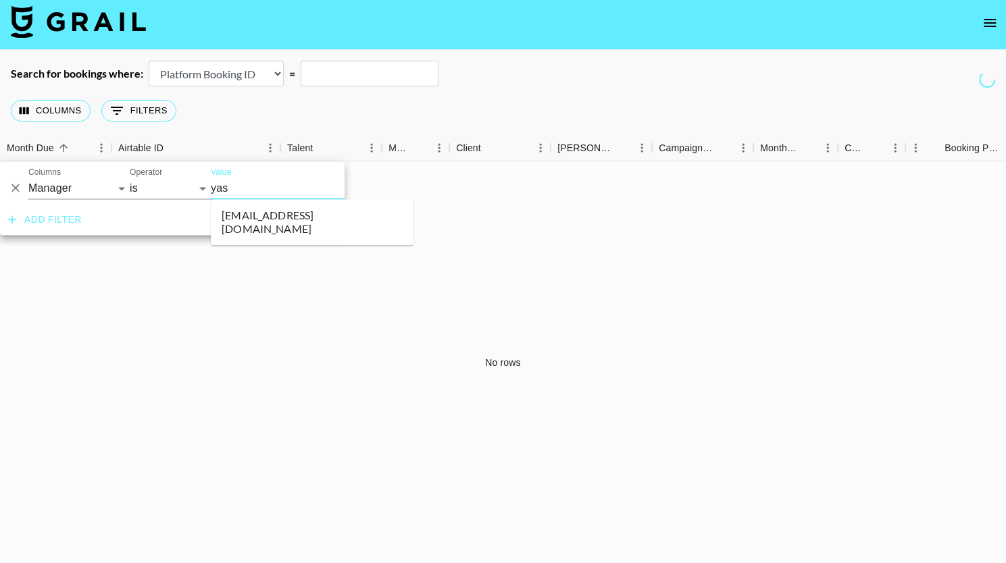
click at [257, 226] on li "[EMAIL_ADDRESS][DOMAIN_NAME]" at bounding box center [312, 222] width 203 height 35
type input "[EMAIL_ADDRESS][DOMAIN_NAME]"
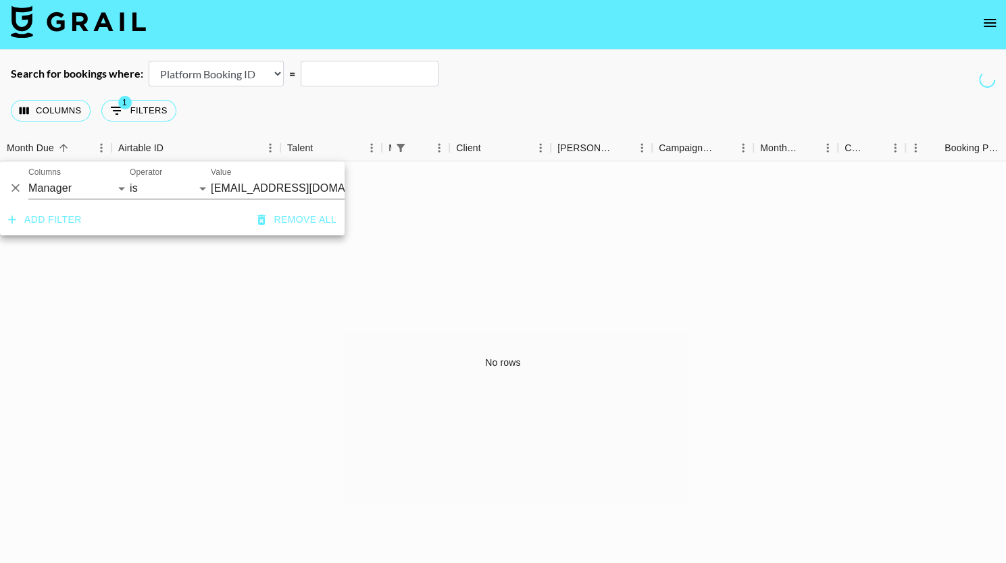
click at [68, 232] on button "Add filter" at bounding box center [45, 219] width 84 height 25
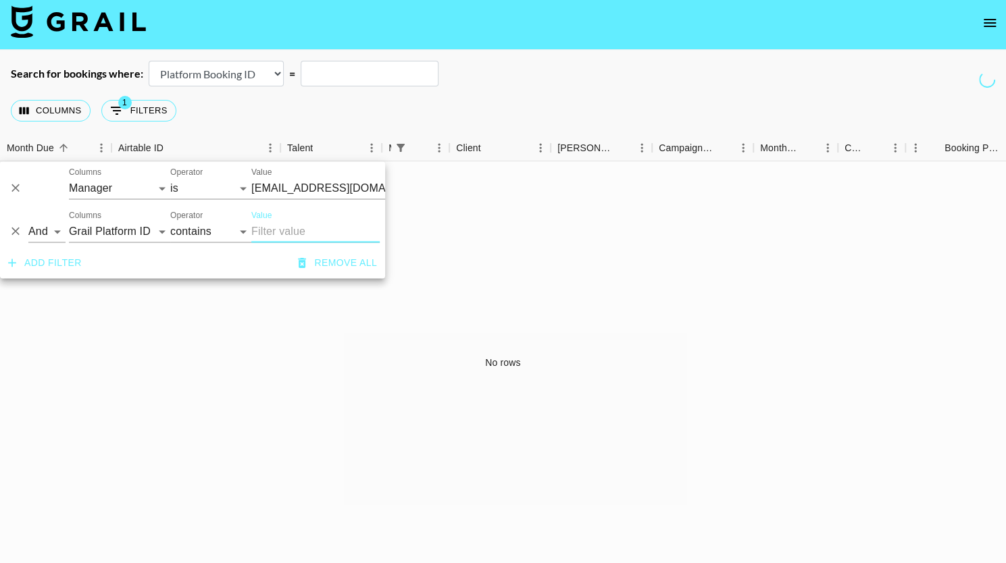
click at [23, 230] on button "Delete" at bounding box center [15, 232] width 20 height 20
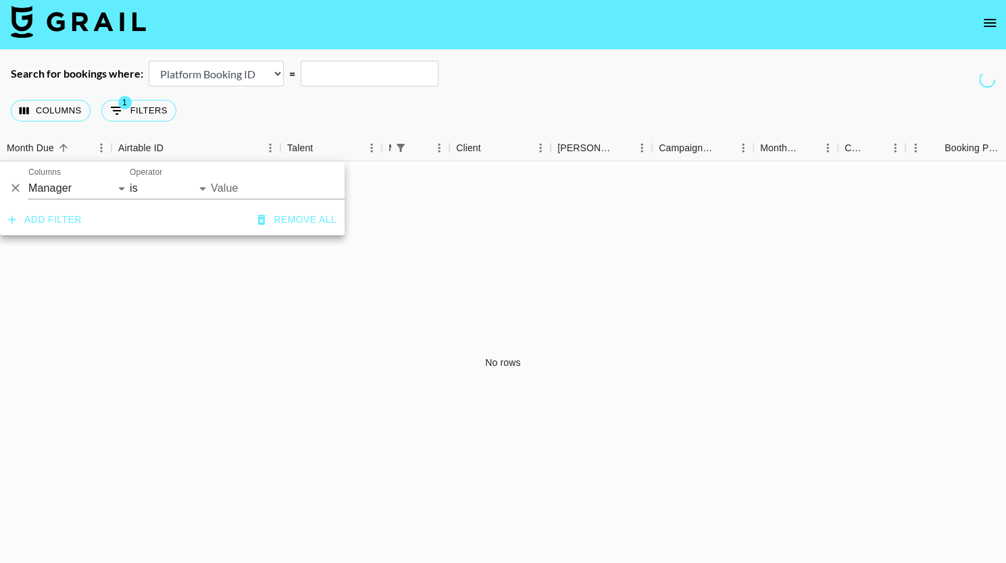
type input "[EMAIL_ADDRESS][DOMAIN_NAME]"
click at [466, 232] on div "No rows" at bounding box center [503, 362] width 1006 height 403
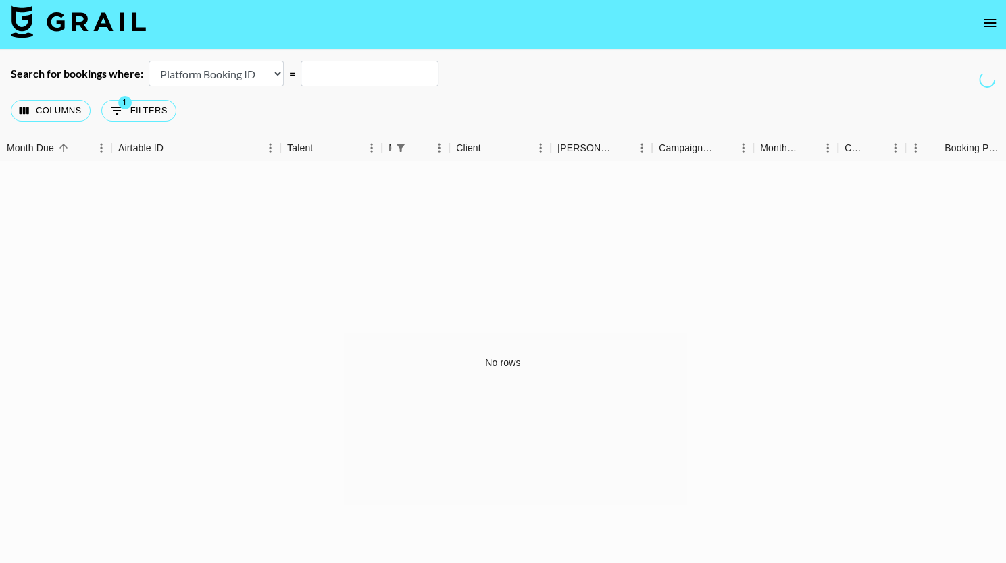
click at [997, 72] on div "Search for bookings where: Airtable Booking ID Platform Booking ID Platform Cam…" at bounding box center [503, 74] width 1006 height 26
click at [962, 90] on div "Columns 1 Filters + Booking" at bounding box center [503, 110] width 1006 height 49
click at [99, 24] on img at bounding box center [78, 21] width 135 height 32
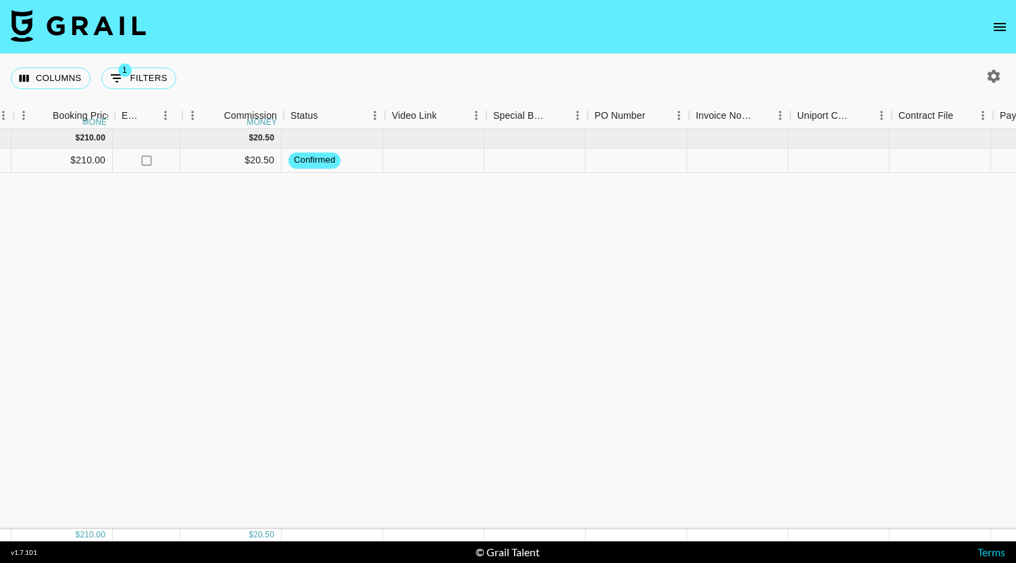
scroll to position [0, 895]
click at [324, 156] on span "confirmed" at bounding box center [314, 160] width 52 height 13
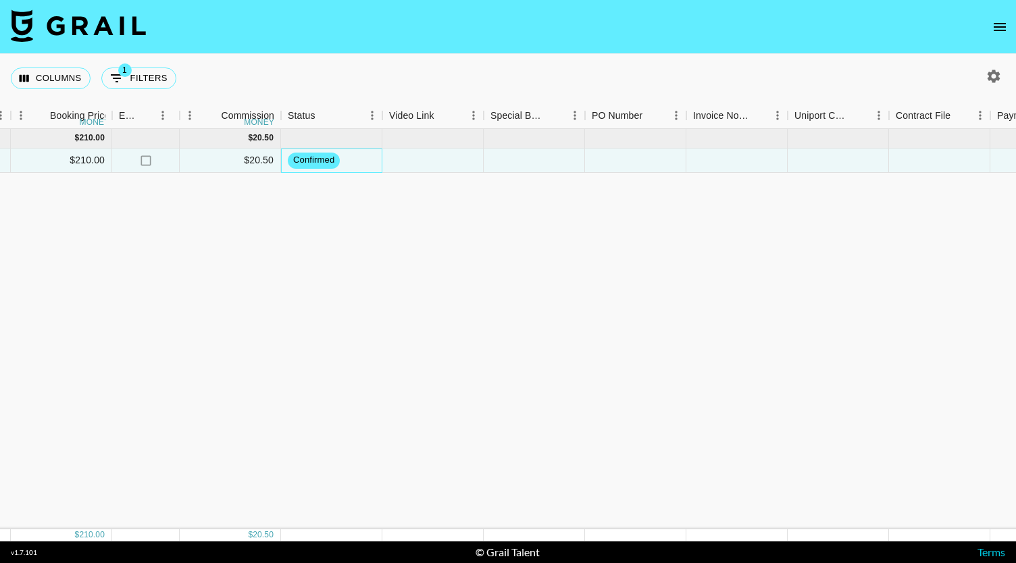
click at [325, 160] on span "confirmed" at bounding box center [314, 160] width 52 height 13
click at [334, 174] on div "Sep '25 ( 1 ) $ 210.00 $ 20.50 recNy6vHBNQSagUN2 norastokes_ yasmine.muhammad@g…" at bounding box center [226, 329] width 2243 height 401
click at [317, 166] on span "confirmed" at bounding box center [314, 160] width 52 height 13
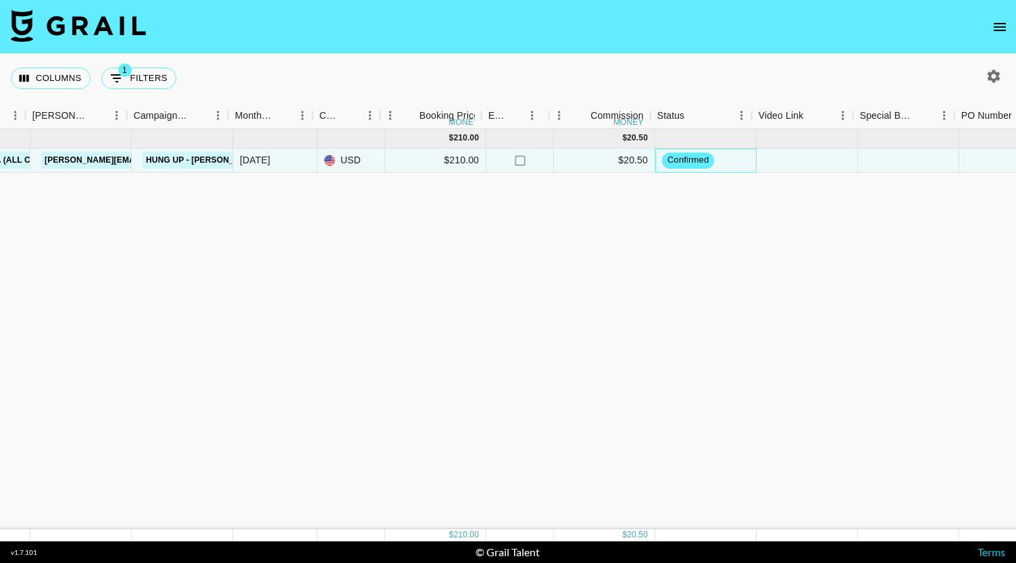
scroll to position [0, 525]
click at [680, 155] on span "confirmed" at bounding box center [683, 160] width 52 height 13
click at [680, 161] on span "confirmed" at bounding box center [683, 160] width 52 height 13
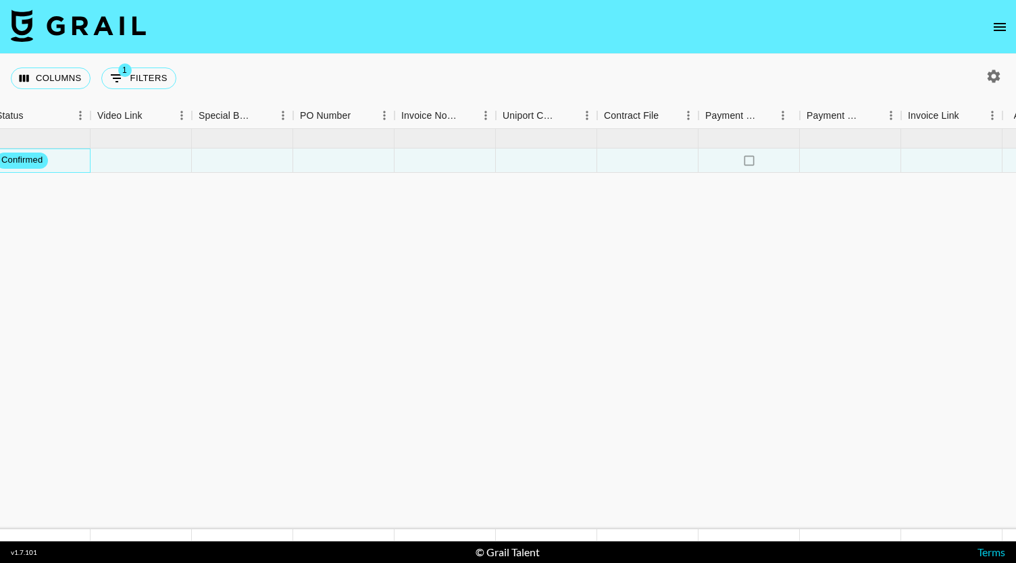
scroll to position [0, 1227]
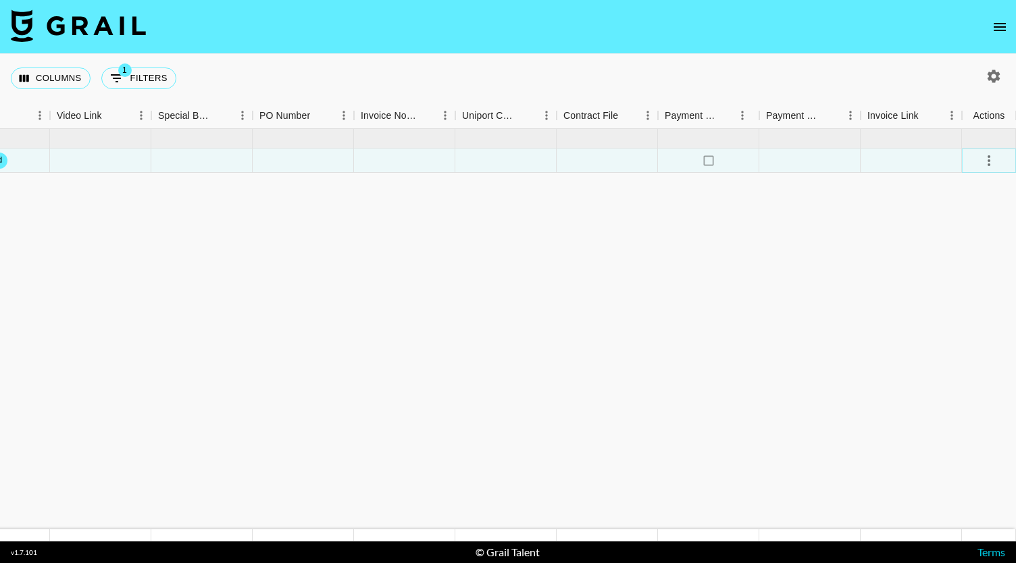
click at [991, 167] on icon "select merge strategy" at bounding box center [989, 161] width 16 height 16
click at [973, 244] on li "Draft Created" at bounding box center [972, 238] width 88 height 24
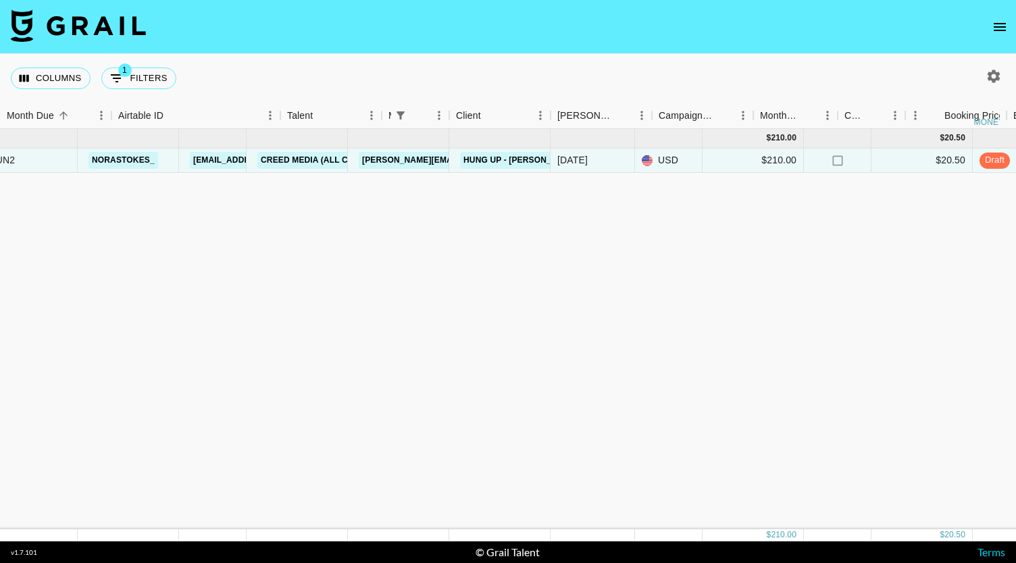
scroll to position [0, 0]
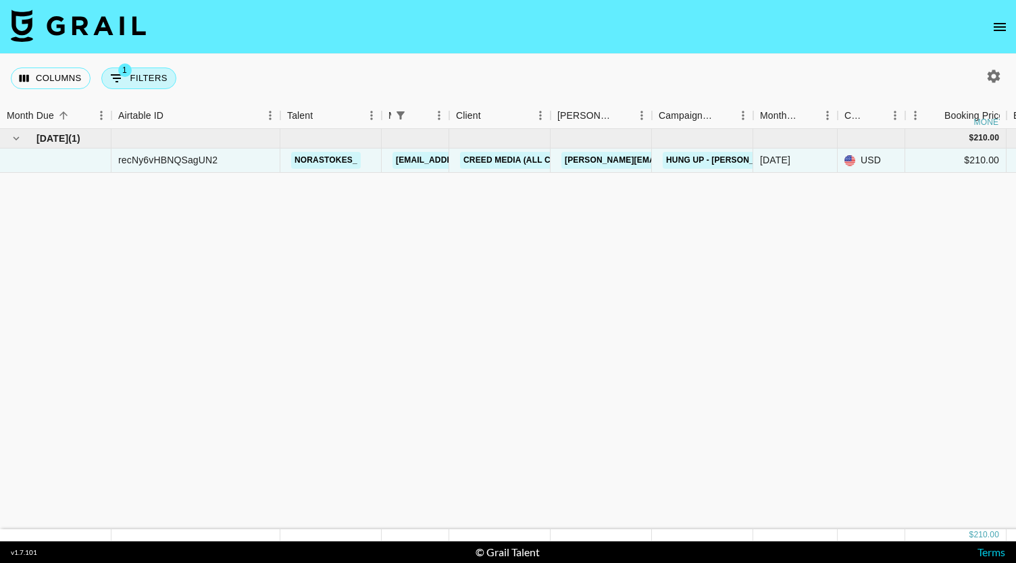
click at [136, 77] on button "1 Filters" at bounding box center [138, 79] width 75 height 22
select select "managerIds"
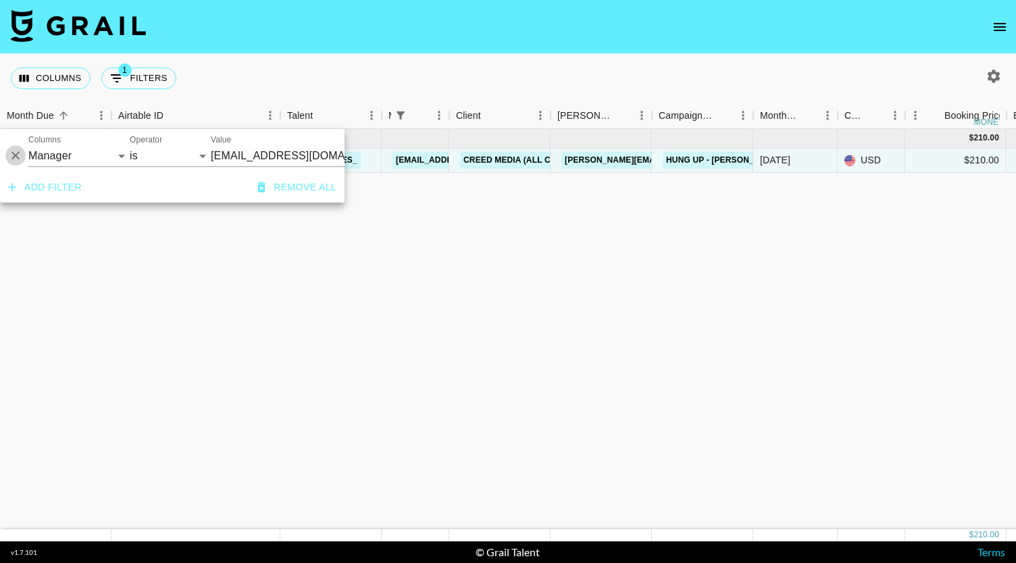
click at [14, 159] on icon "Delete" at bounding box center [16, 156] width 14 height 14
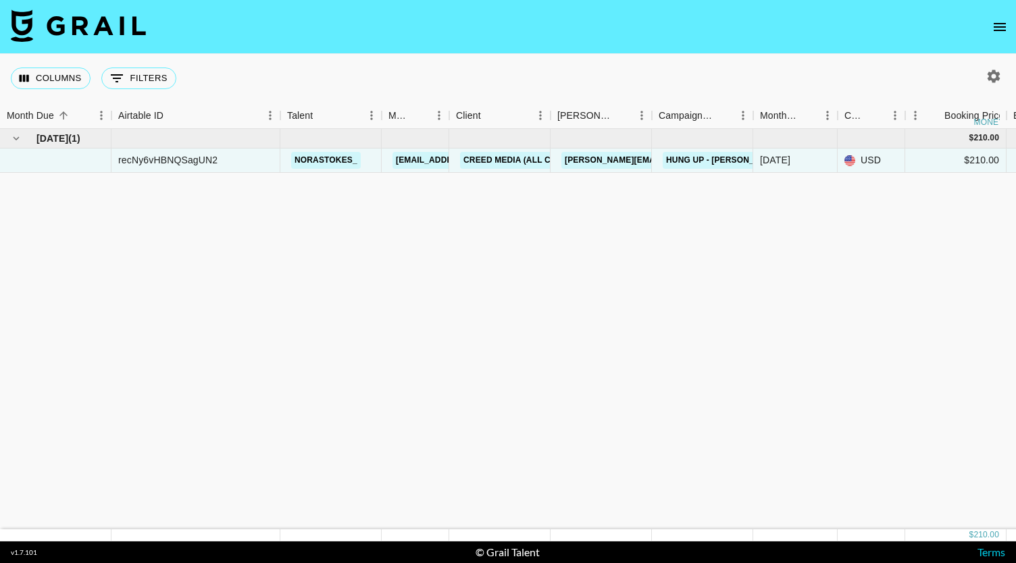
click at [82, 39] on img at bounding box center [78, 25] width 135 height 32
click at [80, 30] on img at bounding box center [78, 25] width 135 height 32
click at [993, 34] on icon "open drawer" at bounding box center [1000, 27] width 16 height 16
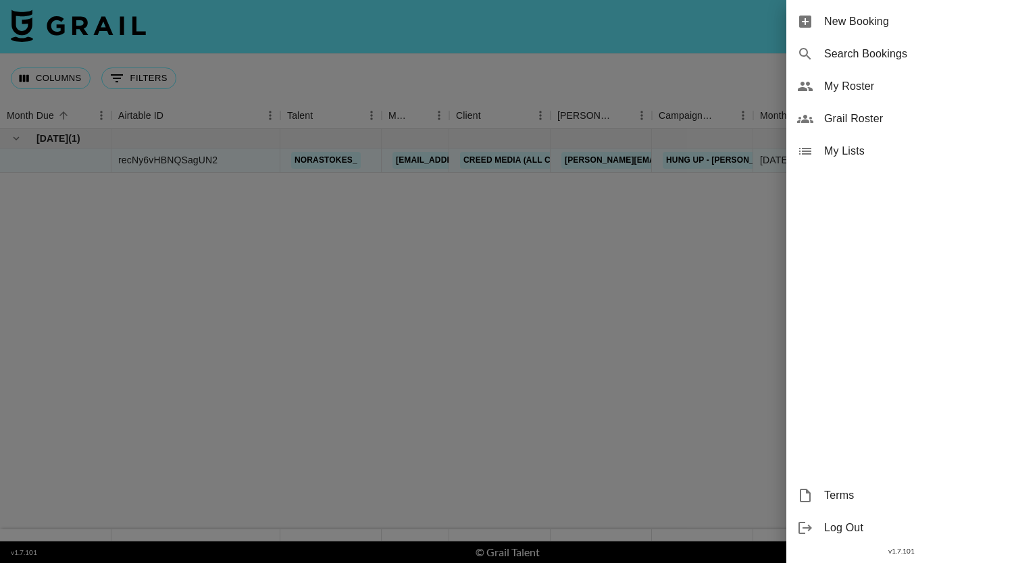
click at [554, 336] on div at bounding box center [508, 281] width 1016 height 563
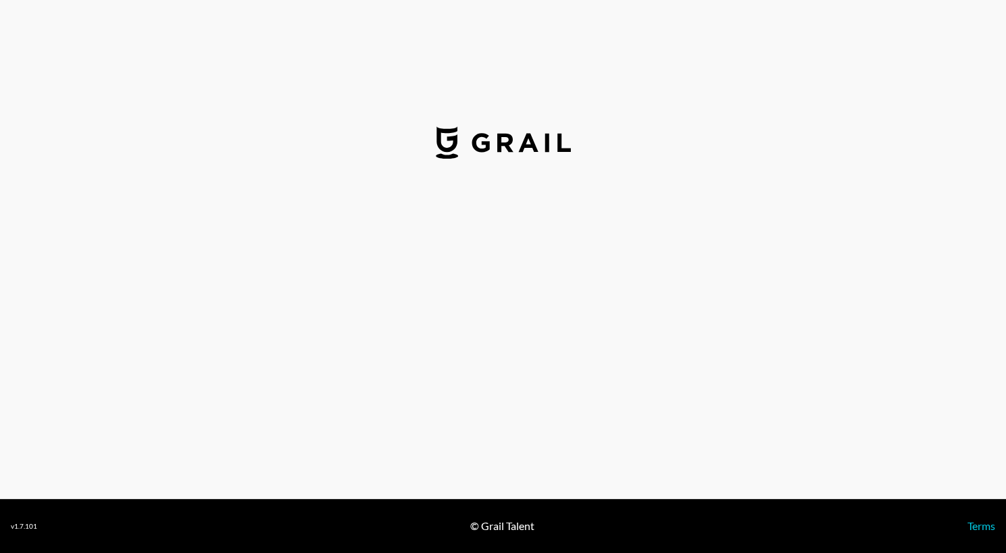
select select "USD"
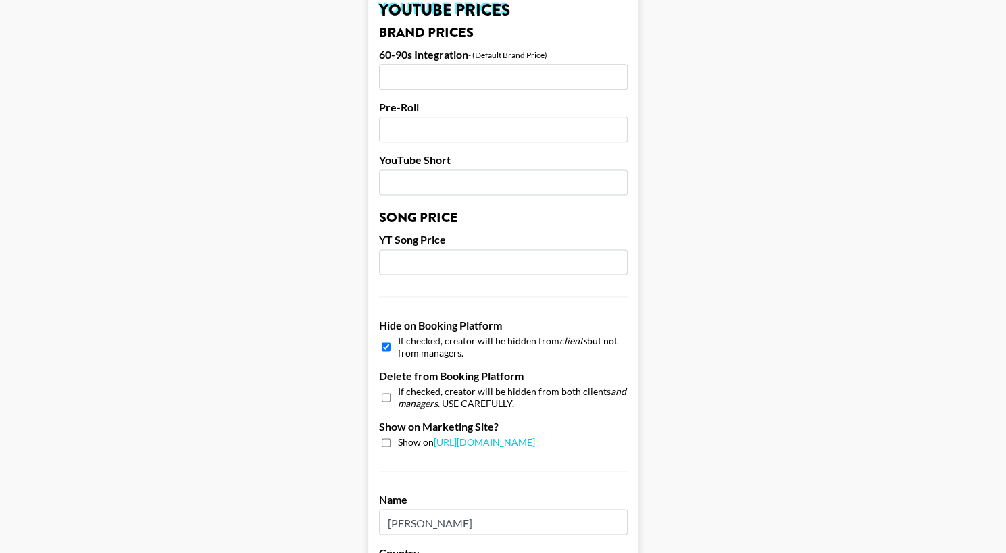
scroll to position [1122, 0]
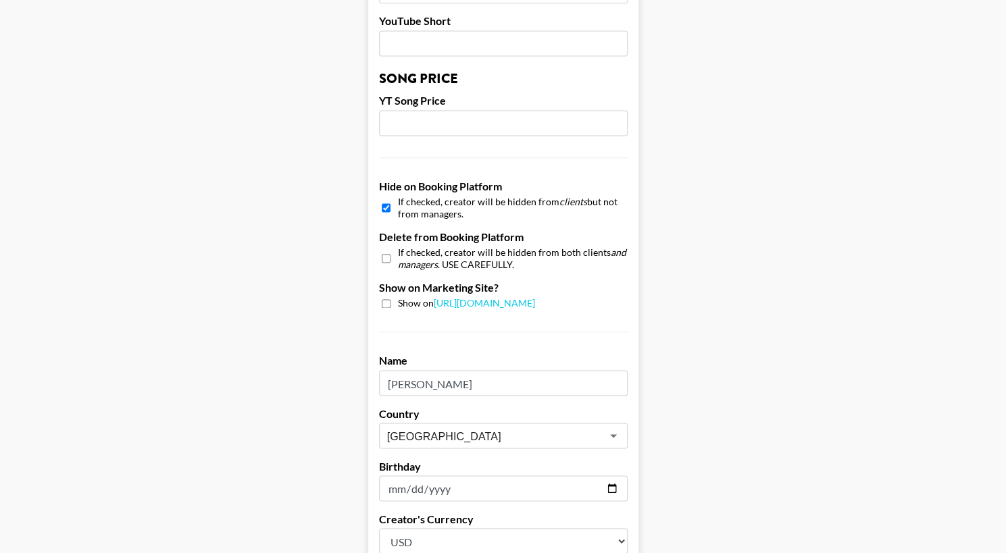
click at [387, 207] on input "checkbox" at bounding box center [386, 208] width 9 height 20
checkbox input "false"
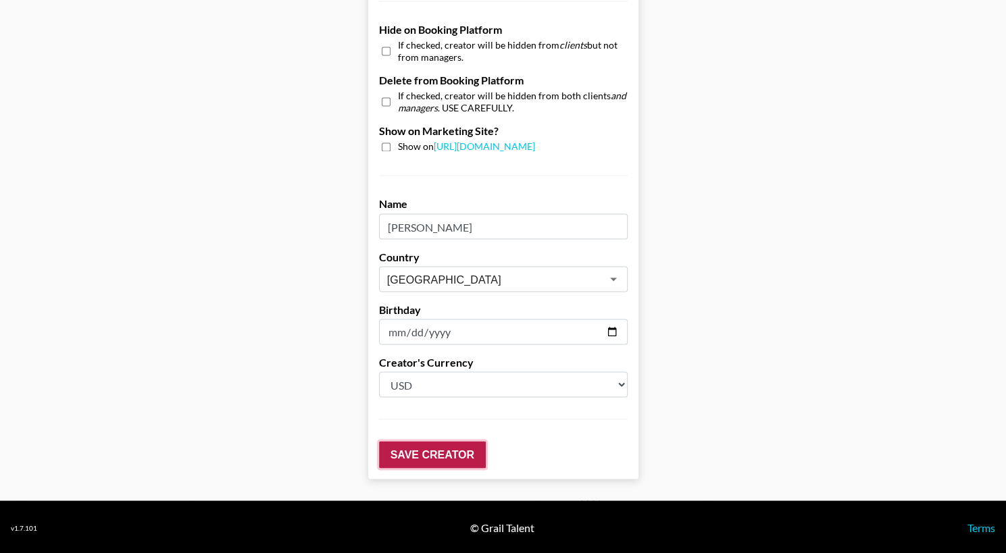
click at [415, 444] on input "Save Creator" at bounding box center [432, 454] width 107 height 27
click at [432, 451] on input "Save Creator" at bounding box center [432, 454] width 107 height 27
